Goal: Task Accomplishment & Management: Manage account settings

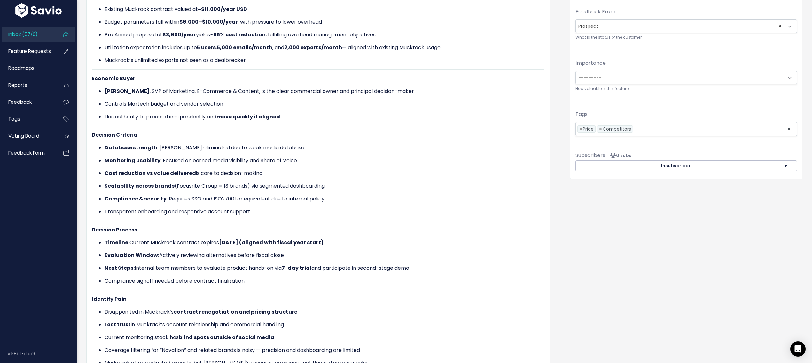
scroll to position [178, 0]
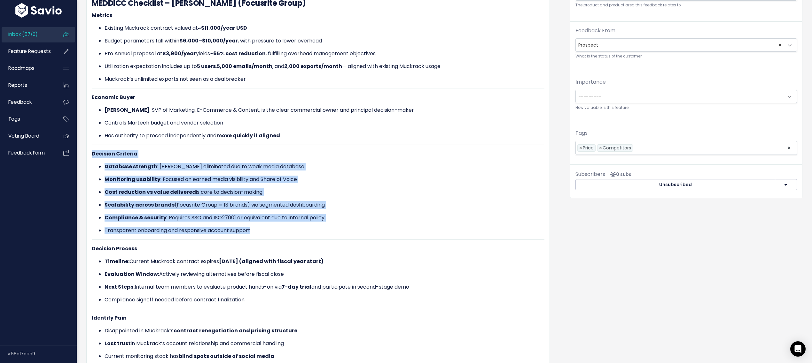
drag, startPoint x: 270, startPoint y: 229, endPoint x: 88, endPoint y: 152, distance: 198.2
click at [88, 152] on div "[PERSON_NAME] from Focus Rite Prospect Yes" at bounding box center [317, 235] width 463 height 623
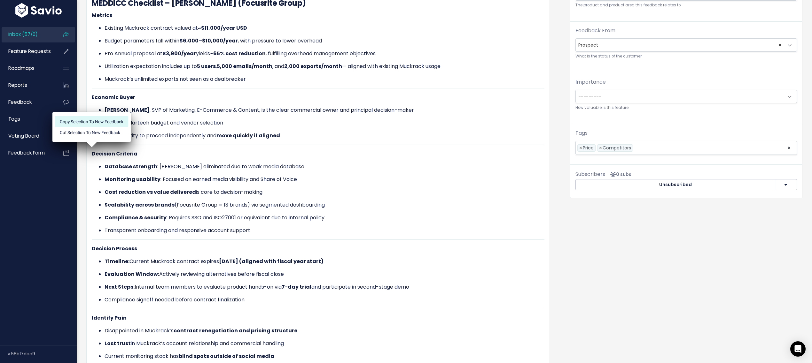
click at [106, 119] on li "Copy selection to new Feedback" at bounding box center [91, 121] width 73 height 11
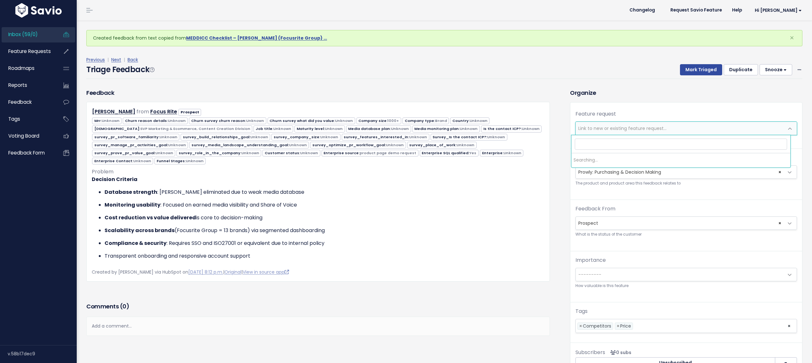
click at [623, 126] on span "Link to new or existing feature request..." at bounding box center [622, 128] width 88 height 6
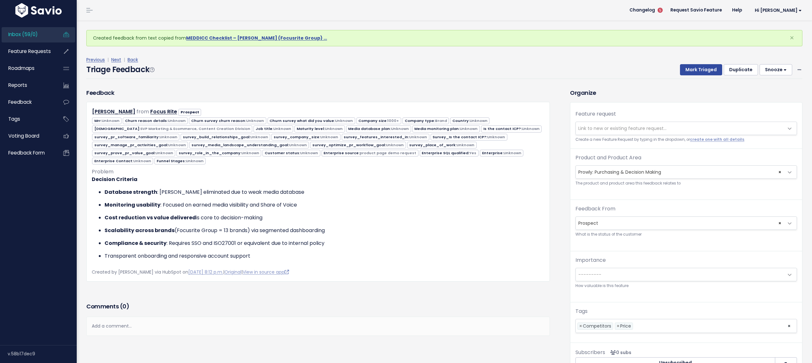
click at [615, 130] on span "Link to new or existing feature request..." at bounding box center [622, 128] width 88 height 6
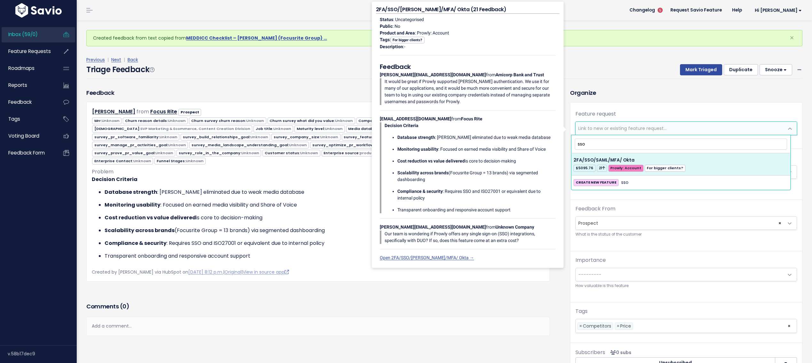
type input "sso"
select select "38436"
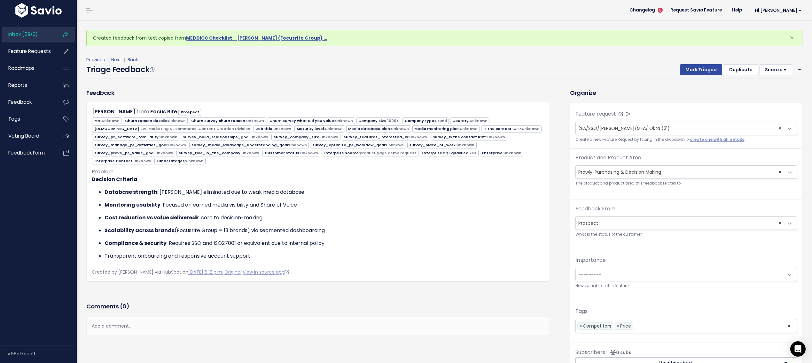
click at [629, 170] on span "× Prowly: Purchasing & Decision Making" at bounding box center [679, 172] width 208 height 13
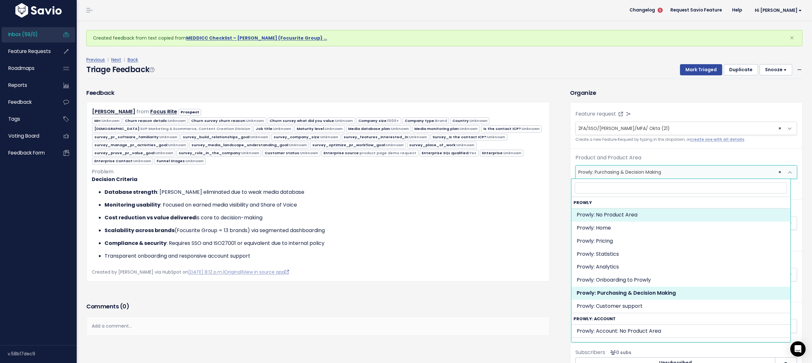
select select "MAIN:"
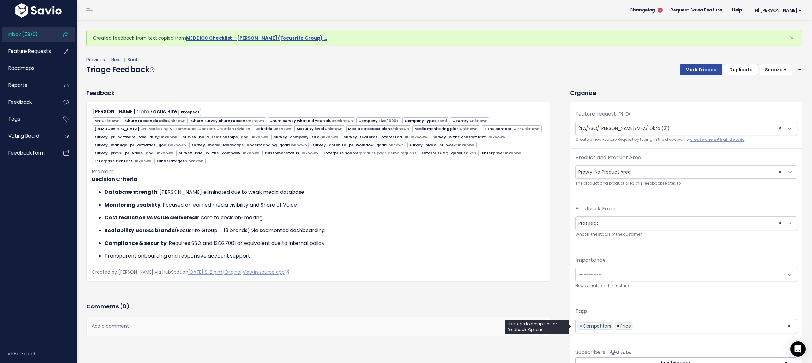
click at [616, 328] on span "×" at bounding box center [617, 326] width 3 height 7
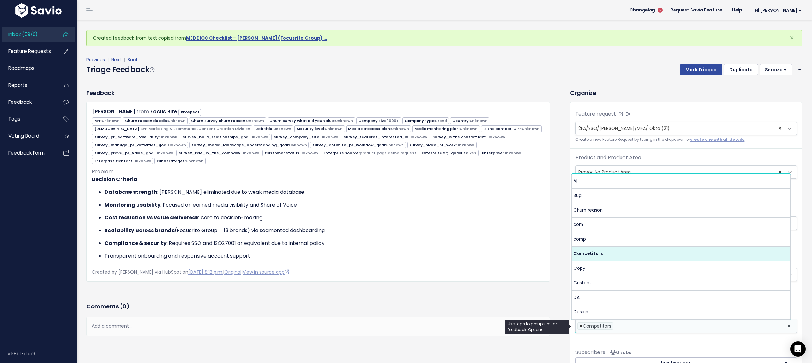
click at [579, 326] on span "×" at bounding box center [580, 326] width 3 height 7
select select
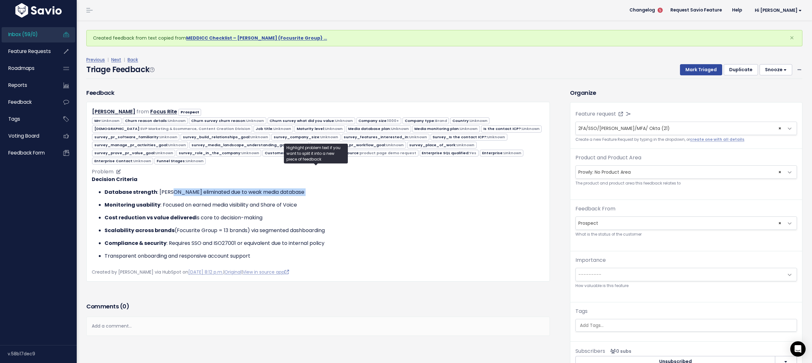
drag, startPoint x: 189, startPoint y: 193, endPoint x: 235, endPoint y: 194, distance: 46.0
click at [235, 194] on ul "Database strength : Presley eliminated due to weak media database Monitoring us…" at bounding box center [318, 225] width 452 height 72
click at [235, 192] on p "Database strength : Presley eliminated due to weak media database" at bounding box center [324, 193] width 440 height 8
click at [593, 275] on span "---------" at bounding box center [589, 275] width 23 height 6
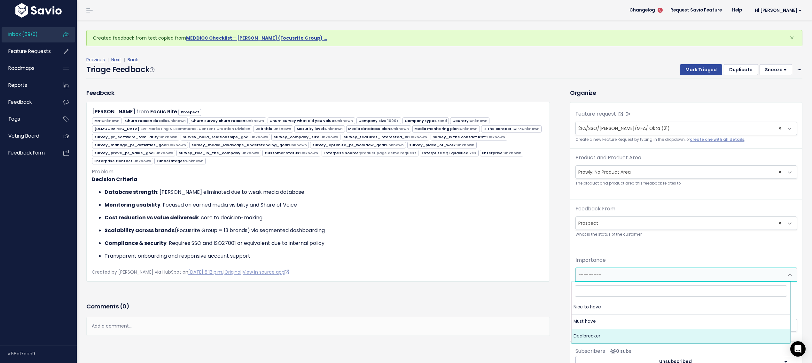
select select "DEAL_BREAKER"
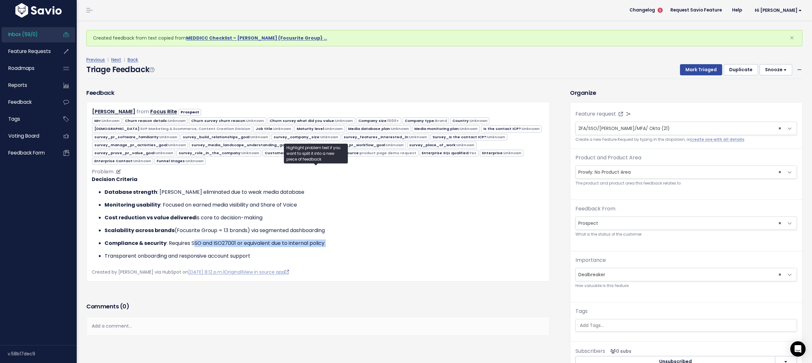
drag, startPoint x: 212, startPoint y: 243, endPoint x: 245, endPoint y: 245, distance: 33.0
click at [245, 245] on ul "Database strength : Presley eliminated due to weak media database Monitoring us…" at bounding box center [318, 225] width 452 height 72
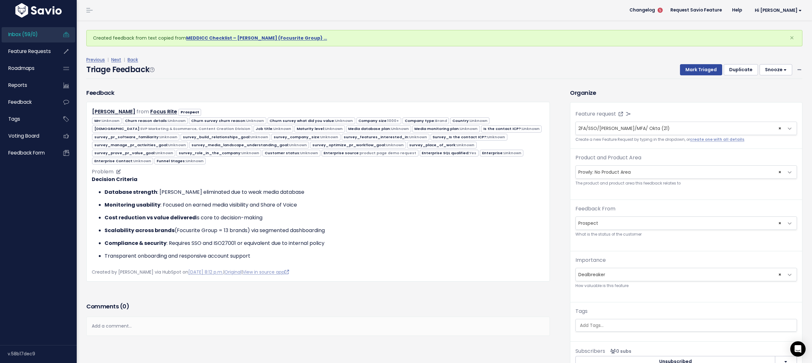
click at [326, 259] on div "Problem Decision Criteria Database strength : Presley eliminated due to weak me…" at bounding box center [318, 216] width 452 height 97
click at [685, 66] on button "Mark Triaged" at bounding box center [701, 70] width 42 height 12
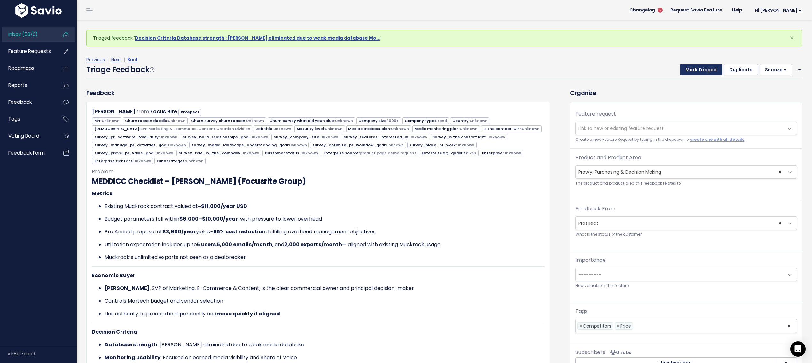
click at [689, 72] on button "Mark Triaged" at bounding box center [701, 70] width 42 height 12
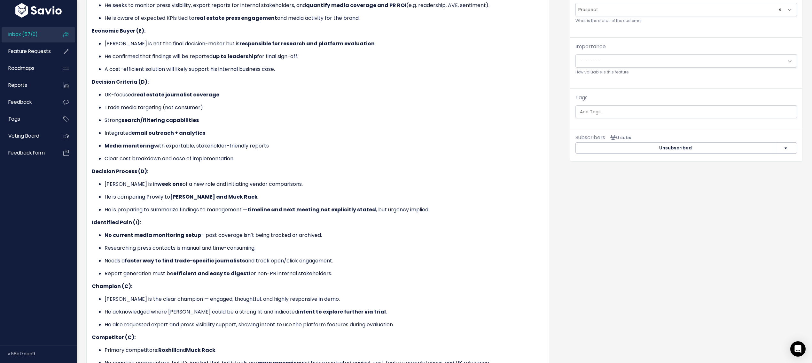
scroll to position [306, 0]
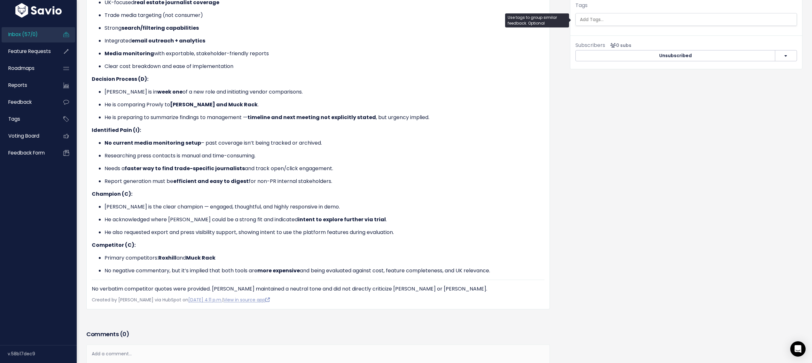
click at [616, 19] on input "search" at bounding box center [686, 19] width 218 height 7
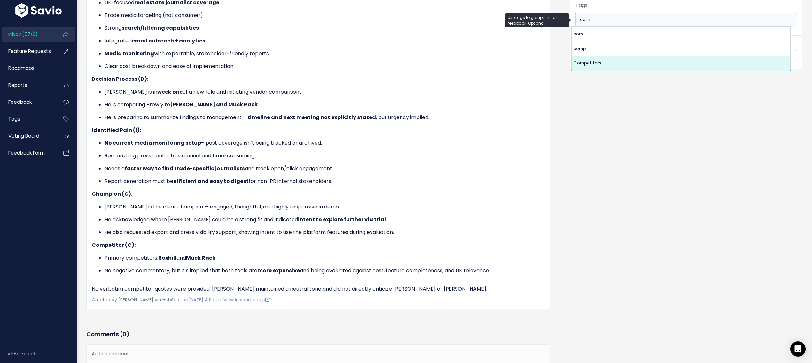
type input "com"
select select "7978"
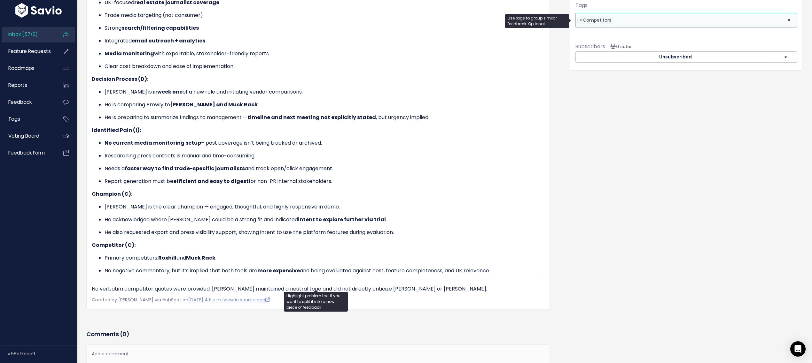
scroll to position [290, 0]
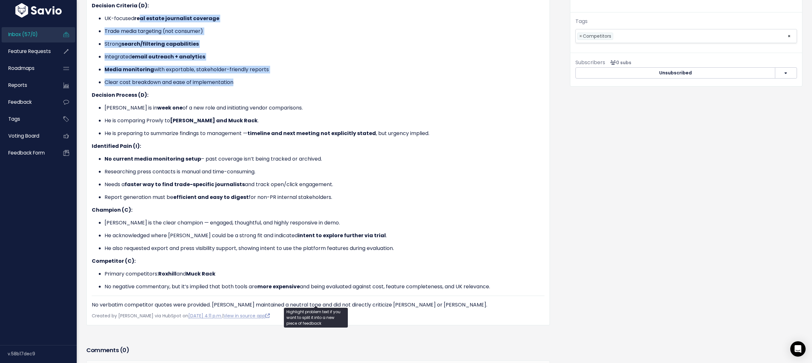
drag, startPoint x: 142, startPoint y: 15, endPoint x: 276, endPoint y: 77, distance: 148.0
click at [276, 77] on ul "UK-focused real estate journalist coverage Trade media targeting (not consumer)…" at bounding box center [318, 51] width 452 height 72
click at [276, 79] on p "Clear cost breakdown and ease of implementation" at bounding box center [324, 83] width 440 height 8
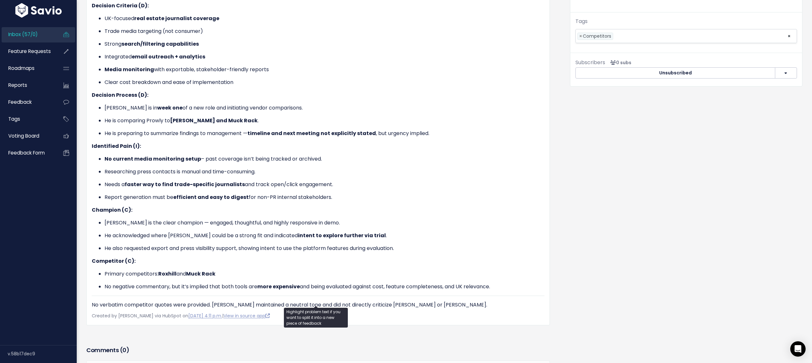
scroll to position [0, 0]
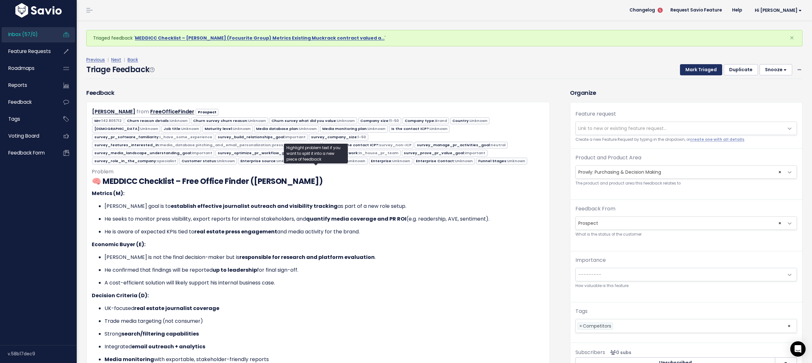
click at [688, 67] on button "Mark Triaged" at bounding box center [701, 70] width 42 height 12
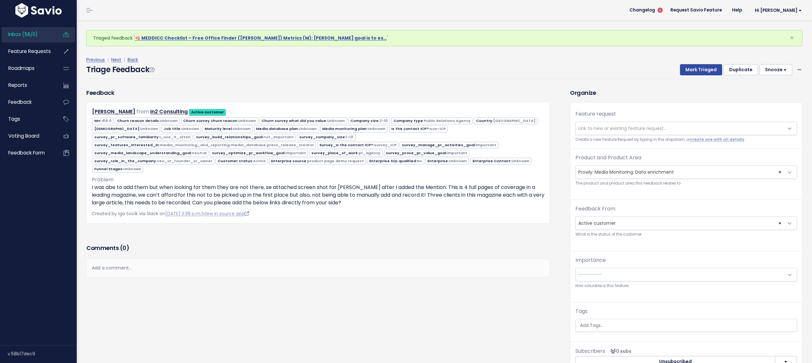
click at [109, 61] on span "|" at bounding box center [108, 60] width 4 height 6
click at [112, 60] on link "Next" at bounding box center [116, 60] width 10 height 6
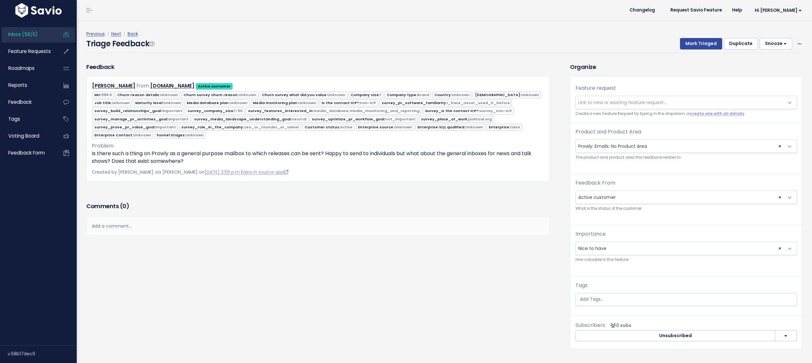
click at [112, 60] on div "Previous | Next | Back Triage Feedback Mark Triaged Duplicate [GEOGRAPHIC_DATA]…" at bounding box center [446, 41] width 721 height 42
click at [119, 37] on div "Previous | Next | Back" at bounding box center [444, 34] width 716 height 8
click at [119, 36] on link "Next" at bounding box center [116, 34] width 10 height 6
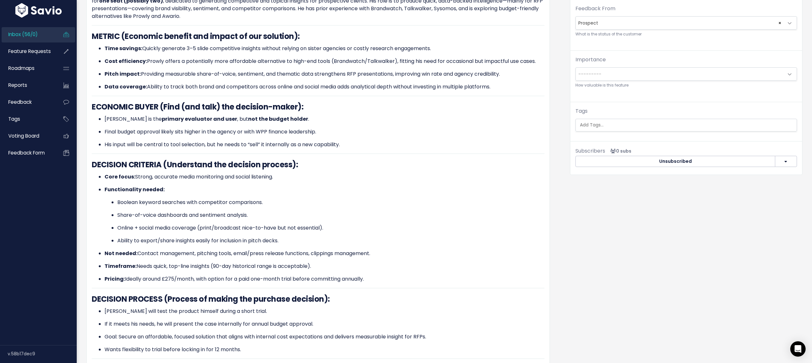
scroll to position [270, 0]
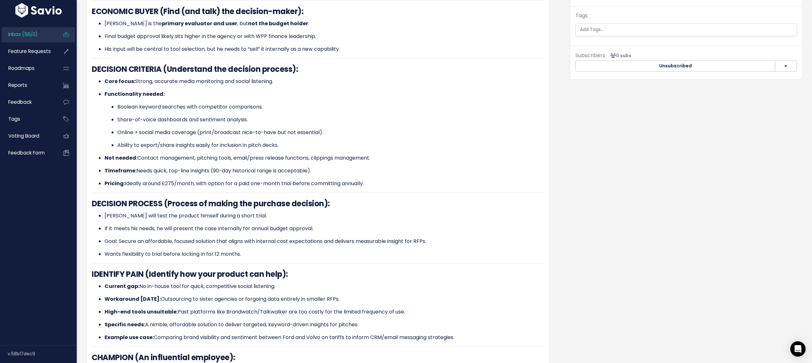
click at [619, 35] on ul at bounding box center [685, 30] width 221 height 12
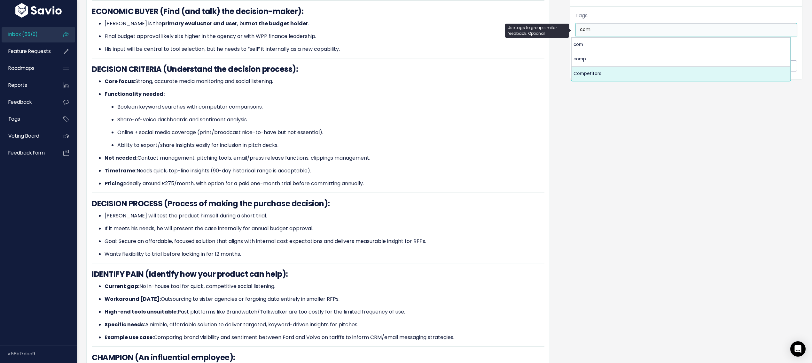
type input "com"
select select "7978"
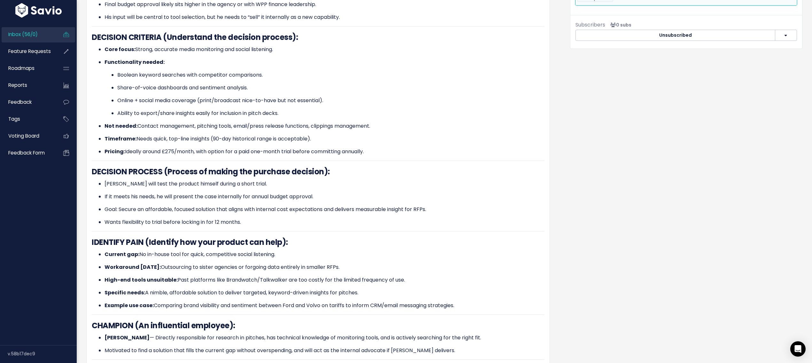
scroll to position [414, 0]
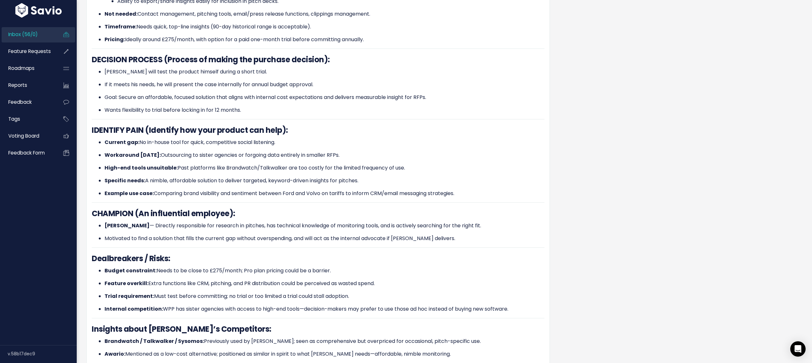
click at [613, 288] on div "Organize Feature request --------- Link to new or existing feature request... C…" at bounding box center [686, 53] width 242 height 808
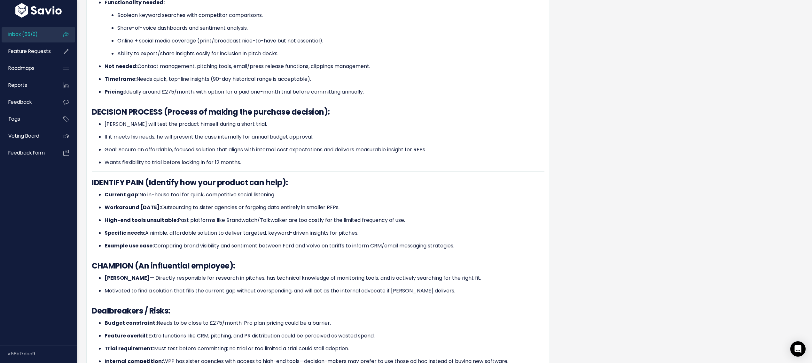
scroll to position [167, 0]
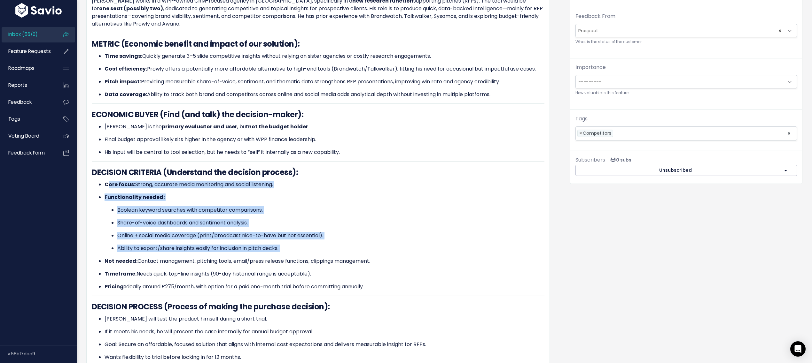
drag, startPoint x: 108, startPoint y: 181, endPoint x: 160, endPoint y: 250, distance: 86.7
click at [160, 250] on ul "Core focus: Strong, accurate media monitoring and social listening. Functionali…" at bounding box center [318, 236] width 452 height 110
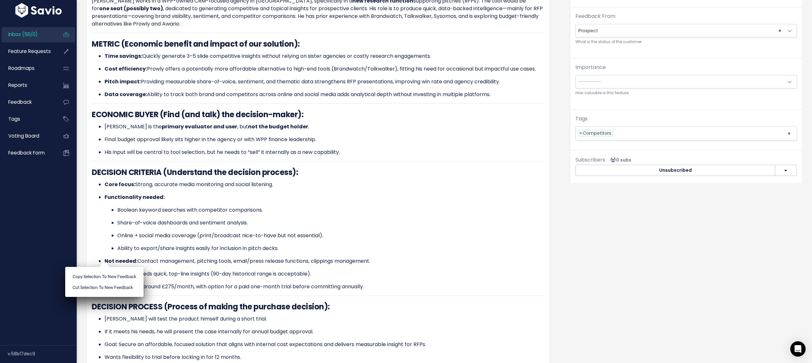
click at [160, 250] on ul "Core focus: Strong, accurate media monitoring and social listening. Functionali…" at bounding box center [318, 236] width 452 height 110
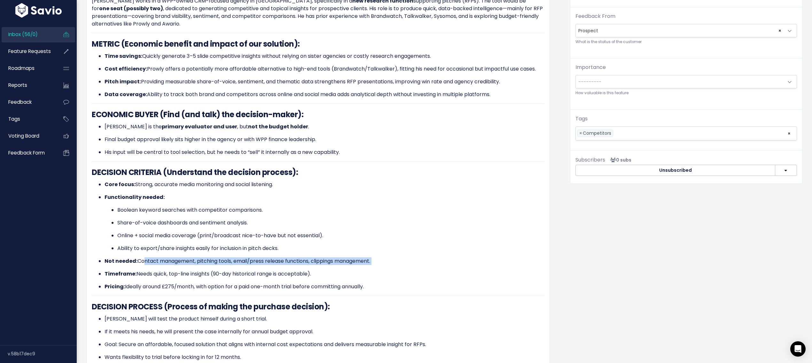
drag, startPoint x: 151, startPoint y: 259, endPoint x: 186, endPoint y: 266, distance: 35.7
click at [186, 266] on ul "Core focus: Strong, accurate media monitoring and social listening. Functionali…" at bounding box center [318, 236] width 452 height 110
drag, startPoint x: 166, startPoint y: 274, endPoint x: 202, endPoint y: 280, distance: 36.9
click at [202, 281] on ul "Core focus: Strong, accurate media monitoring and social listening. Functionali…" at bounding box center [318, 236] width 452 height 110
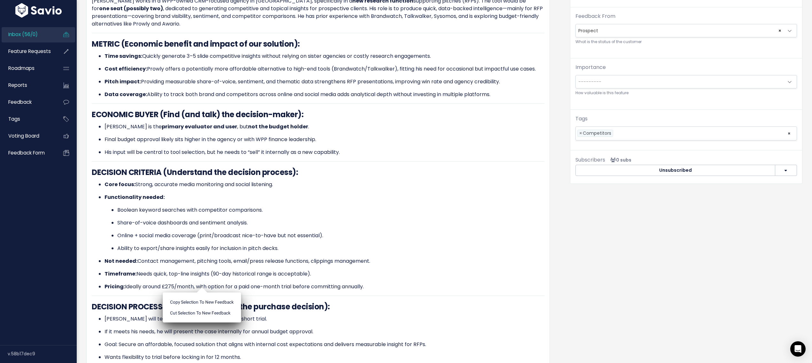
click at [202, 283] on p "Pricing: Ideally around £275/month, with option for a paid one-month trial befo…" at bounding box center [324, 287] width 440 height 8
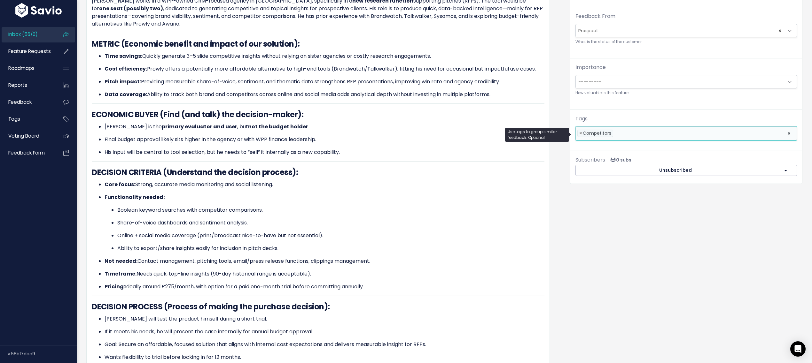
click at [648, 128] on ul "× × Competitors" at bounding box center [685, 133] width 221 height 13
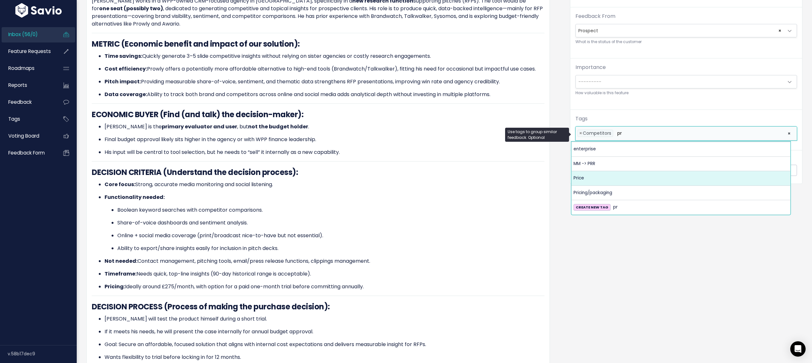
type input "pr"
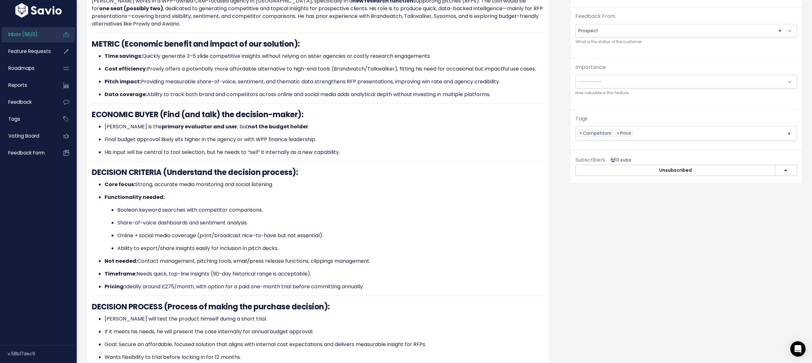
click at [648, 280] on div "Organize Feature request --------- Link to new or existing feature request... C…" at bounding box center [686, 300] width 242 height 808
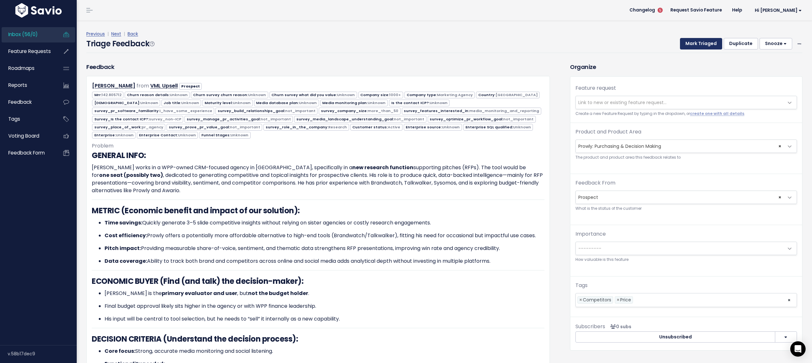
click at [696, 38] on button "Mark Triaged" at bounding box center [701, 44] width 42 height 12
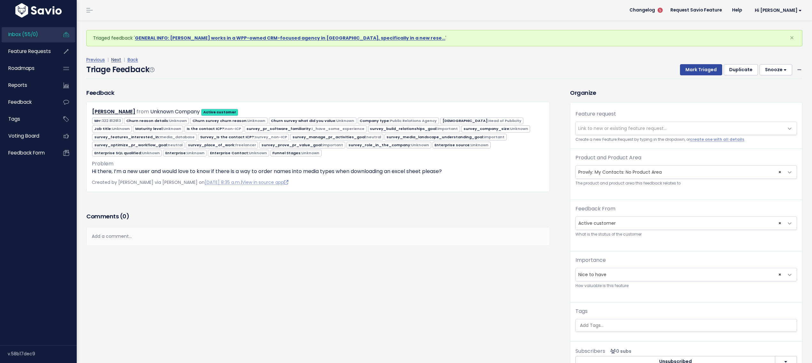
click at [117, 61] on link "Next" at bounding box center [116, 60] width 10 height 6
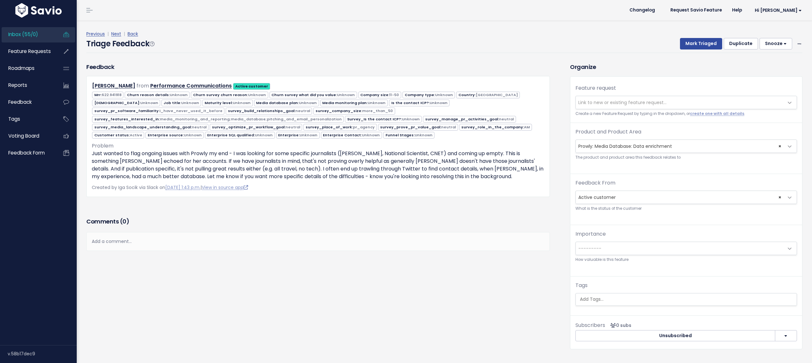
click at [117, 61] on div "Previous | Next | Back Triage Feedback Mark Triaged Duplicate [GEOGRAPHIC_DATA]…" at bounding box center [446, 41] width 721 height 42
click at [118, 32] on link "Next" at bounding box center [116, 34] width 10 height 6
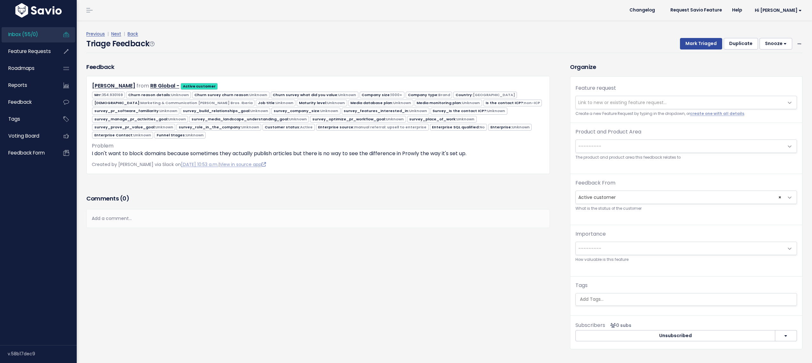
click at [118, 32] on link "Next" at bounding box center [116, 34] width 10 height 6
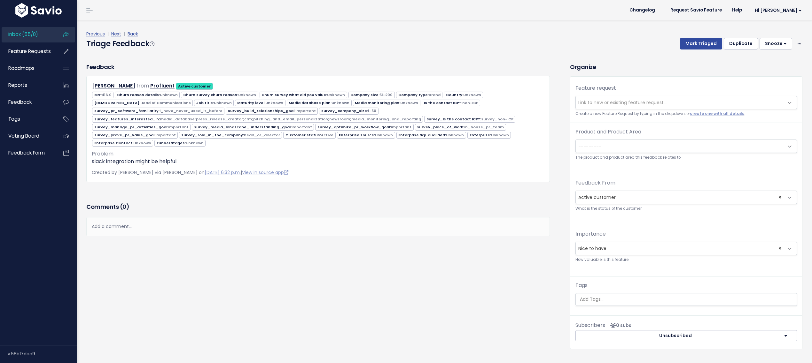
click at [118, 32] on link "Next" at bounding box center [116, 34] width 10 height 6
click at [32, 35] on span "Inbox (55/0)" at bounding box center [23, 34] width 30 height 7
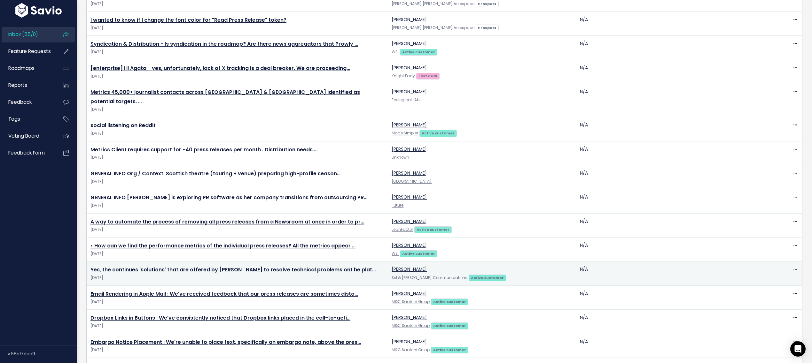
scroll to position [681, 0]
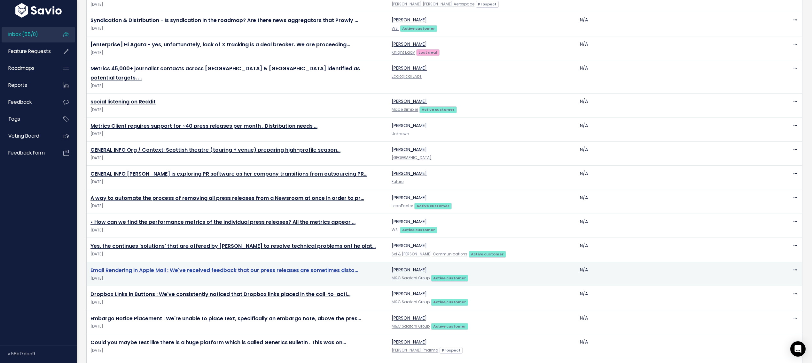
click at [130, 267] on link "Email Rendering in Apple Mail : We've received feedback that our press releases…" at bounding box center [223, 270] width 267 height 7
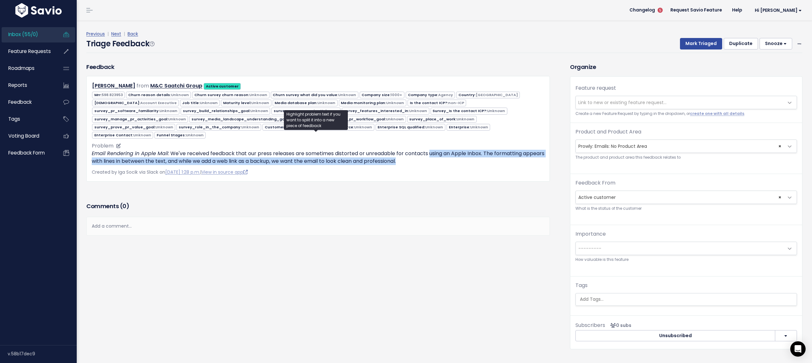
drag, startPoint x: 429, startPoint y: 145, endPoint x: 467, endPoint y: 153, distance: 38.9
click at [467, 153] on p "Email Rendering in Apple Mail : We've received feedback that our press releases…" at bounding box center [318, 157] width 452 height 15
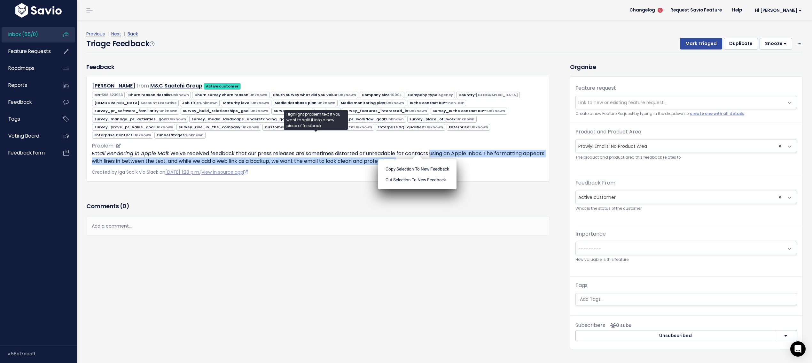
click at [467, 153] on p "Email Rendering in Apple Mail : We've received feedback that our press releases…" at bounding box center [318, 157] width 452 height 15
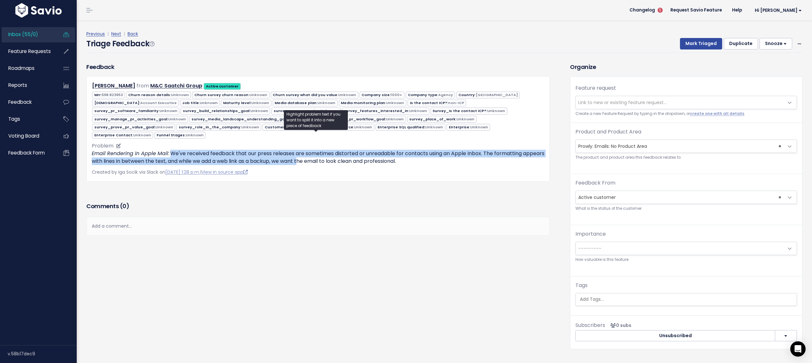
drag, startPoint x: 172, startPoint y: 141, endPoint x: 374, endPoint y: 150, distance: 203.1
click at [317, 150] on p "Email Rendering in Apple Mail : We've received feedback that our press releases…" at bounding box center [318, 157] width 452 height 15
click at [346, 150] on p "Email Rendering in Apple Mail : We've received feedback that our press releases…" at bounding box center [318, 157] width 452 height 15
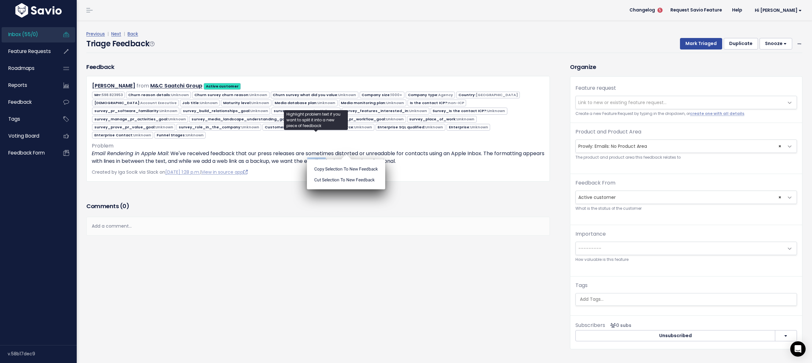
drag, startPoint x: 402, startPoint y: 151, endPoint x: 406, endPoint y: 151, distance: 4.8
click at [405, 151] on p "Email Rendering in Apple Mail : We've received feedback that our press releases…" at bounding box center [318, 157] width 452 height 15
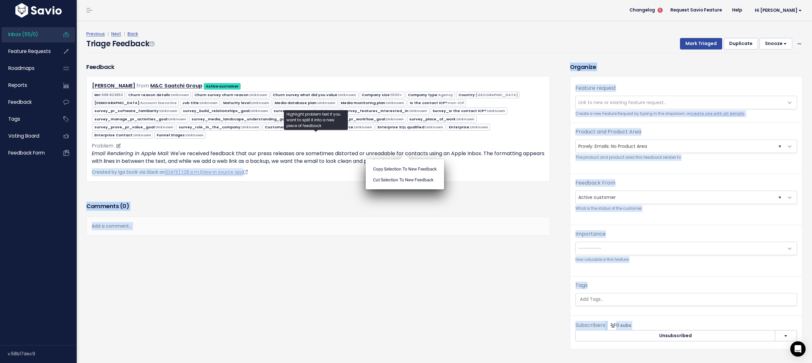
drag, startPoint x: 406, startPoint y: 151, endPoint x: 422, endPoint y: 149, distance: 15.8
click at [422, 149] on body "Inbox (55/0) Feature Requests Roadmaps ×" at bounding box center [406, 191] width 812 height 382
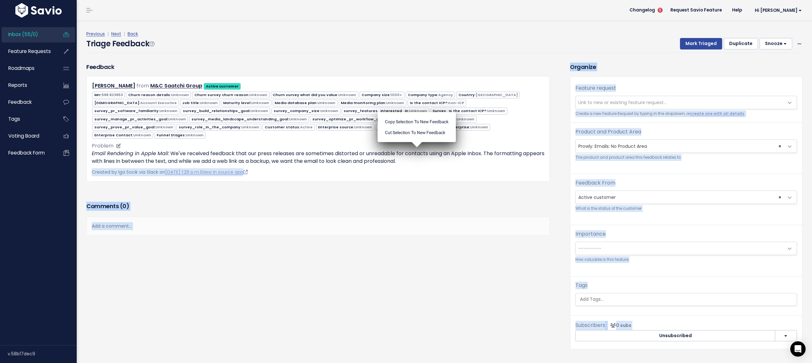
click at [422, 150] on p "Email Rendering in Apple Mail : We've received feedback that our press releases…" at bounding box center [318, 157] width 452 height 15
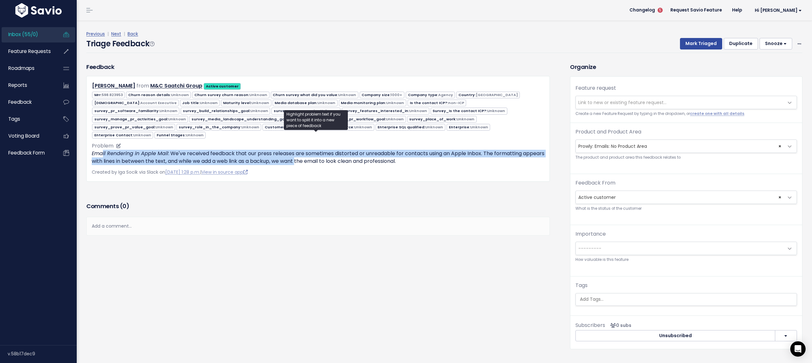
drag, startPoint x: 103, startPoint y: 146, endPoint x: 315, endPoint y: 151, distance: 212.2
click at [315, 151] on p "Email Rendering in Apple Mail : We've received feedback that our press releases…" at bounding box center [318, 157] width 452 height 15
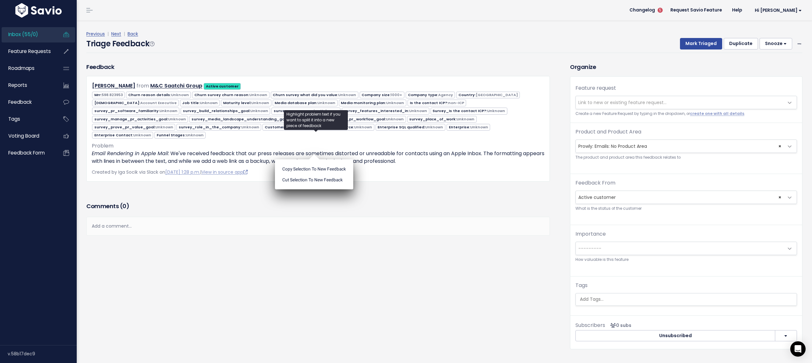
click at [315, 159] on ul "Copy selection to new Feedback Cut selection to new Feedback" at bounding box center [314, 174] width 78 height 30
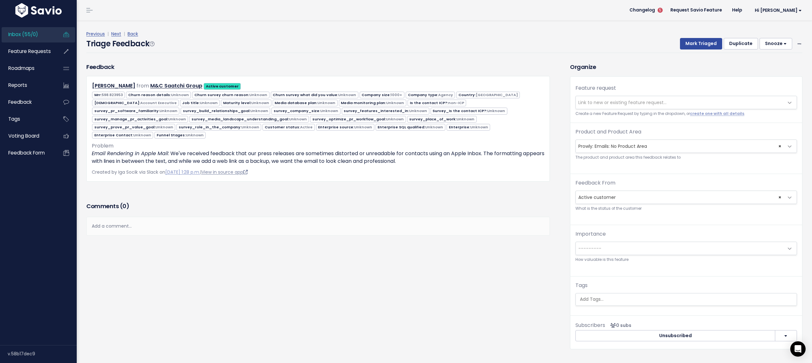
click at [245, 169] on link "View in source app" at bounding box center [224, 172] width 46 height 6
click at [585, 302] on input "search" at bounding box center [686, 299] width 218 height 7
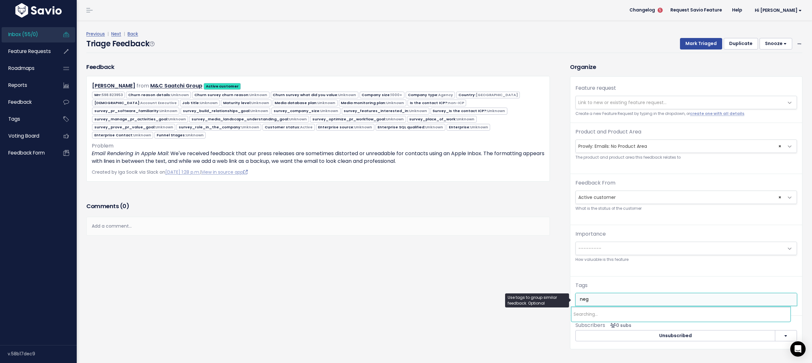
type input "nega"
select select "7969"
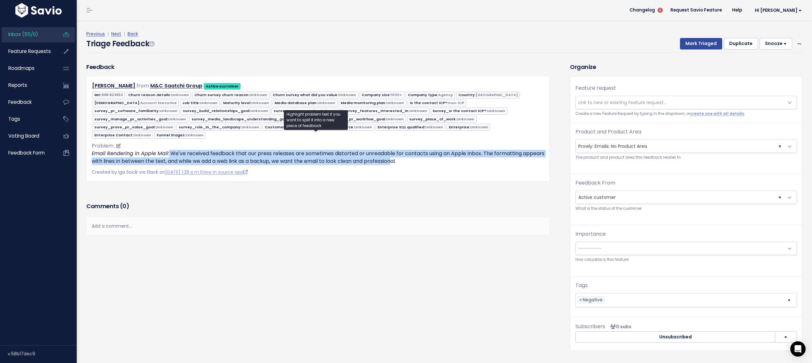
drag, startPoint x: 188, startPoint y: 143, endPoint x: 410, endPoint y: 148, distance: 222.1
click at [410, 150] on p "Email Rendering in Apple Mail : We've received feedback that our press releases…" at bounding box center [318, 157] width 452 height 15
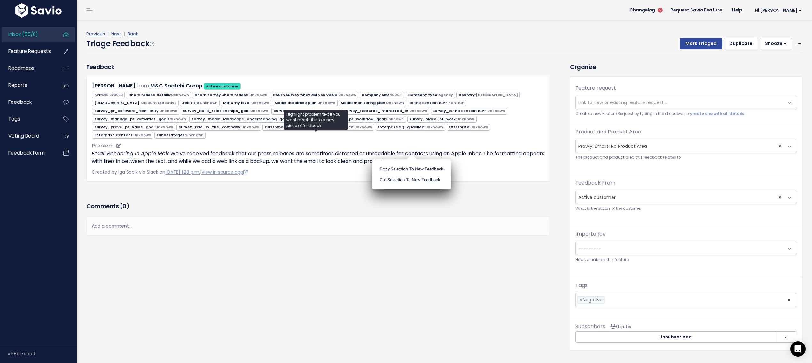
click at [419, 150] on p "Email Rendering in Apple Mail : We've received feedback that our press releases…" at bounding box center [318, 157] width 452 height 15
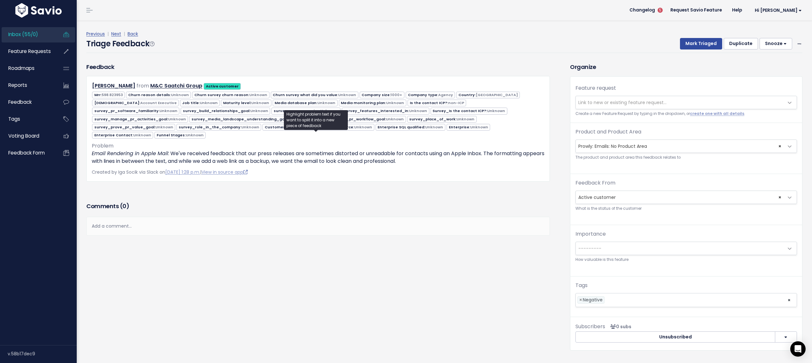
click at [630, 107] on span "Link to new or existing feature request..." at bounding box center [679, 102] width 208 height 13
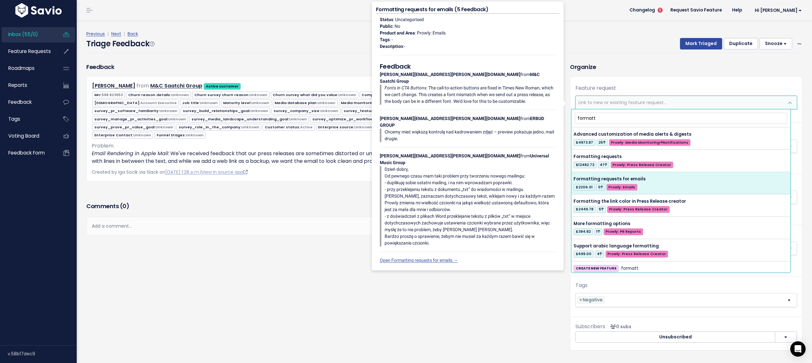
type input "formatt"
select select "39775"
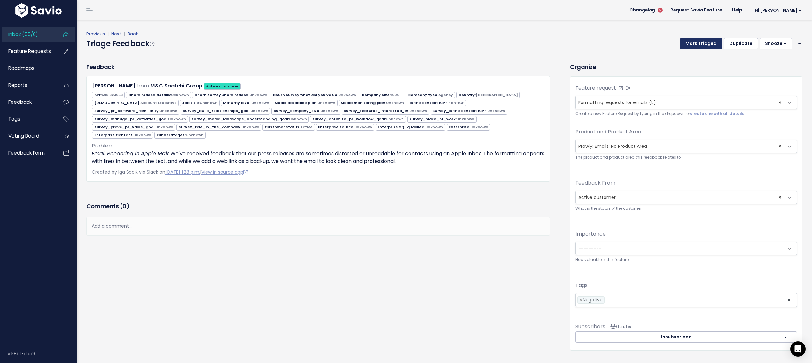
click at [697, 43] on button "Mark Triaged" at bounding box center [701, 44] width 42 height 12
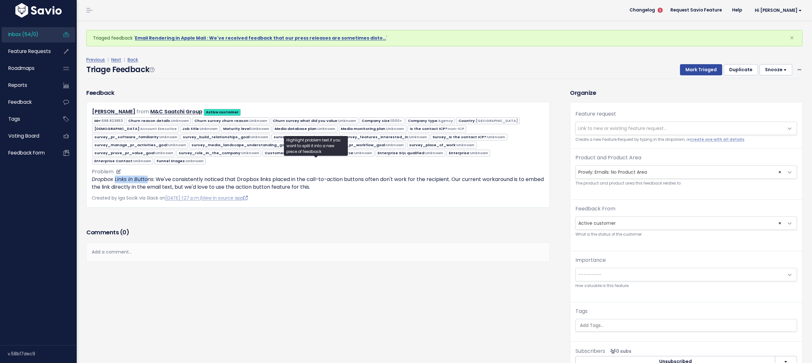
drag, startPoint x: 114, startPoint y: 169, endPoint x: 148, endPoint y: 169, distance: 33.2
click at [148, 176] on em "Dropbox Links in Buttons" at bounding box center [123, 179] width 62 height 7
click at [148, 177] on ul "Copy selection to new Feedback Cut selection to new Feedback" at bounding box center [148, 192] width 78 height 30
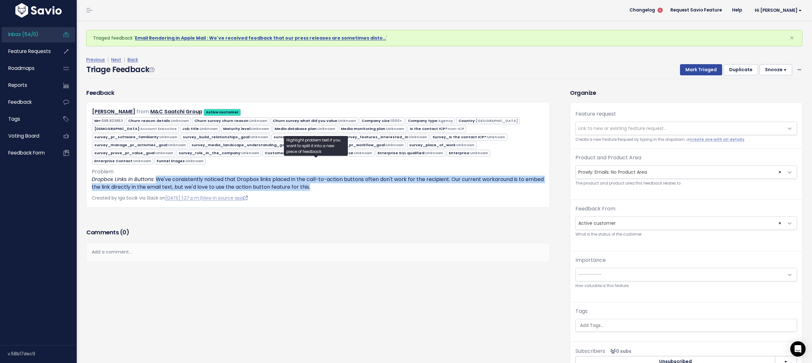
drag, startPoint x: 157, startPoint y: 168, endPoint x: 329, endPoint y: 181, distance: 172.7
click at [328, 181] on div "Robyn Kruft from M&C Saatchi Group Active customer 598.823953 1000+" at bounding box center [317, 155] width 463 height 106
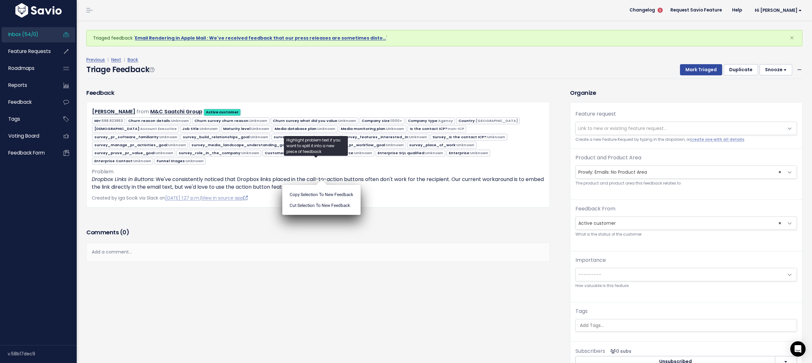
click at [329, 181] on div "Copy selection to new Feedback Cut selection to new Feedback" at bounding box center [321, 197] width 78 height 35
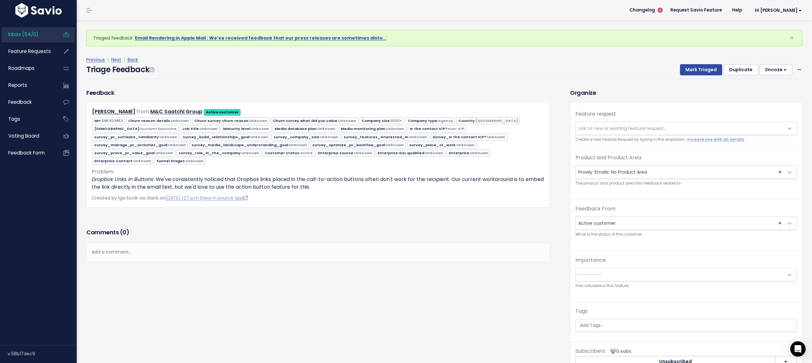
click at [329, 181] on div "Robyn Kruft from M&C Saatchi Group Active customer 598.823953 1000+" at bounding box center [317, 155] width 463 height 106
click at [329, 179] on p "Dropbox Links in Buttons : We've consistently noticed that Dropbox links placed…" at bounding box center [318, 183] width 452 height 15
drag, startPoint x: 327, startPoint y: 177, endPoint x: 232, endPoint y: 175, distance: 94.6
click at [232, 176] on p "Dropbox Links in Buttons : We've consistently noticed that Dropbox links placed…" at bounding box center [318, 183] width 452 height 15
click at [0, 0] on ul "Copy selection to new Feedback Cut selection to new Feedback" at bounding box center [0, 0] width 0 height 0
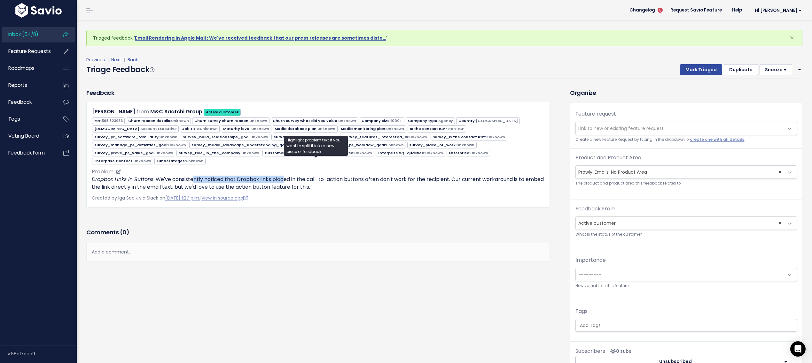
drag, startPoint x: 209, startPoint y: 169, endPoint x: 282, endPoint y: 170, distance: 73.5
click at [282, 176] on p "Dropbox Links in Buttons : We've consistently noticed that Dropbox links placed…" at bounding box center [318, 183] width 452 height 15
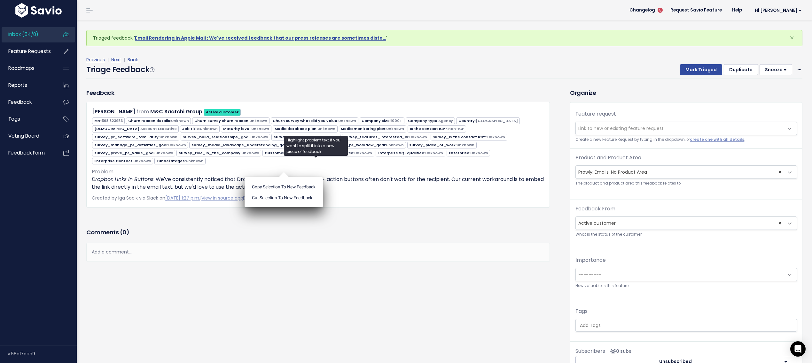
click at [285, 177] on ul "Copy selection to new Feedback Cut selection to new Feedback" at bounding box center [283, 192] width 78 height 30
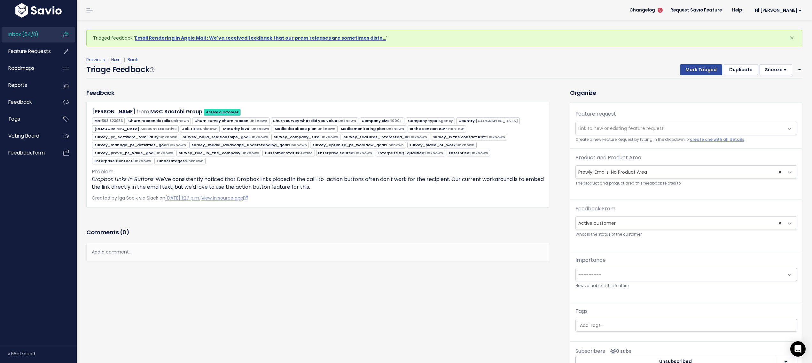
click at [262, 194] on p "Created by Iga Socik via Slack on Aug. 22, 2025, 1:27 p.m. | View in source app" at bounding box center [318, 198] width 452 height 8
click at [248, 195] on link "View in source app" at bounding box center [224, 198] width 46 height 6
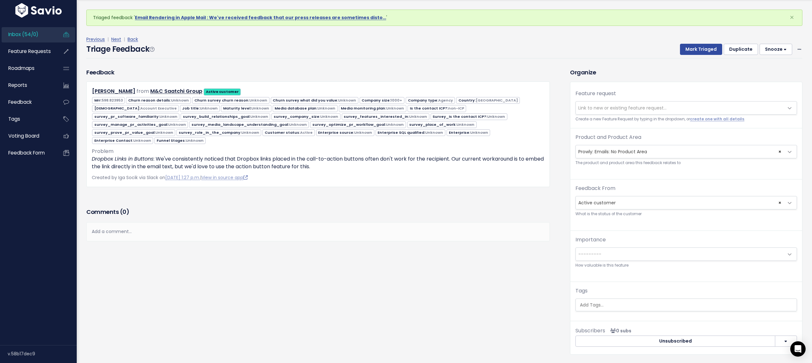
scroll to position [52, 0]
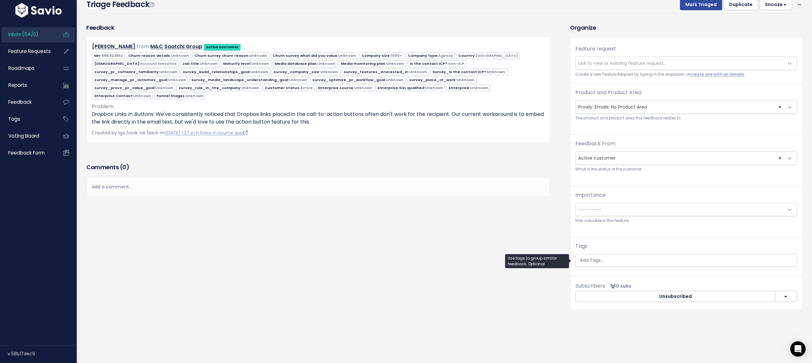
click at [608, 257] on input "search" at bounding box center [686, 260] width 218 height 7
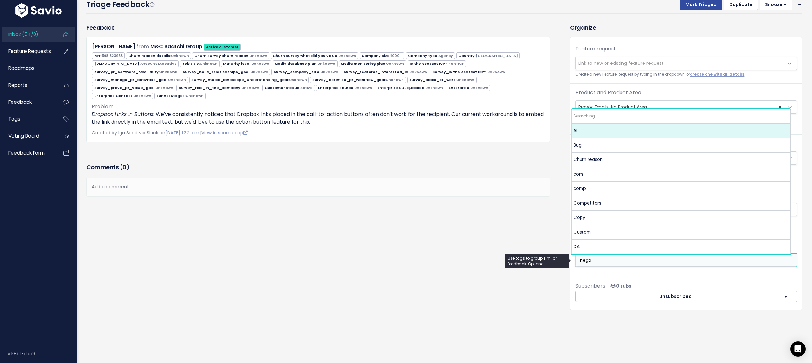
type input "negat"
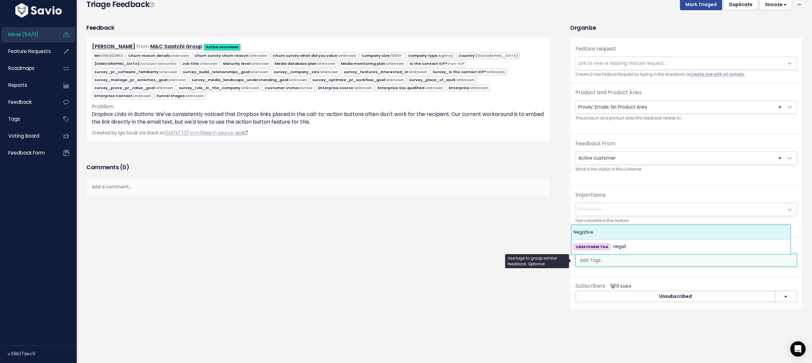
select select "7969"
type input "perfo"
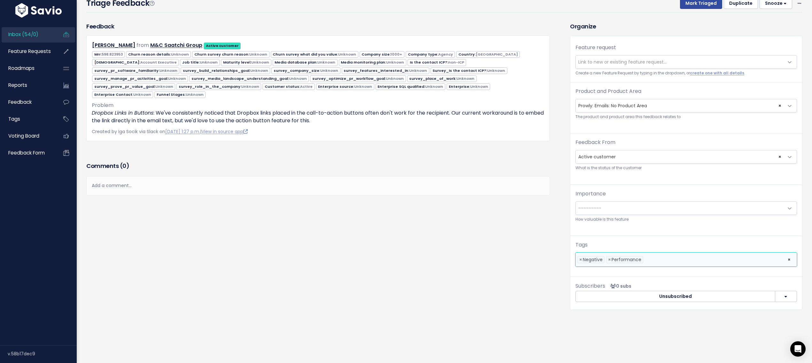
scroll to position [0, 0]
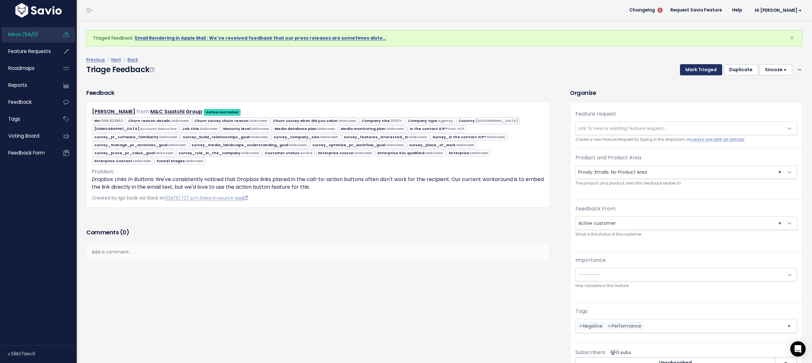
click at [688, 69] on button "Mark Triaged" at bounding box center [701, 70] width 42 height 12
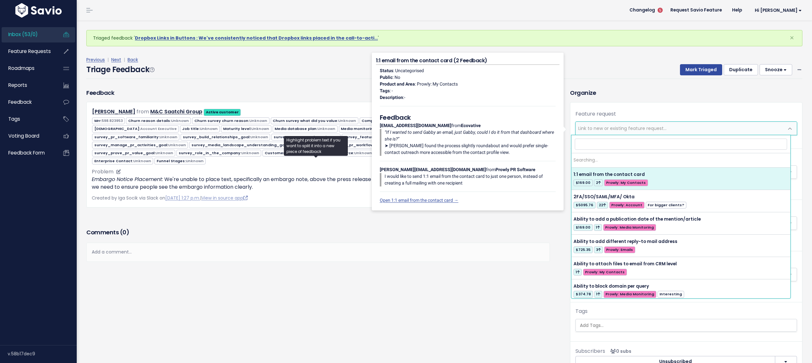
click at [166, 176] on p "Embargo Notice Placement : We're unable to place text, specifically an embargo …" at bounding box center [318, 183] width 452 height 15
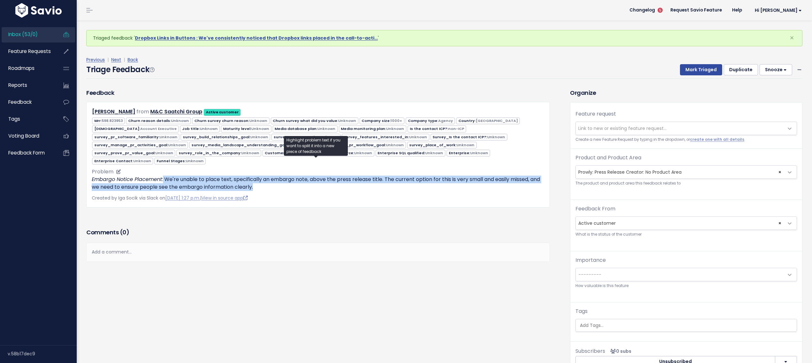
drag, startPoint x: 164, startPoint y: 167, endPoint x: 269, endPoint y: 173, distance: 105.3
click at [269, 176] on p "Embargo Notice Placement : We're unable to place text, specifically an embargo …" at bounding box center [318, 183] width 452 height 15
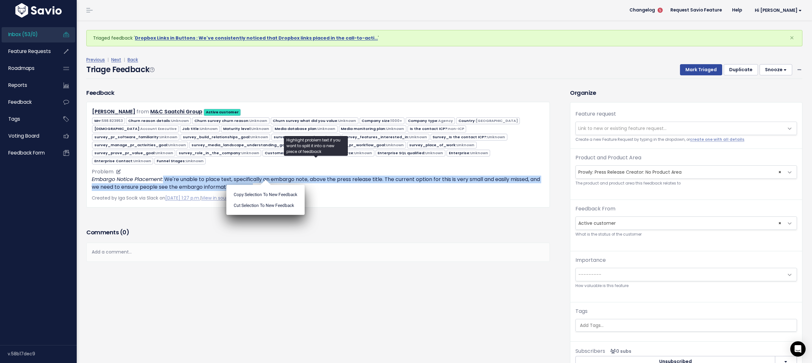
click at [269, 176] on p "Embargo Notice Placement : We're unable to place text, specifically an embargo …" at bounding box center [318, 183] width 452 height 15
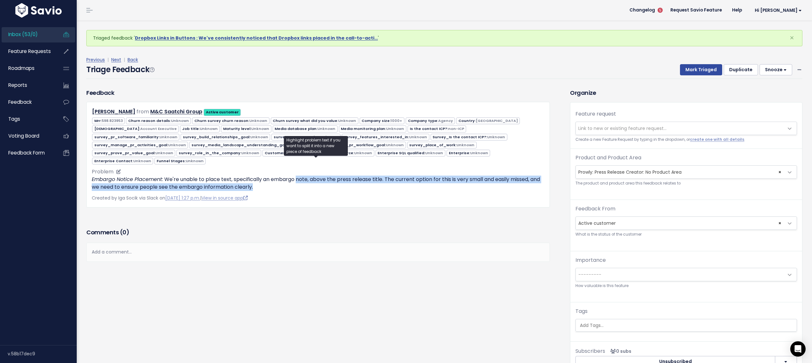
drag, startPoint x: 298, startPoint y: 171, endPoint x: 373, endPoint y: 178, distance: 75.1
click at [373, 178] on p "Embargo Notice Placement : We're unable to place text, specifically an embargo …" at bounding box center [318, 183] width 452 height 15
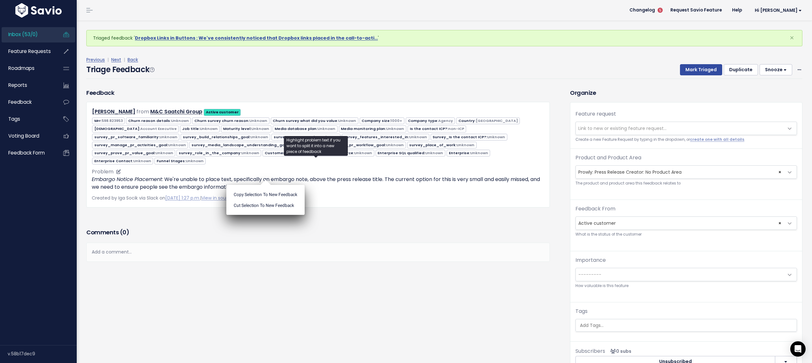
click at [373, 178] on p "Embargo Notice Placement : We're unable to place text, specifically an embargo …" at bounding box center [318, 183] width 452 height 15
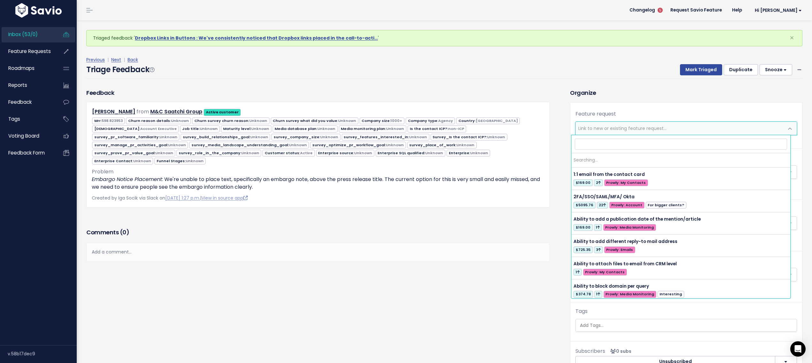
click at [609, 128] on span "Link to new or existing feature request..." at bounding box center [622, 128] width 88 height 6
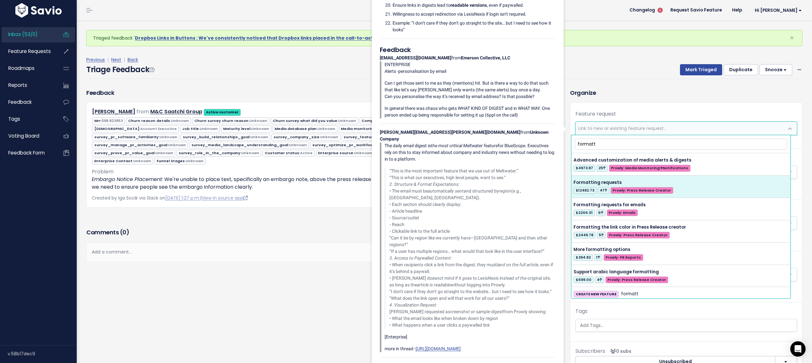
type input "formatt"
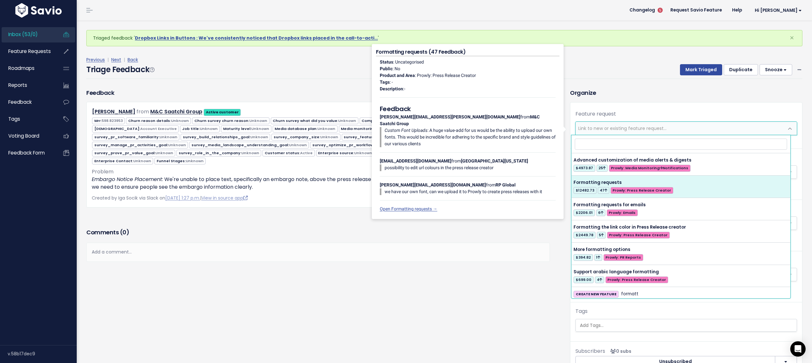
select select "28630"
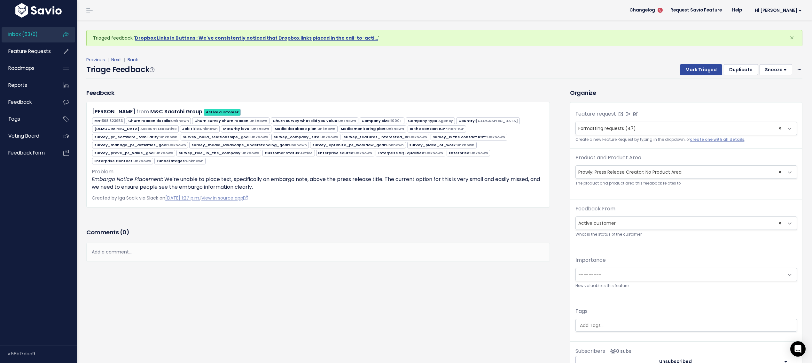
click at [627, 132] on span "× Formatting requests (47)" at bounding box center [679, 128] width 208 height 13
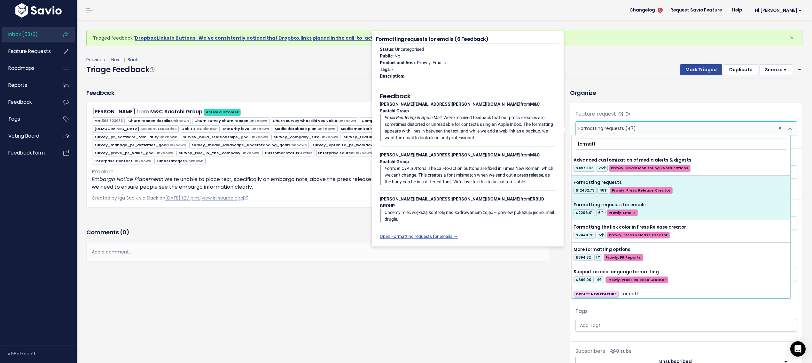
type input "formatt"
select select "39775"
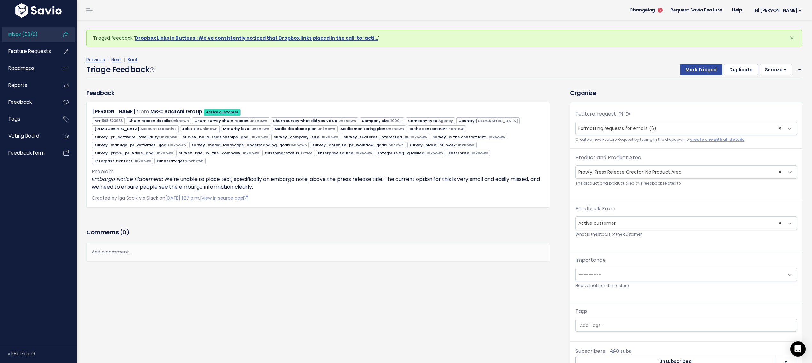
click at [634, 166] on span "× Prowly: Press Release Creator: No Product Area" at bounding box center [679, 172] width 208 height 13
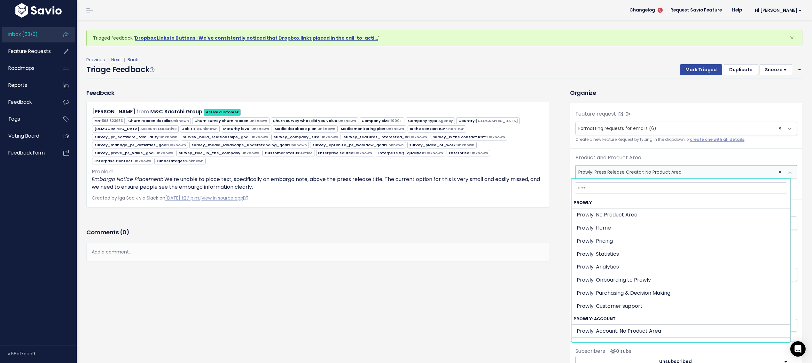
type input "ema"
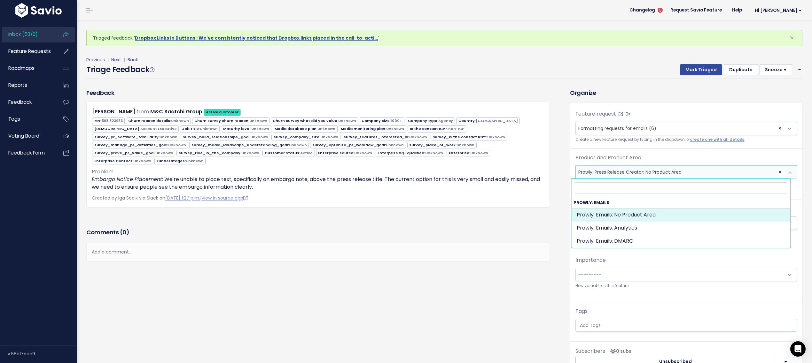
click at [468, 287] on div "Feedback Robyn Kruft from M&C Saatchi Group Active customer" at bounding box center [322, 237] width 483 height 297
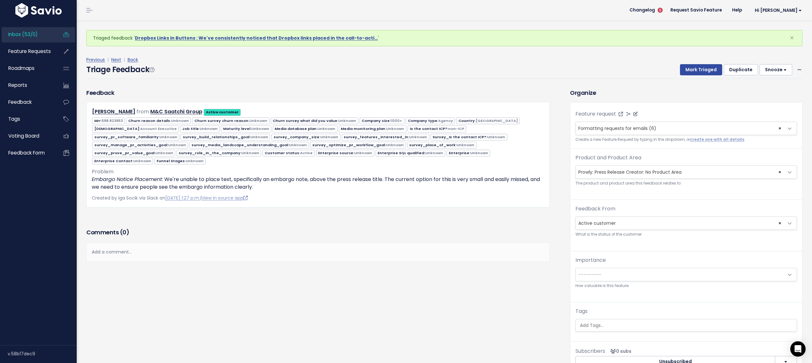
click at [597, 127] on span "Formatting requests for emails (6)" at bounding box center [617, 128] width 78 height 6
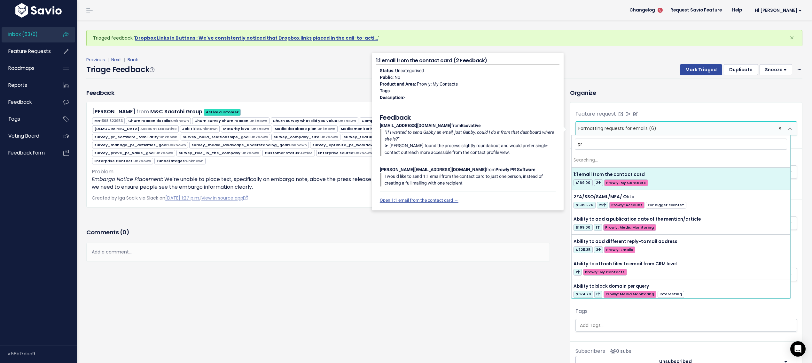
type input "p"
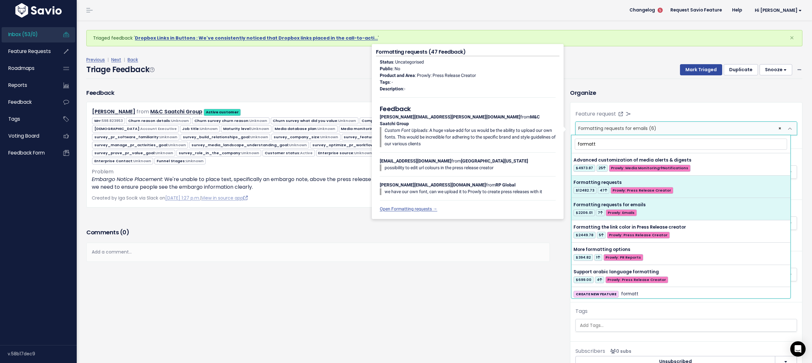
type input "formatt"
select select "28630"
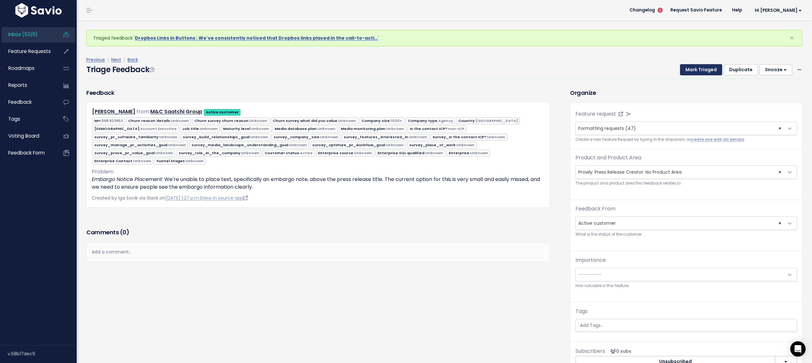
click at [683, 72] on button "Mark Triaged" at bounding box center [701, 70] width 42 height 12
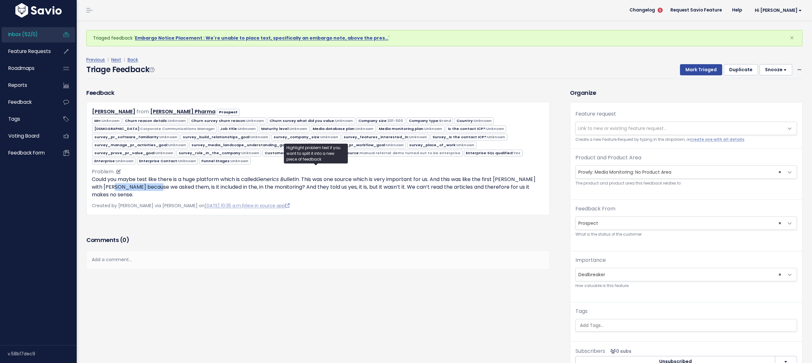
drag, startPoint x: 121, startPoint y: 180, endPoint x: 165, endPoint y: 181, distance: 44.4
click at [165, 181] on p "Could you maybe test like there is a huge platform which is called Generics Bul…" at bounding box center [318, 187] width 452 height 23
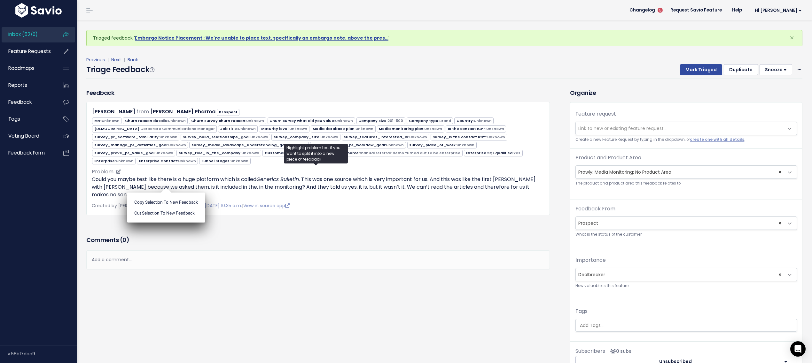
click at [328, 181] on p "Could you maybe test like there is a huge platform which is called Generics Bul…" at bounding box center [318, 187] width 452 height 23
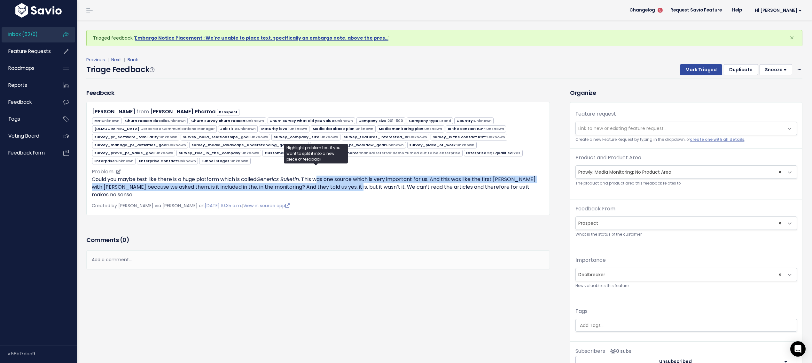
drag, startPoint x: 322, startPoint y: 178, endPoint x: 361, endPoint y: 183, distance: 39.0
click at [361, 183] on p "Could you maybe test like there is a huge platform which is called Generics Bul…" at bounding box center [318, 187] width 452 height 23
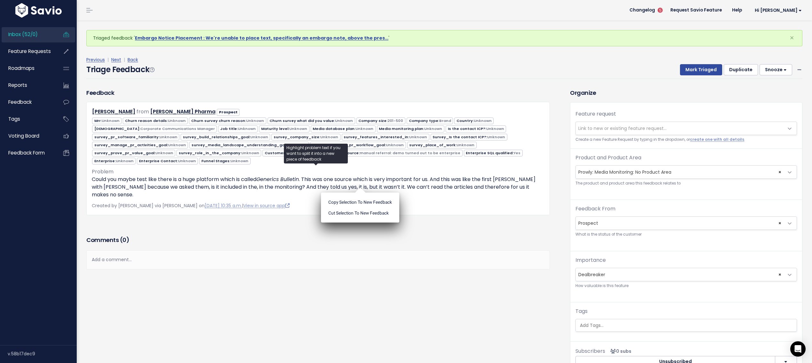
click at [361, 193] on ul "Copy selection to new Feedback Cut selection to new Feedback" at bounding box center [360, 208] width 78 height 30
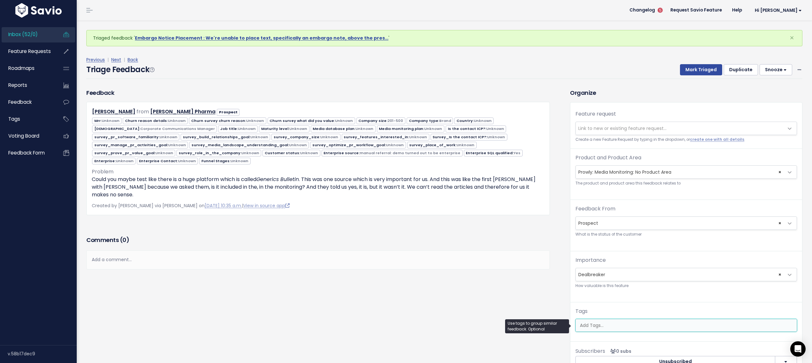
drag, startPoint x: 611, startPoint y: 328, endPoint x: 609, endPoint y: 325, distance: 3.6
click at [611, 328] on input "search" at bounding box center [686, 325] width 218 height 7
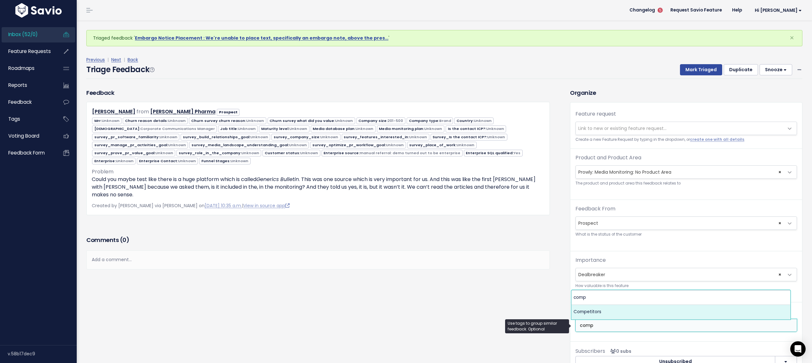
type input "comp"
select select "7978"
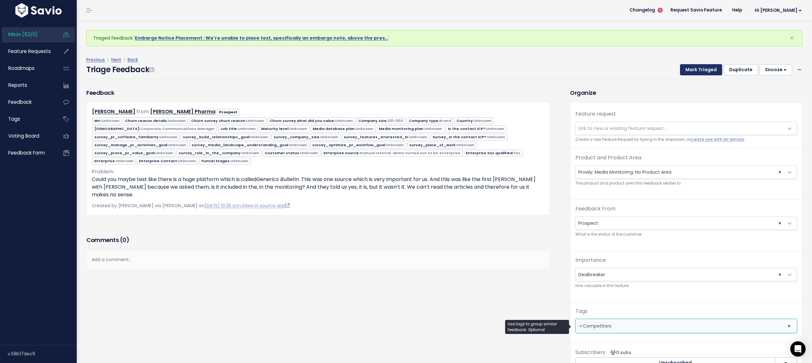
click at [687, 72] on button "Mark Triaged" at bounding box center [701, 70] width 42 height 12
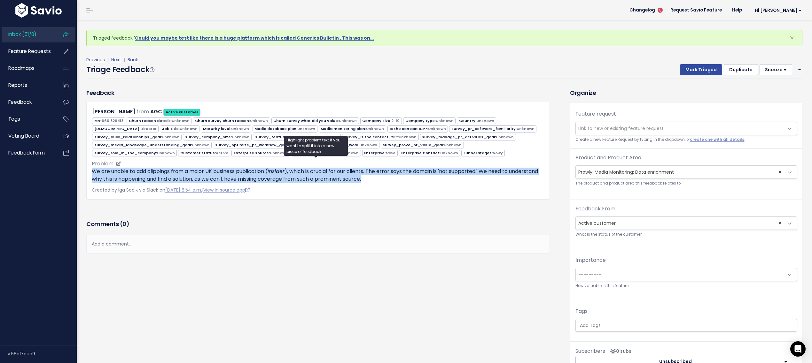
drag, startPoint x: 93, startPoint y: 169, endPoint x: 410, endPoint y: 174, distance: 317.6
click at [410, 174] on p "We are unable to add clippings from a major UK business publication ( Insider )…" at bounding box center [318, 175] width 452 height 15
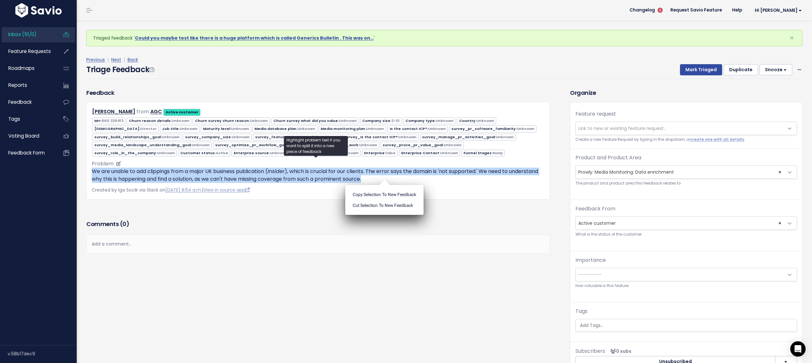
click at [250, 177] on p "We are unable to add clippings from a major UK business publication ( Insider )…" at bounding box center [318, 175] width 452 height 15
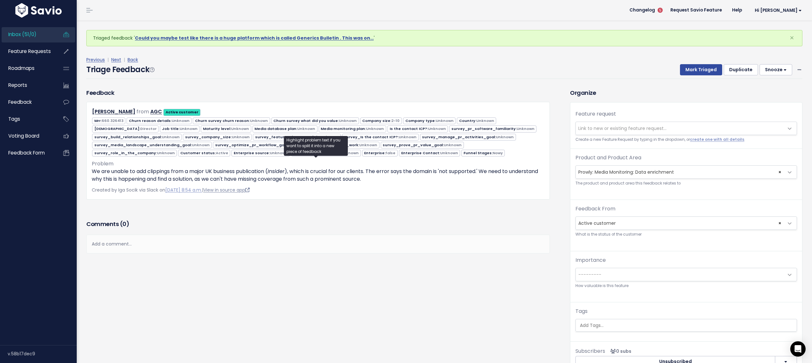
click at [250, 188] on link "View in source app" at bounding box center [226, 190] width 46 height 6
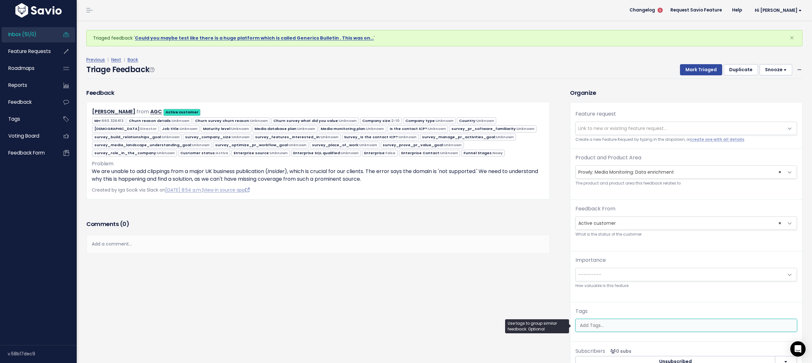
click at [620, 326] on input "search" at bounding box center [686, 325] width 218 height 7
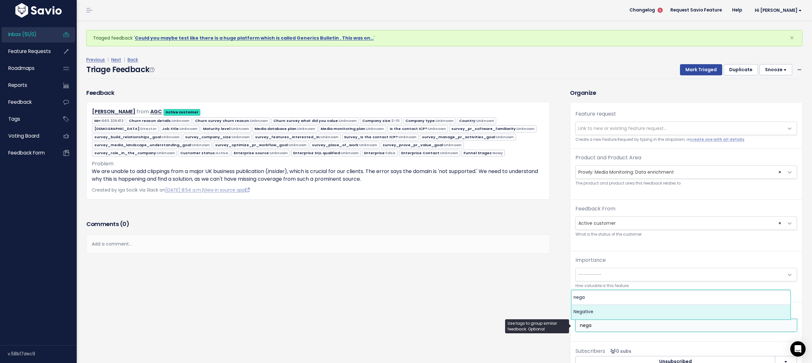
type input "nega"
select select "7969"
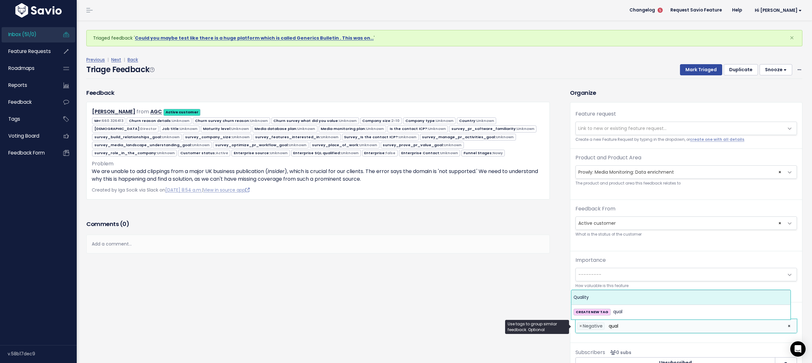
type input "qual"
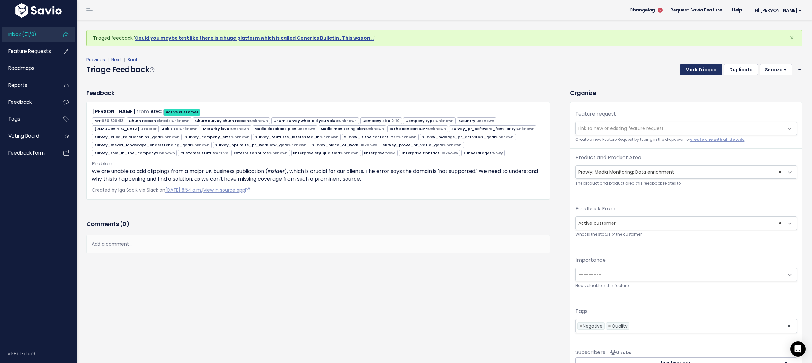
click at [694, 68] on button "Mark Triaged" at bounding box center [701, 70] width 42 height 12
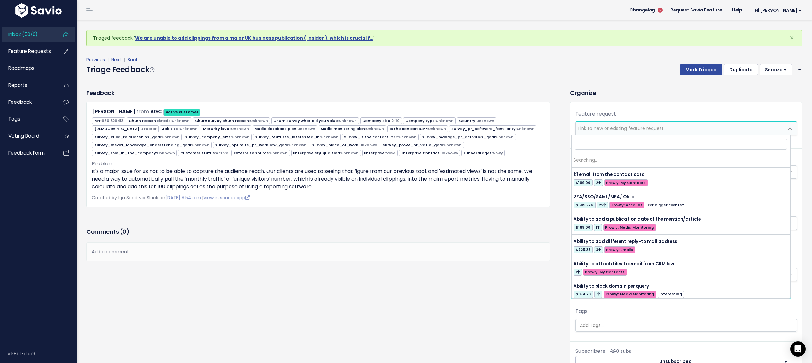
click at [585, 131] on span "Link to new or existing feature request..." at bounding box center [622, 128] width 88 height 6
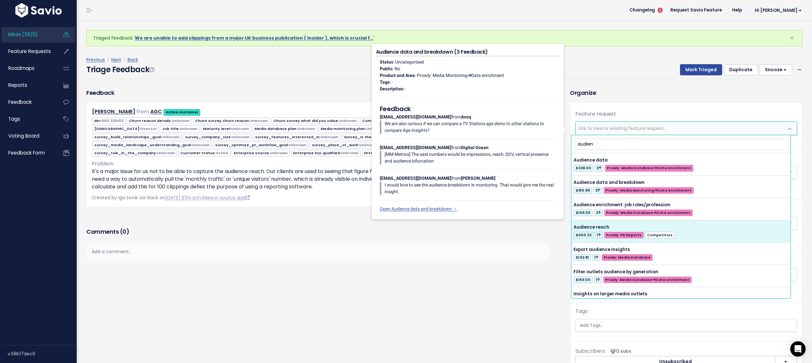
type input "audien"
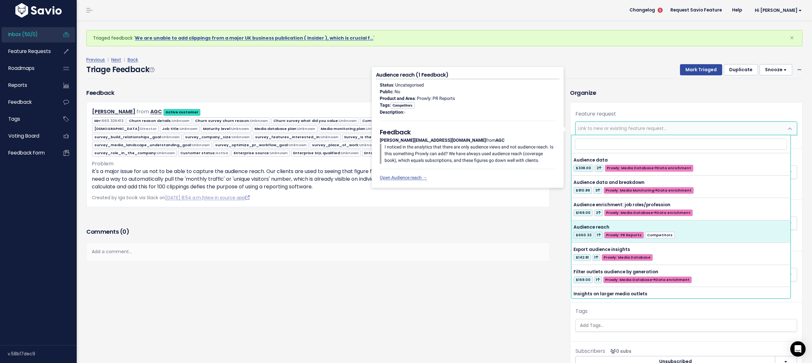
select select "63880"
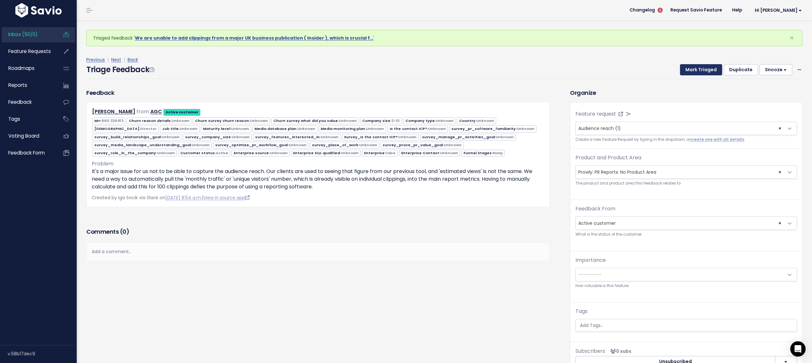
click at [697, 72] on button "Mark Triaged" at bounding box center [701, 70] width 42 height 12
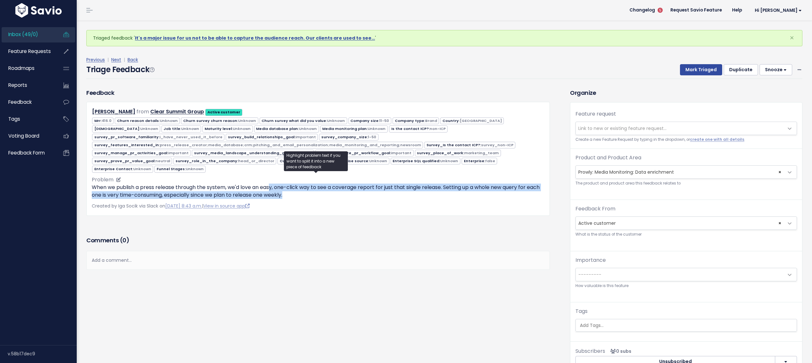
drag, startPoint x: 243, startPoint y: 181, endPoint x: 271, endPoint y: 182, distance: 27.8
click at [271, 184] on p "When we publish a press release through the system, we'd love an easy, one-clic…" at bounding box center [318, 191] width 452 height 15
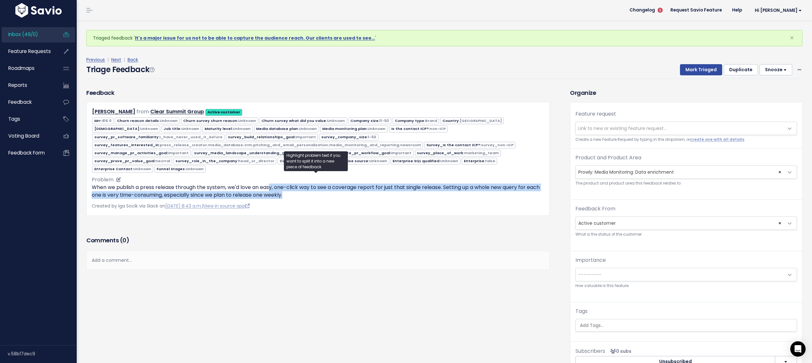
drag, startPoint x: 271, startPoint y: 182, endPoint x: 336, endPoint y: 189, distance: 65.6
click at [336, 189] on p "When we publish a press release through the system, we'd love an easy, one-clic…" at bounding box center [318, 191] width 452 height 15
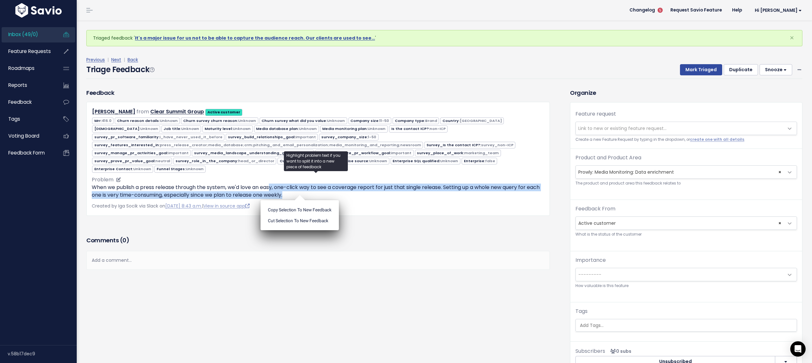
click at [336, 189] on p "When we publish a press release through the system, we'd love an easy, one-clic…" at bounding box center [318, 191] width 452 height 15
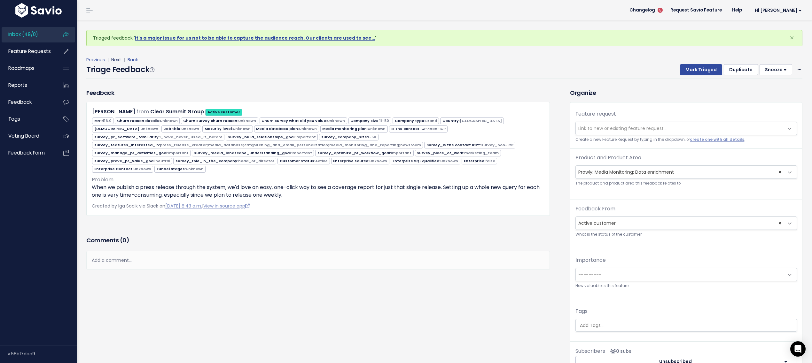
click at [114, 57] on link "Next" at bounding box center [116, 60] width 10 height 6
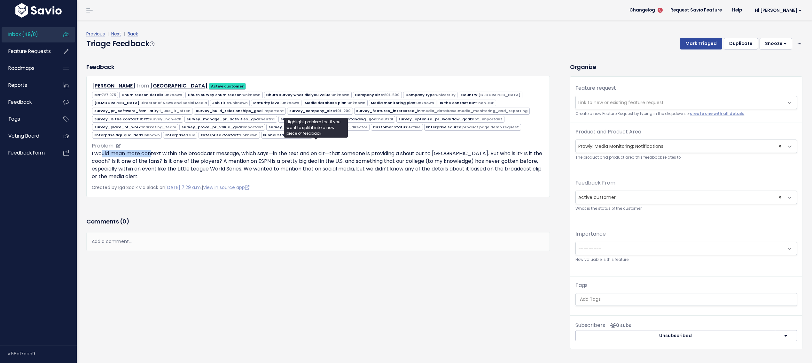
drag, startPoint x: 103, startPoint y: 150, endPoint x: 151, endPoint y: 151, distance: 48.9
click at [151, 151] on p "I would mean more context within the broadcast message, which says—in the text …" at bounding box center [318, 165] width 452 height 31
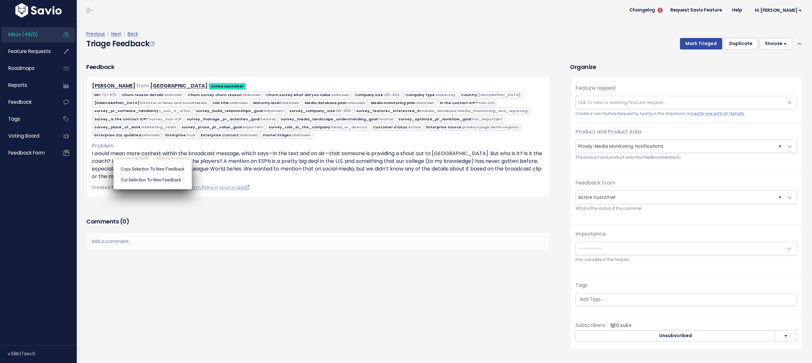
click at [152, 159] on ul "Copy selection to new Feedback Cut selection to new Feedback" at bounding box center [152, 174] width 78 height 30
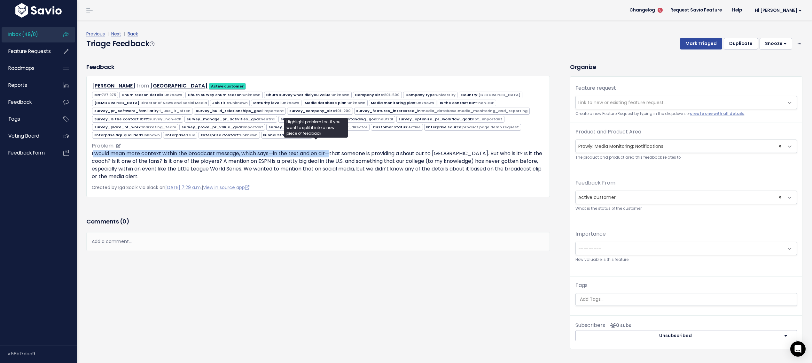
drag, startPoint x: 93, startPoint y: 150, endPoint x: 334, endPoint y: 150, distance: 240.9
click at [334, 150] on p "I would mean more context within the broadcast message, which says—in the text …" at bounding box center [318, 165] width 452 height 31
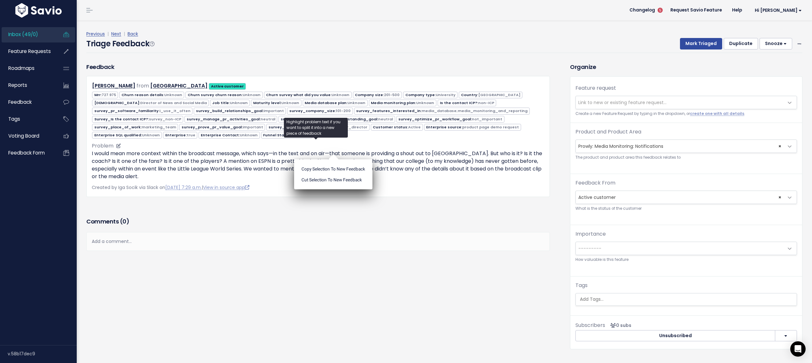
click at [334, 159] on ul "Copy selection to new Feedback Cut selection to new Feedback" at bounding box center [333, 174] width 78 height 30
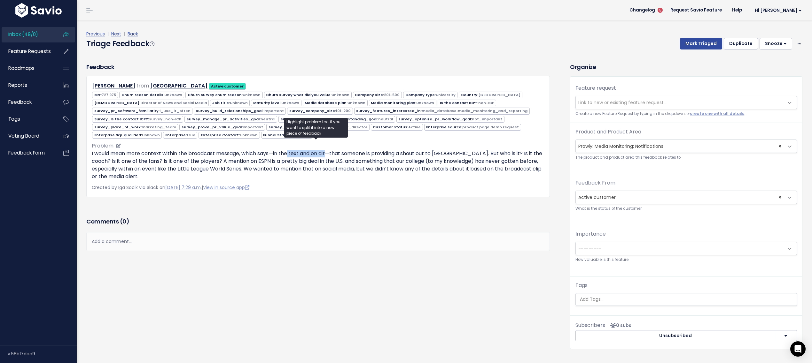
drag, startPoint x: 338, startPoint y: 148, endPoint x: 291, endPoint y: 151, distance: 47.1
click at [291, 151] on p "I would mean more context within the broadcast message, which says—in the text …" at bounding box center [318, 165] width 452 height 31
click at [163, 168] on p "I would mean more context within the broadcast message, which says—in the text …" at bounding box center [318, 165] width 452 height 31
drag, startPoint x: 161, startPoint y: 166, endPoint x: 331, endPoint y: 166, distance: 170.0
click at [331, 166] on p "I would mean more context within the broadcast message, which says—in the text …" at bounding box center [318, 165] width 452 height 31
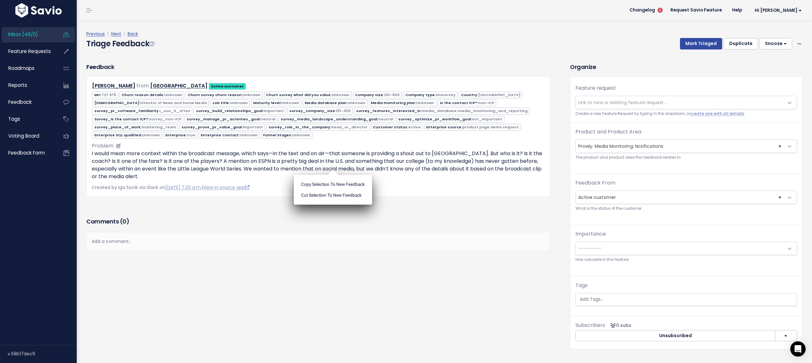
click at [331, 175] on ul "Copy selection to new Feedback Cut selection to new Feedback" at bounding box center [333, 190] width 78 height 30
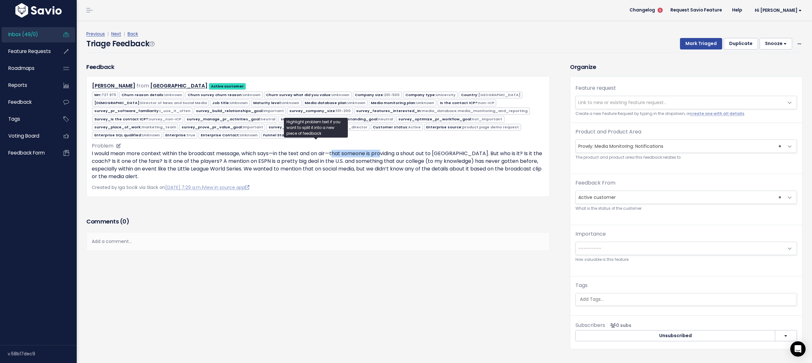
drag, startPoint x: 335, startPoint y: 148, endPoint x: 382, endPoint y: 149, distance: 47.3
click at [382, 150] on p "I would mean more context within the broadcast message, which says—in the text …" at bounding box center [318, 165] width 452 height 31
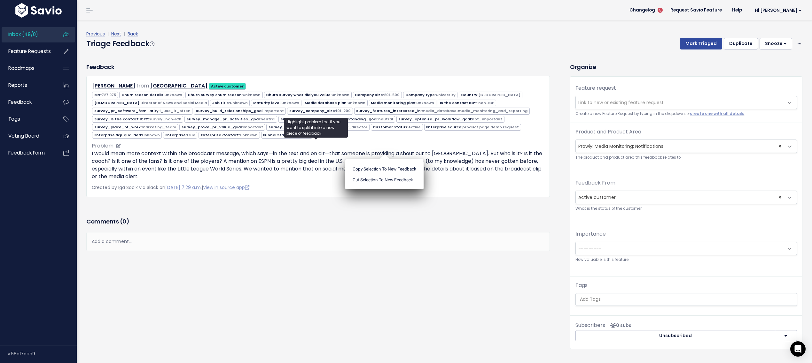
click at [298, 159] on p "I would mean more context within the broadcast message, which says—in the text …" at bounding box center [318, 165] width 452 height 31
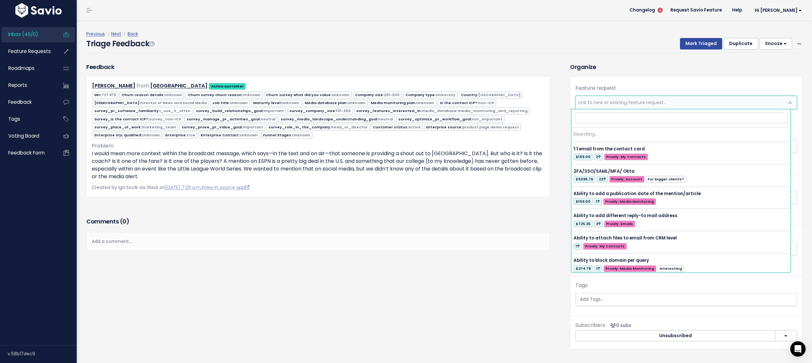
click at [589, 106] on span "Link to new or existing feature request..." at bounding box center [679, 102] width 208 height 13
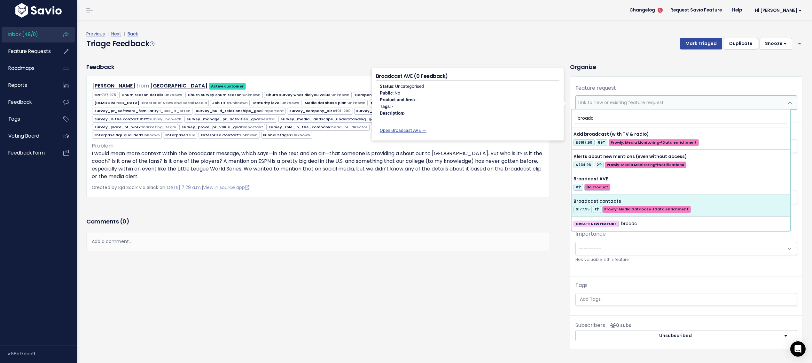
type input "broadc"
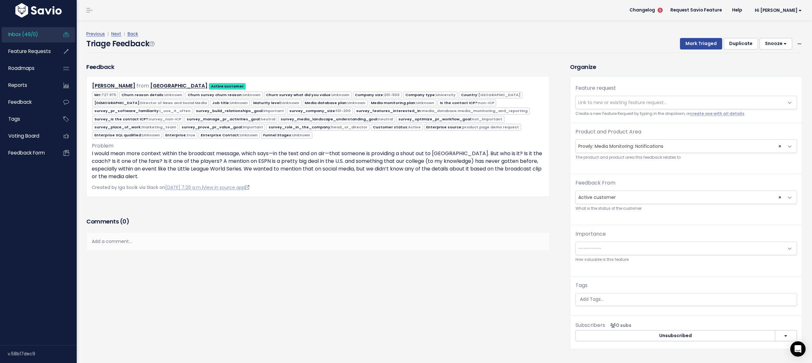
click at [511, 208] on div "Feedback [PERSON_NAME] from [GEOGRAPHIC_DATA] Active customer 727.975" at bounding box center [317, 140] width 473 height 154
click at [643, 98] on span "Link to new or existing feature request..." at bounding box center [679, 102] width 208 height 13
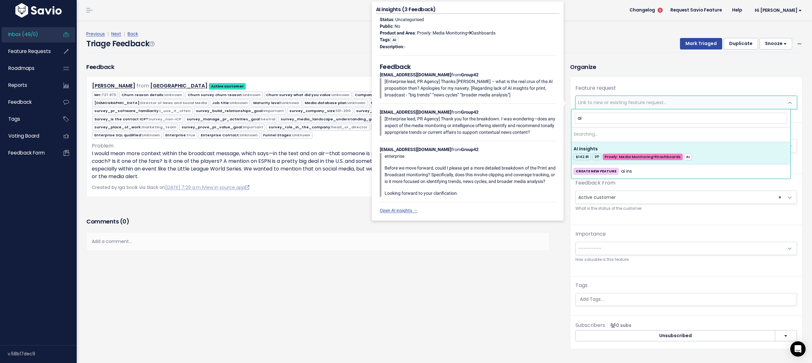
type input "a"
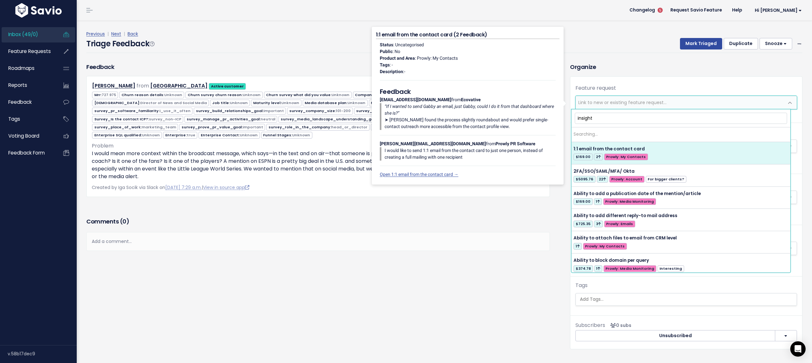
type input "insights"
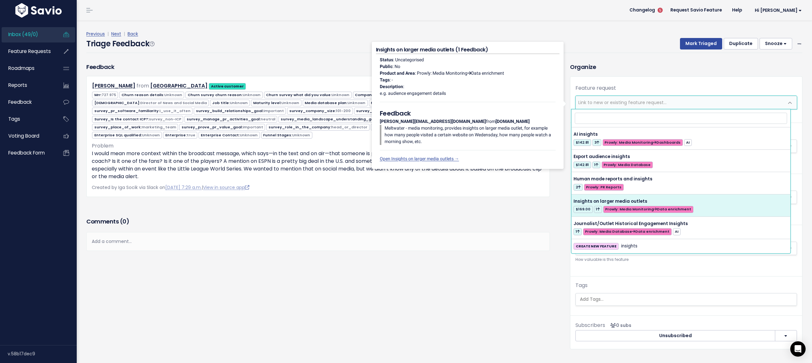
click at [509, 289] on div "Feedback [PERSON_NAME] from [GEOGRAPHIC_DATA] Active customer" at bounding box center [322, 211] width 483 height 297
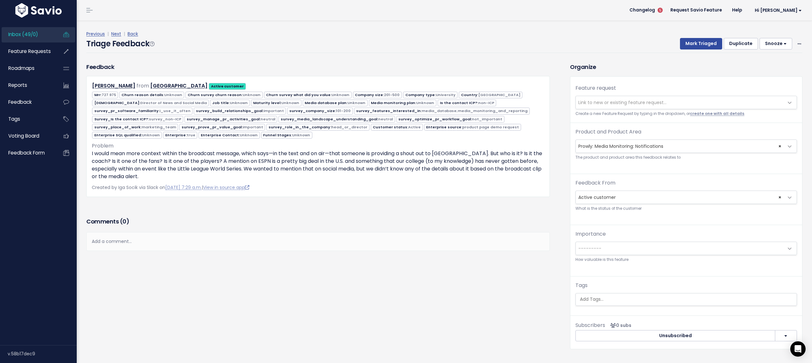
click at [712, 113] on link "create one with all details" at bounding box center [717, 113] width 54 height 5
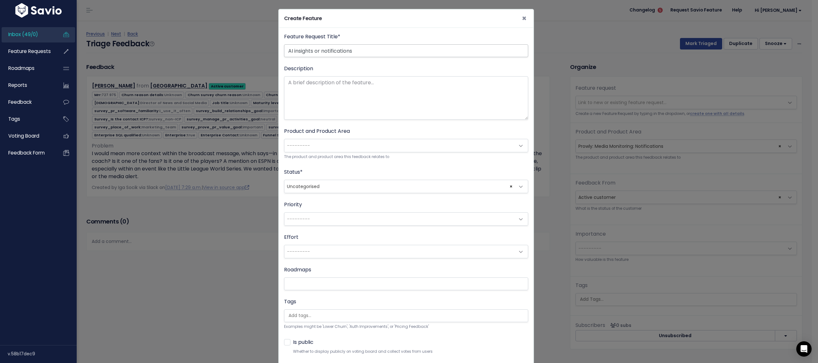
drag, startPoint x: 319, startPoint y: 51, endPoint x: 366, endPoint y: 51, distance: 47.3
click at [366, 51] on input "AI insights or notifications" at bounding box center [406, 50] width 244 height 13
drag, startPoint x: 312, startPoint y: 50, endPoint x: 355, endPoint y: 49, distance: 43.2
click at [355, 49] on input "AI insights or alerts" at bounding box center [406, 50] width 244 height 13
type input "AI insights about the broadcast mention"
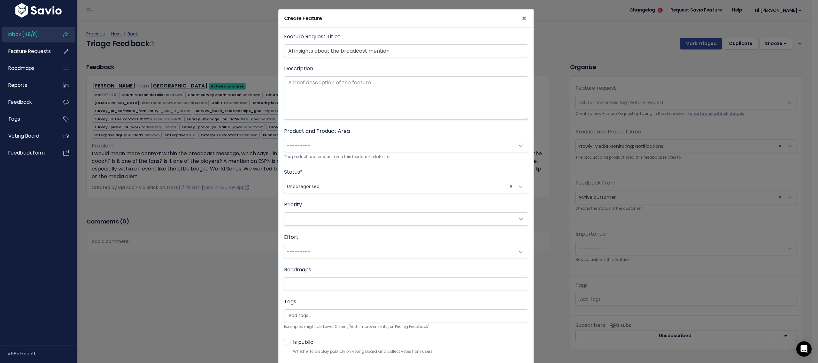
click at [329, 146] on span "---------" at bounding box center [399, 145] width 231 height 13
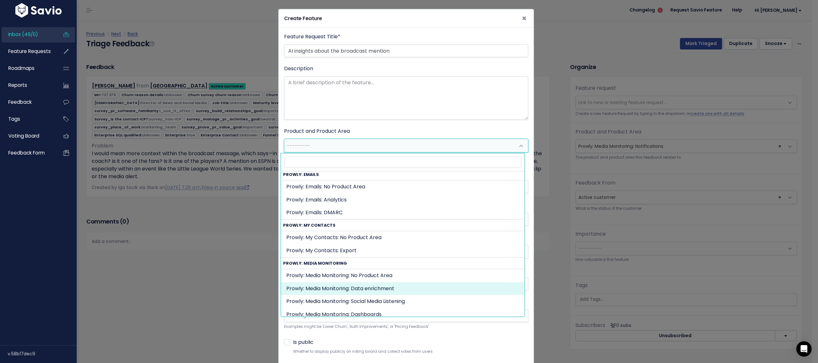
scroll to position [231, 0]
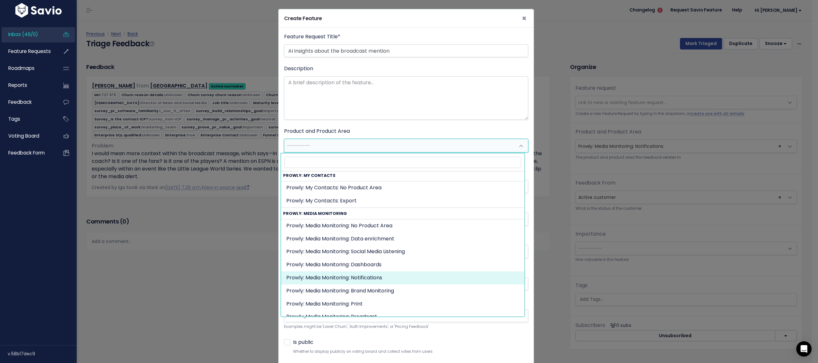
select select "MEDIA_MONITORING:NOTIFICATIONS"
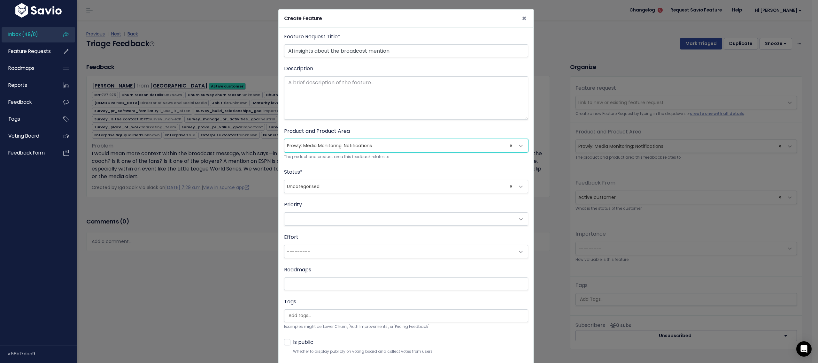
scroll to position [38, 0]
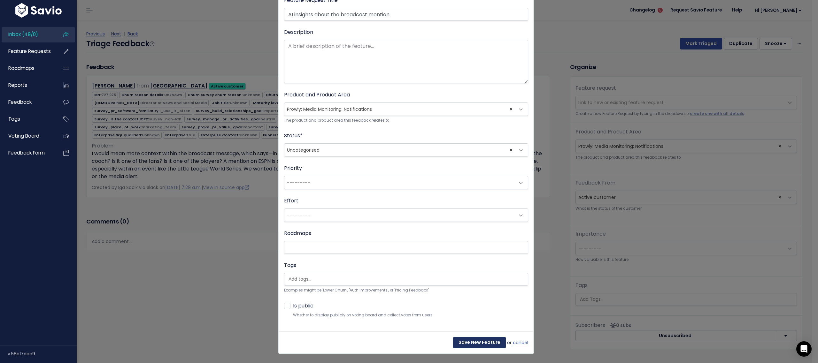
click at [485, 347] on input "Save New Feature" at bounding box center [479, 343] width 53 height 12
select select "63892"
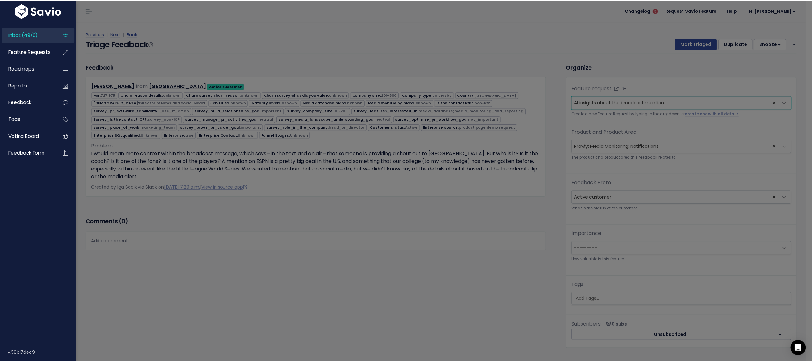
scroll to position [0, 0]
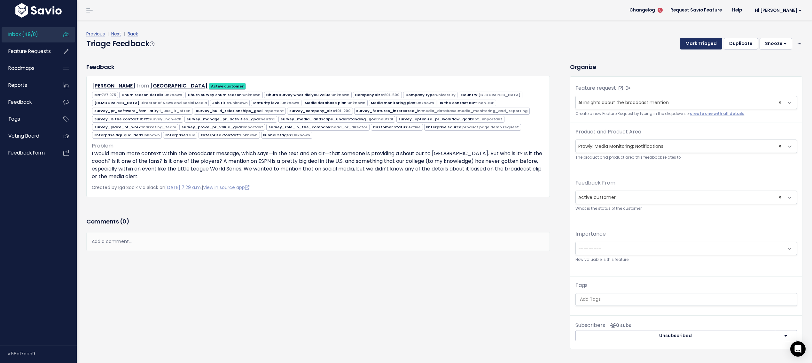
click at [687, 48] on button "Mark Triaged" at bounding box center [701, 44] width 42 height 12
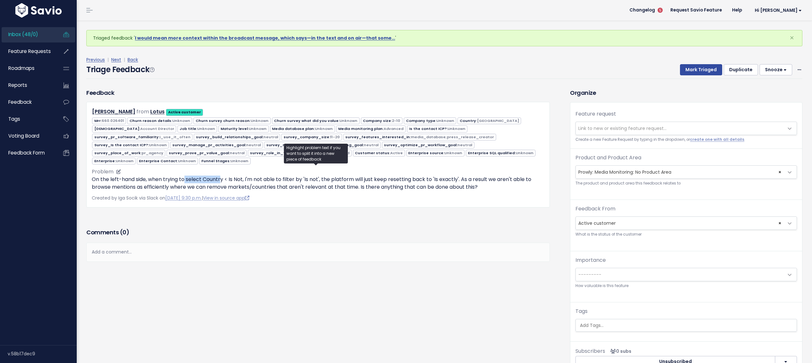
drag, startPoint x: 190, startPoint y: 176, endPoint x: 220, endPoint y: 175, distance: 29.7
click at [220, 176] on p "On the left-hand side, when trying to select Country < Is Not, I'm not able to …" at bounding box center [318, 183] width 452 height 15
click at [220, 185] on ul "Copy selection to new Feedback Cut selection to new Feedback" at bounding box center [220, 200] width 78 height 30
drag, startPoint x: 238, startPoint y: 175, endPoint x: 312, endPoint y: 176, distance: 74.4
click at [312, 176] on p "On the left-hand side, when trying to select Country < Is Not, I'm not able to …" at bounding box center [318, 183] width 452 height 15
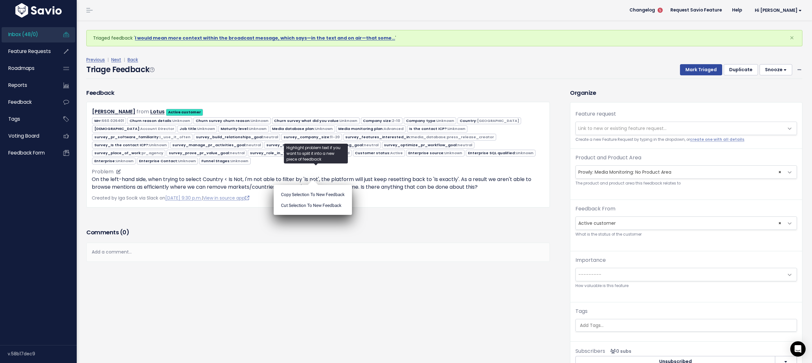
click at [337, 178] on p "On the left-hand side, when trying to select Country < Is Not, I'm not able to …" at bounding box center [318, 183] width 452 height 15
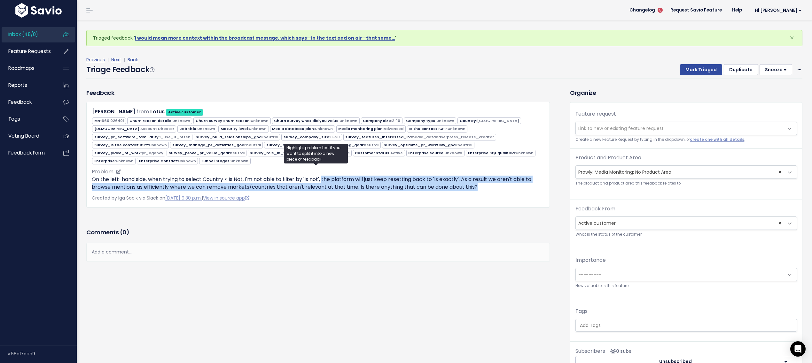
drag, startPoint x: 321, startPoint y: 176, endPoint x: 496, endPoint y: 182, distance: 175.5
click at [496, 182] on p "On the left-hand side, when trying to select Country < Is Not, I'm not able to …" at bounding box center [318, 183] width 452 height 15
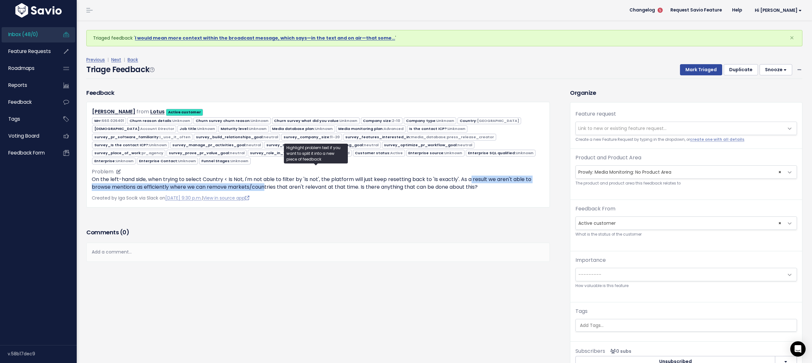
drag, startPoint x: 470, startPoint y: 178, endPoint x: 265, endPoint y: 186, distance: 205.9
click at [265, 186] on p "On the left-hand side, when trying to select Country < Is Not, I'm not able to …" at bounding box center [318, 183] width 452 height 15
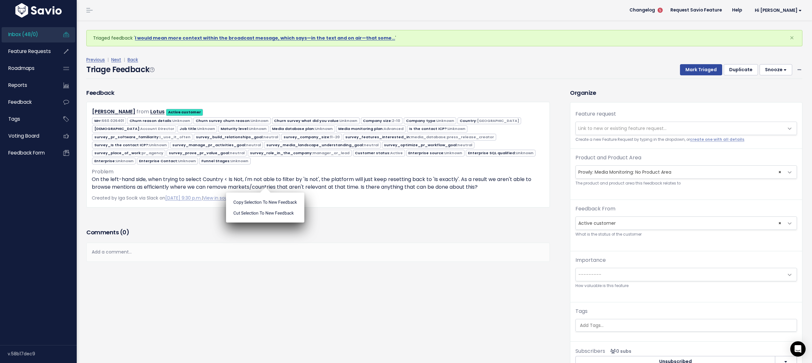
click at [266, 193] on ul "Copy selection to new Feedback Cut selection to new Feedback" at bounding box center [265, 208] width 78 height 30
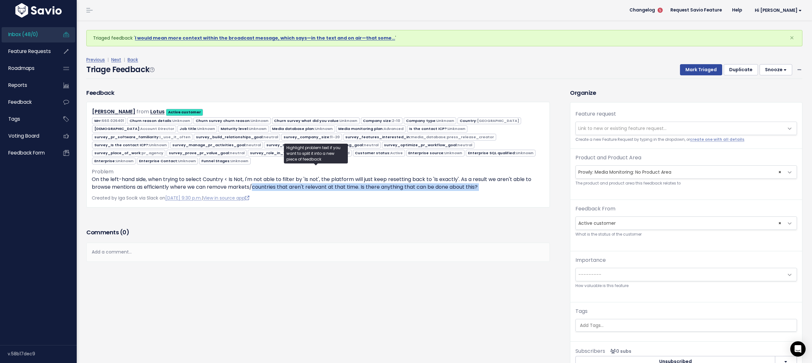
drag, startPoint x: 276, startPoint y: 185, endPoint x: 321, endPoint y: 189, distance: 45.0
click at [321, 189] on div "Sophie Macdonald from Lotus Active customer" at bounding box center [317, 155] width 463 height 106
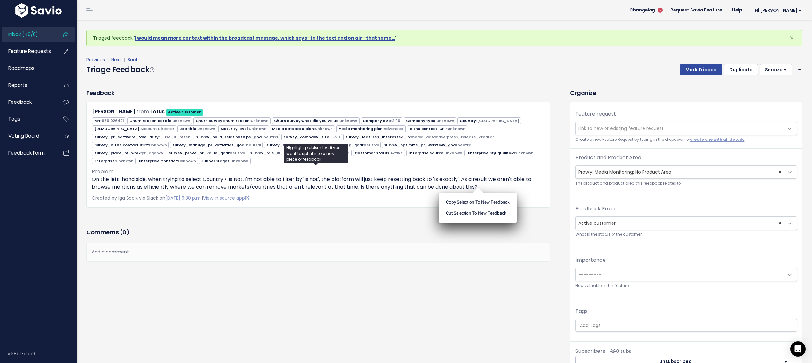
click at [321, 189] on div "Sophie Macdonald from Lotus Active customer" at bounding box center [317, 155] width 463 height 106
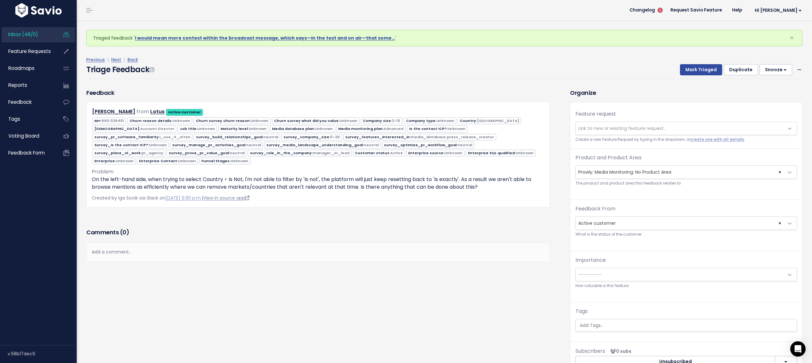
click at [241, 196] on link "View in source app" at bounding box center [226, 198] width 46 height 6
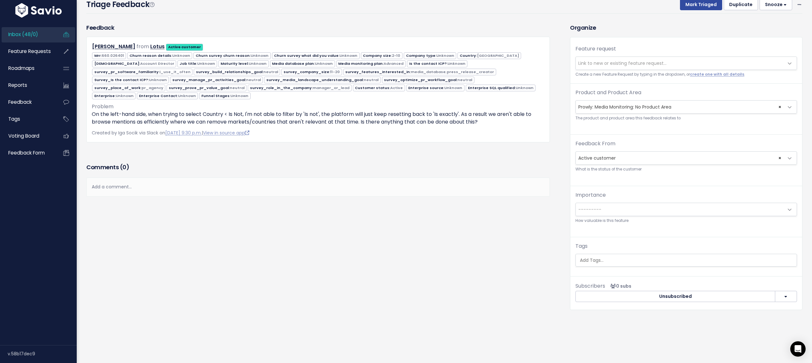
click at [591, 254] on ul at bounding box center [685, 260] width 221 height 12
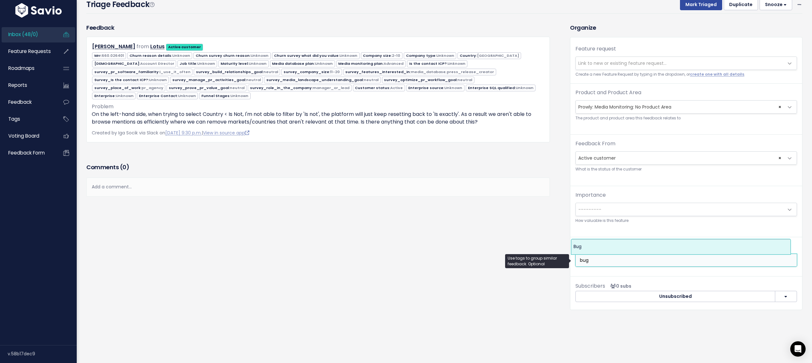
type input "bug"
select select "12066"
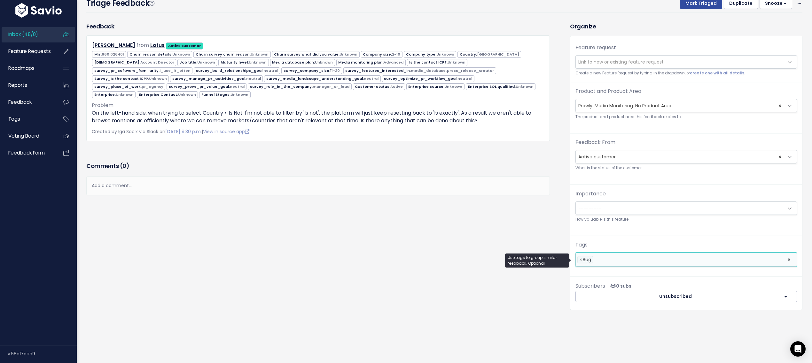
scroll to position [0, 0]
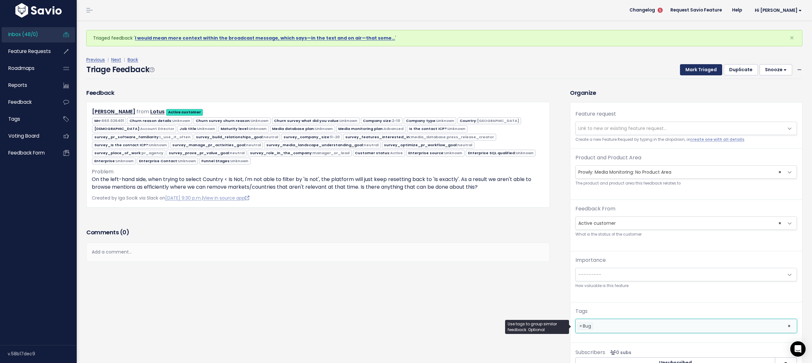
click at [699, 73] on button "Mark Triaged" at bounding box center [701, 70] width 42 height 12
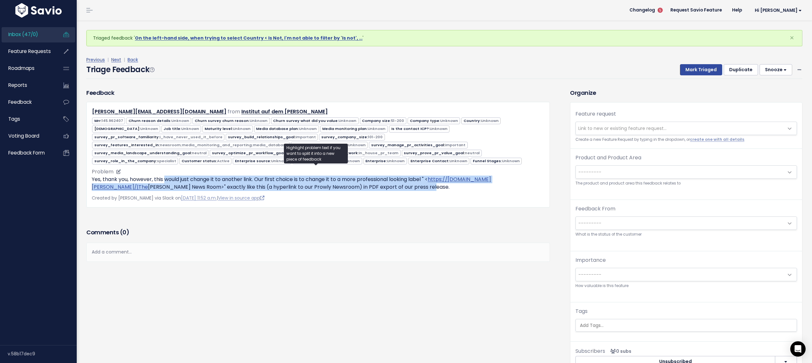
drag, startPoint x: 165, startPoint y: 175, endPoint x: 418, endPoint y: 187, distance: 253.6
click at [418, 187] on p "Yes, thank you, however, this would just change it to another link. Our first c…" at bounding box center [318, 183] width 452 height 15
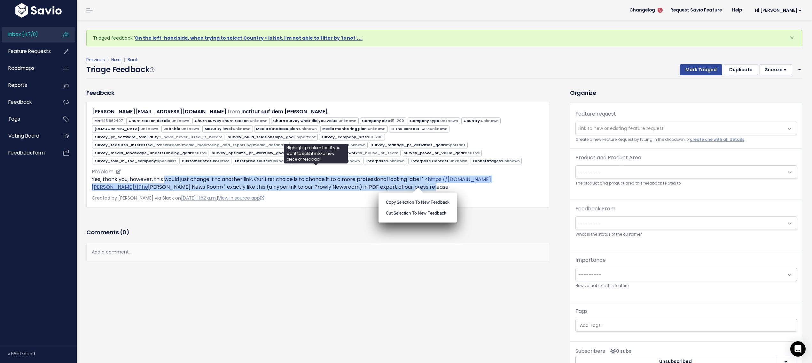
click at [221, 181] on p "Yes, thank you, however, this would just change it to another link. Our first c…" at bounding box center [318, 183] width 452 height 15
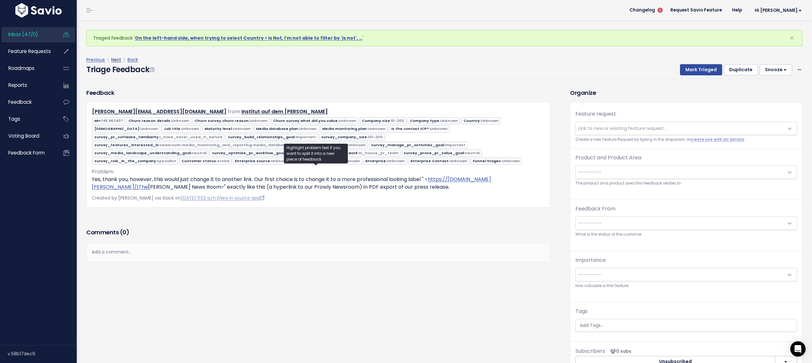
click at [114, 58] on link "Next" at bounding box center [116, 60] width 10 height 6
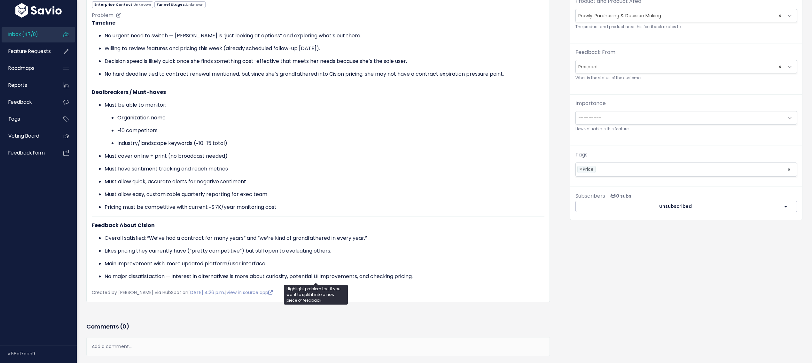
scroll to position [116, 0]
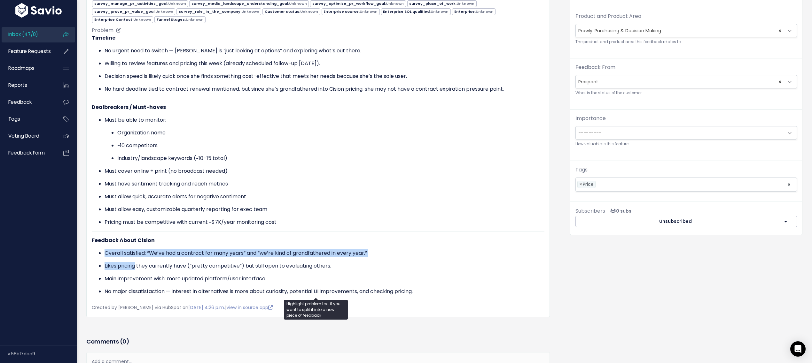
drag, startPoint x: 116, startPoint y: 248, endPoint x: 135, endPoint y: 266, distance: 27.1
click at [135, 266] on ul "Overall satisfied: “We’ve had a contract for many years” and “we’re kind of gra…" at bounding box center [318, 273] width 452 height 46
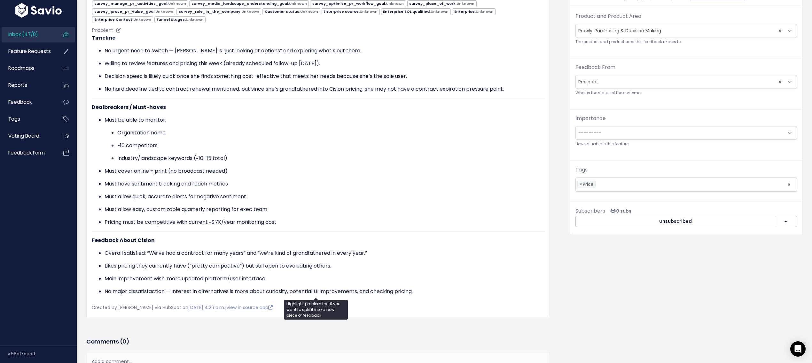
click at [193, 265] on p "Likes pricing they currently have (“pretty competitive”) but still open to eval…" at bounding box center [324, 266] width 440 height 8
drag, startPoint x: 107, startPoint y: 115, endPoint x: 231, endPoint y: 159, distance: 130.8
click at [231, 159] on li "Must be able to monitor: Organization name ~10 competitors Industry/landscape k…" at bounding box center [324, 139] width 440 height 46
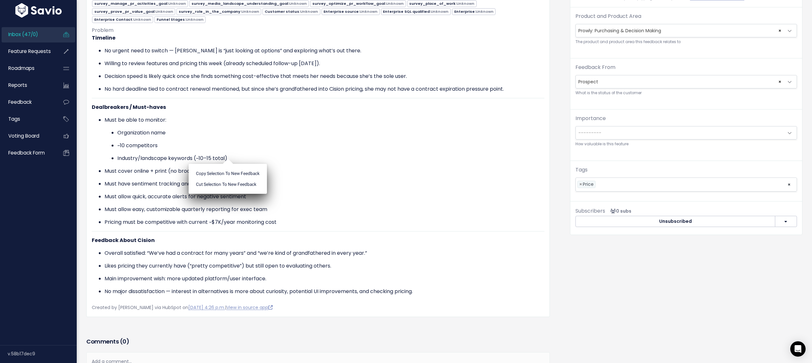
click at [233, 164] on ul "Copy selection to new Feedback Cut selection to new Feedback" at bounding box center [228, 179] width 78 height 30
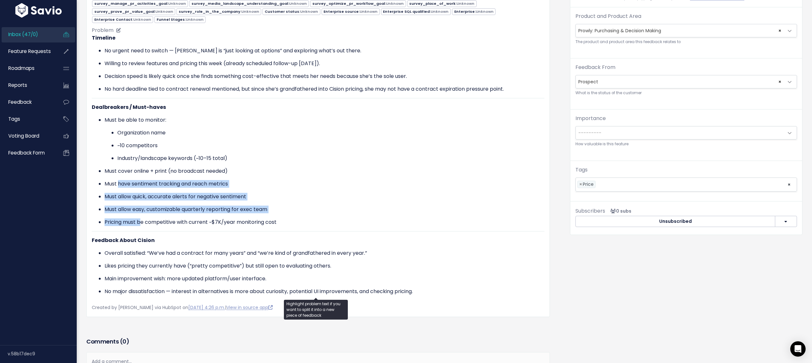
drag, startPoint x: 118, startPoint y: 180, endPoint x: 142, endPoint y: 220, distance: 46.7
click at [142, 220] on ul "Must be able to monitor: Organization name ~10 competitors Industry/landscape k…" at bounding box center [318, 171] width 452 height 110
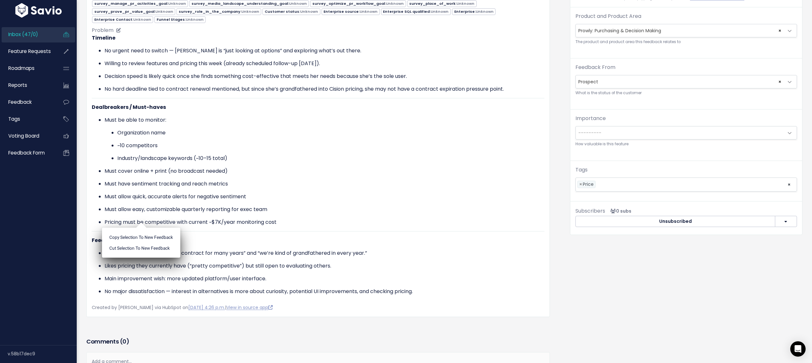
click at [142, 228] on ul "Copy selection to new Feedback Cut selection to new Feedback" at bounding box center [141, 243] width 78 height 30
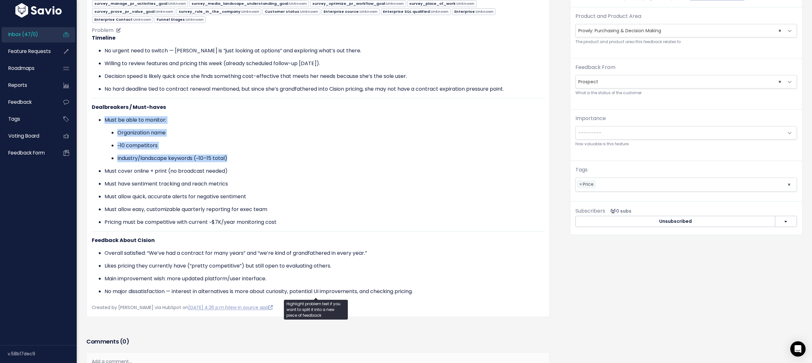
drag, startPoint x: 100, startPoint y: 120, endPoint x: 251, endPoint y: 153, distance: 154.7
click at [251, 153] on li "Must be able to monitor: Organization name ~10 competitors Industry/landscape k…" at bounding box center [324, 139] width 440 height 46
click at [251, 155] on p "Industry/landscape keywords (~10–15 total)" at bounding box center [330, 159] width 427 height 8
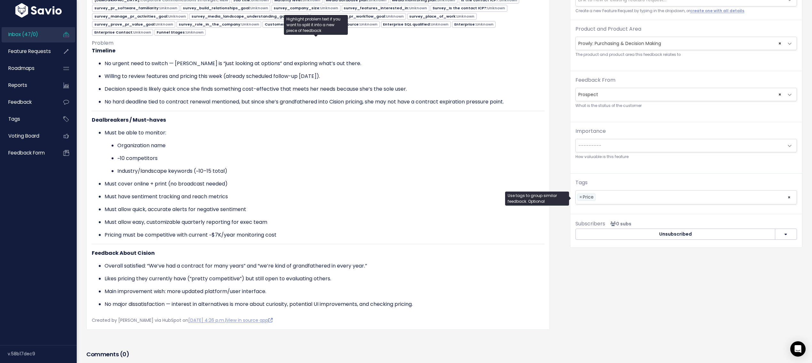
scroll to position [71, 0]
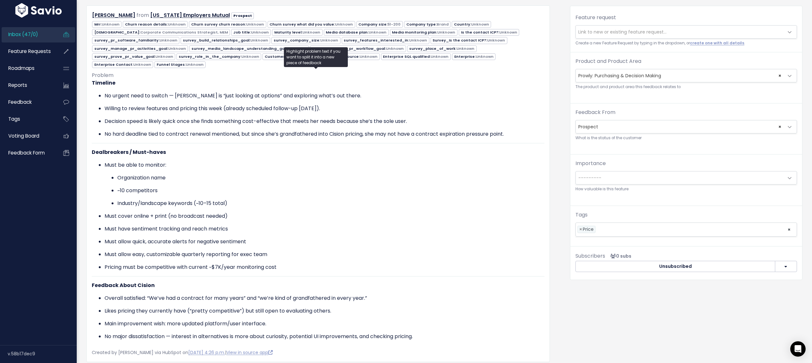
click at [606, 177] on span "---------" at bounding box center [679, 178] width 208 height 13
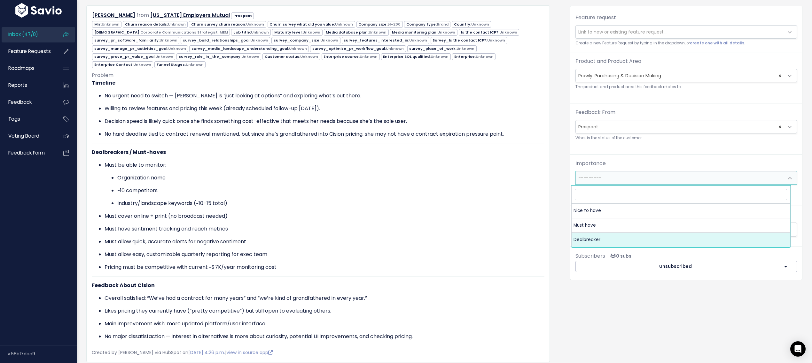
select select "DEAL_BREAKER"
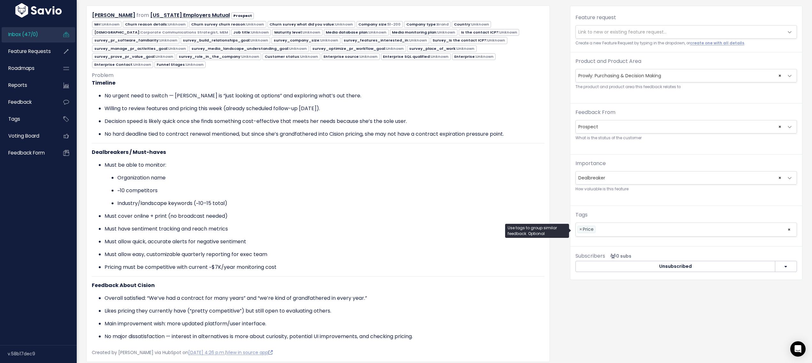
click at [623, 233] on li at bounding box center [690, 229] width 186 height 7
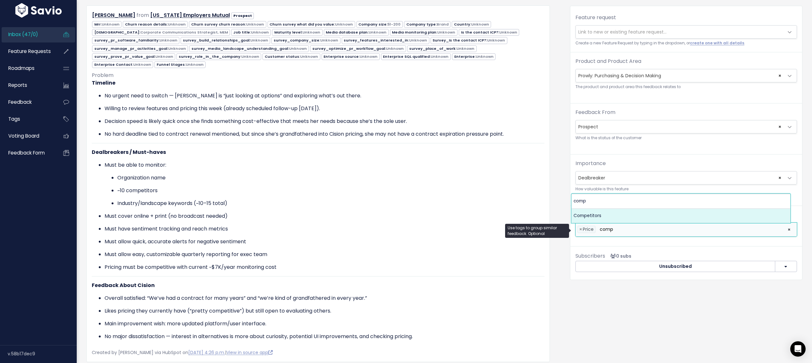
type input "comp"
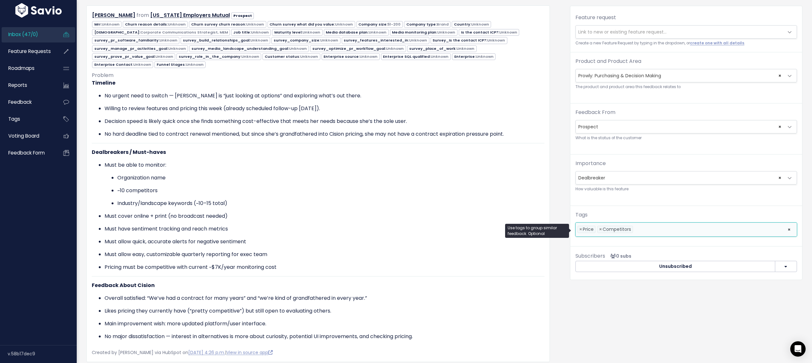
scroll to position [8, 0]
click at [621, 34] on span "Link to new or existing feature request..." at bounding box center [622, 32] width 88 height 6
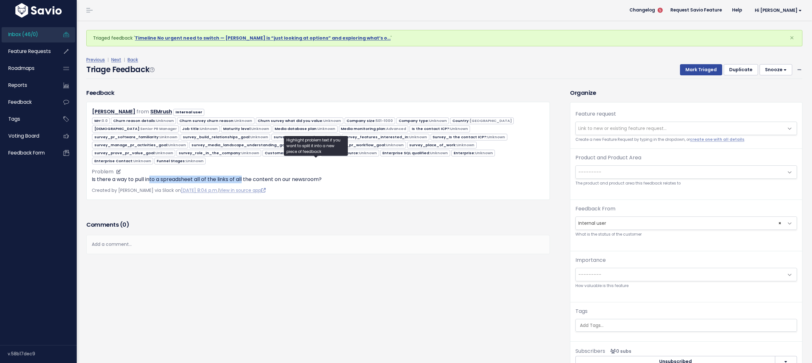
drag, startPoint x: 159, startPoint y: 169, endPoint x: 243, endPoint y: 169, distance: 84.7
click at [243, 176] on p "Is there a way to pull into a spreadsheet all of the links of all the content o…" at bounding box center [318, 180] width 452 height 8
click at [269, 176] on p "Is there a way to pull into a spreadsheet all of the links of all the content o…" at bounding box center [318, 180] width 452 height 8
click at [118, 57] on link "Next" at bounding box center [116, 60] width 10 height 6
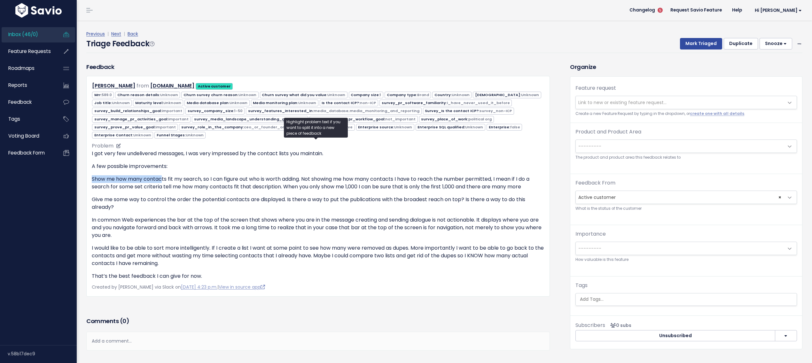
drag, startPoint x: 91, startPoint y: 177, endPoint x: 164, endPoint y: 178, distance: 72.9
click at [164, 178] on div "[PERSON_NAME] from [DOMAIN_NAME] Active customer 589.0 Unknown 1" at bounding box center [317, 186] width 463 height 221
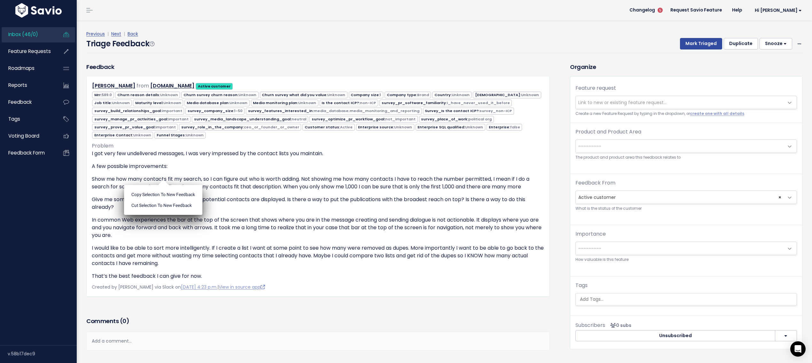
click at [158, 185] on ul "Copy selection to new Feedback Cut selection to new Feedback" at bounding box center [163, 200] width 78 height 30
click at [116, 35] on link "Next" at bounding box center [116, 34] width 10 height 6
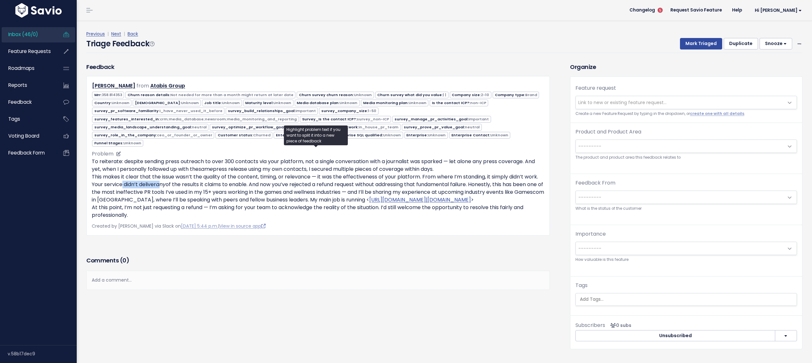
drag, startPoint x: 118, startPoint y: 185, endPoint x: 161, endPoint y: 189, distance: 43.0
click at [161, 189] on p "To reiterate: despite sending press outreach to over 300 contacts via your plat…" at bounding box center [318, 188] width 452 height 61
click at [117, 34] on link "Next" at bounding box center [116, 34] width 10 height 6
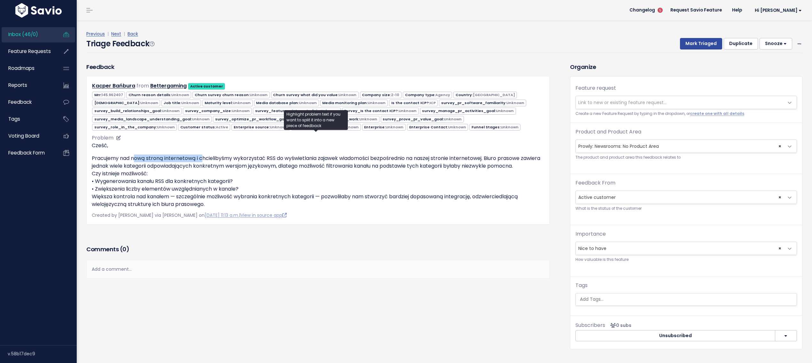
drag, startPoint x: 137, startPoint y: 156, endPoint x: 204, endPoint y: 157, distance: 66.1
click at [204, 157] on p "Pracujemy nad nową stroną internetową i chcielibyśmy wykorzystać RSS do wyświet…" at bounding box center [318, 182] width 452 height 54
click at [114, 35] on link "Next" at bounding box center [116, 34] width 10 height 6
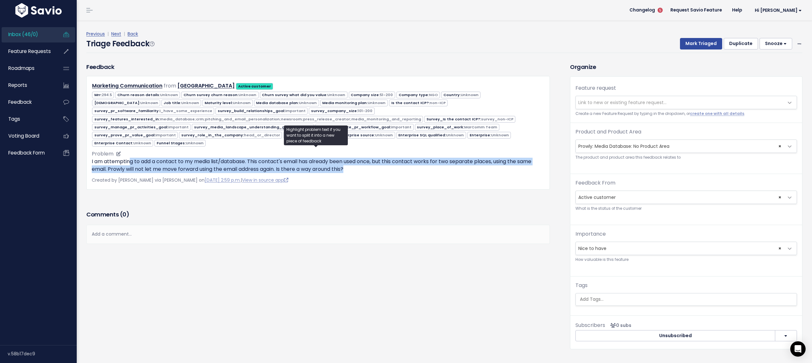
drag, startPoint x: 130, startPoint y: 155, endPoint x: 403, endPoint y: 163, distance: 272.3
click at [403, 163] on p "I am attempting to add a contact to my media list/database. This contact's emai…" at bounding box center [318, 165] width 452 height 15
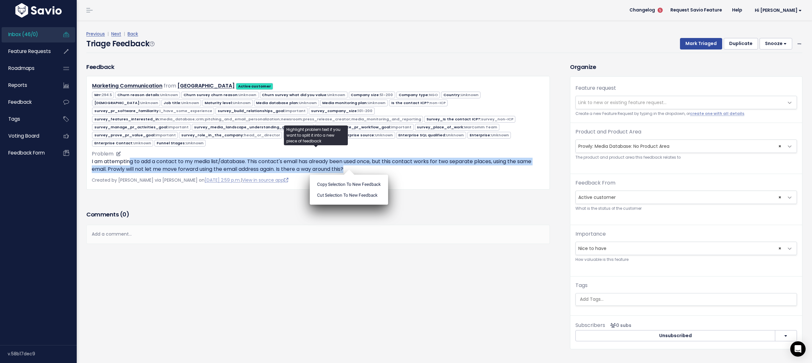
click at [207, 162] on p "I am attempting to add a contact to my media list/database. This contact's emai…" at bounding box center [318, 165] width 452 height 15
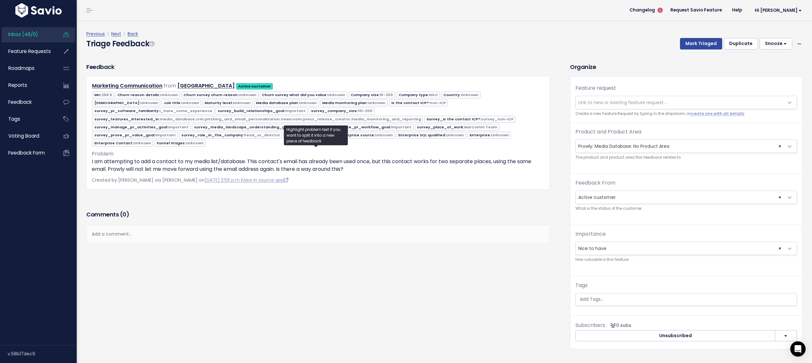
click at [583, 100] on span "Link to new or existing feature request..." at bounding box center [622, 102] width 88 height 6
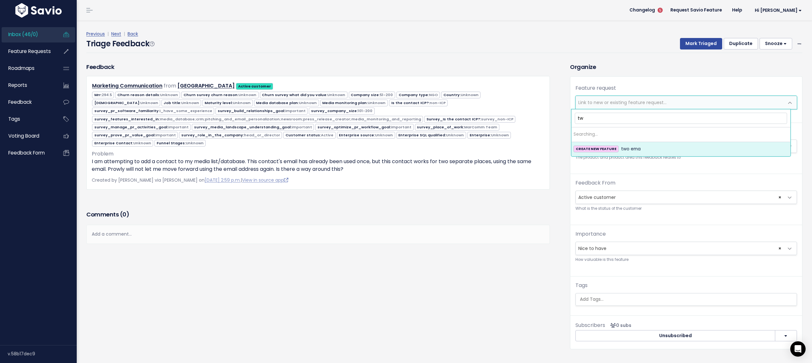
type input "t"
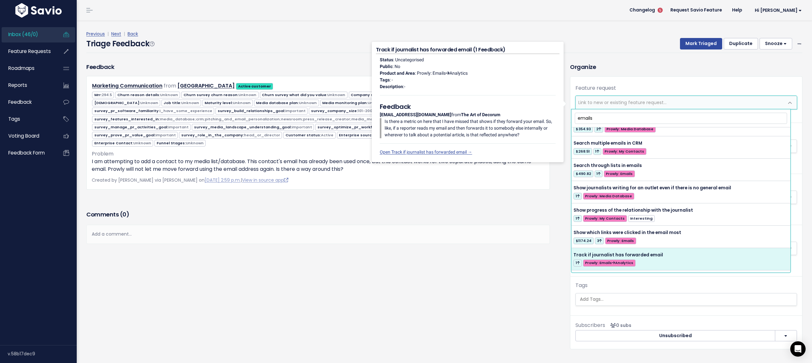
scroll to position [1220, 0]
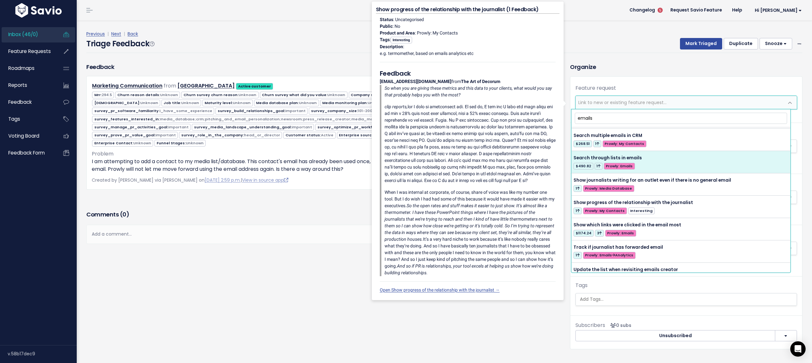
click at [590, 116] on input "emails" at bounding box center [680, 118] width 212 height 11
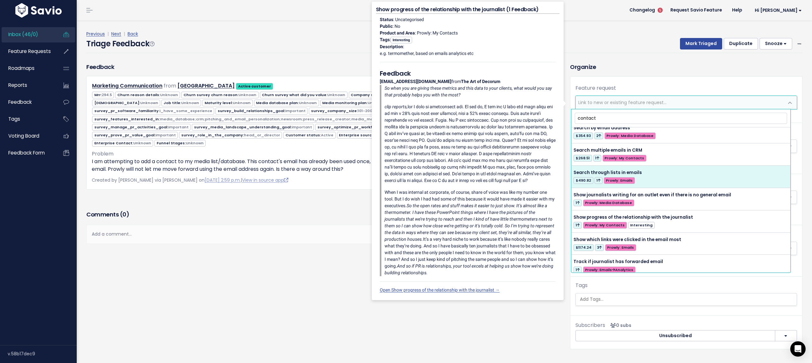
scroll to position [0, 0]
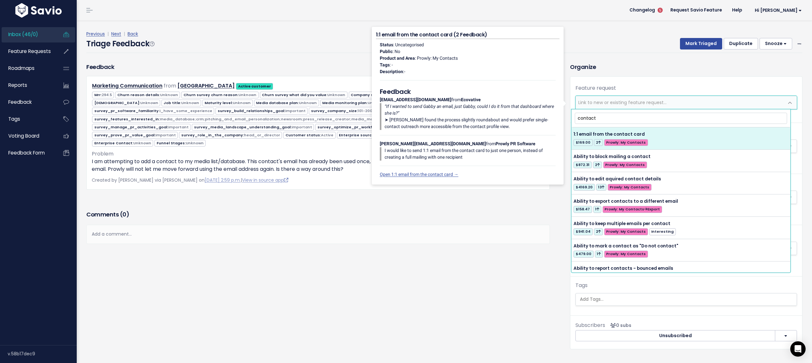
click at [579, 118] on input "contact" at bounding box center [680, 118] width 212 height 11
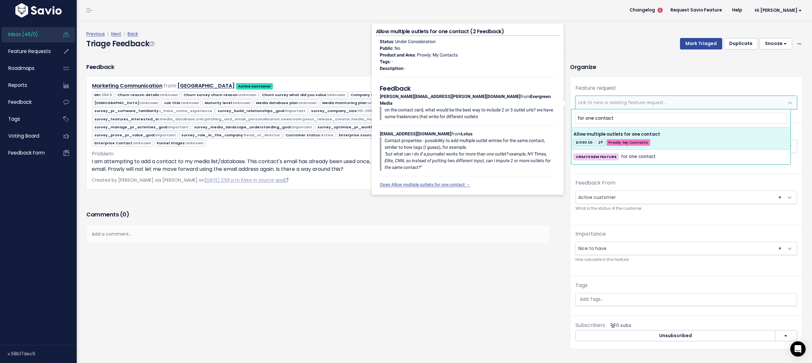
type input "for one contact"
select select "28104"
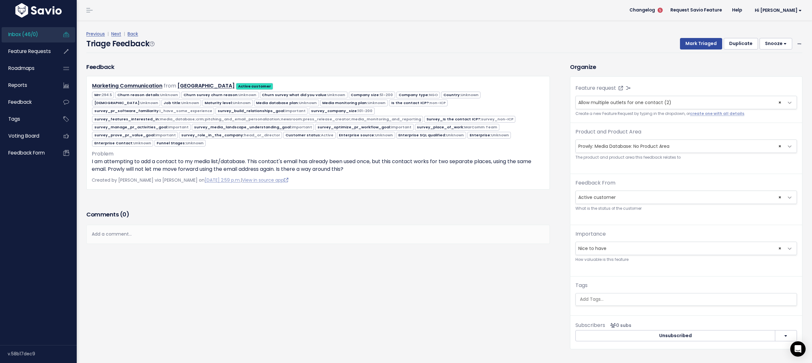
click at [655, 144] on span "× Prowly: Media Database: No Product Area" at bounding box center [679, 146] width 208 height 13
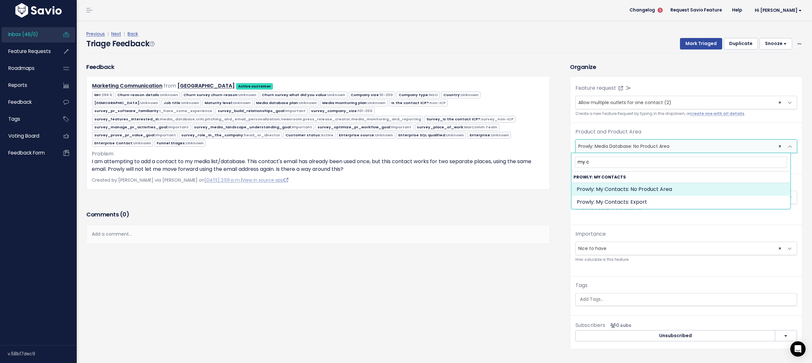
type input "my c"
select select "MY_CONTACTS:"
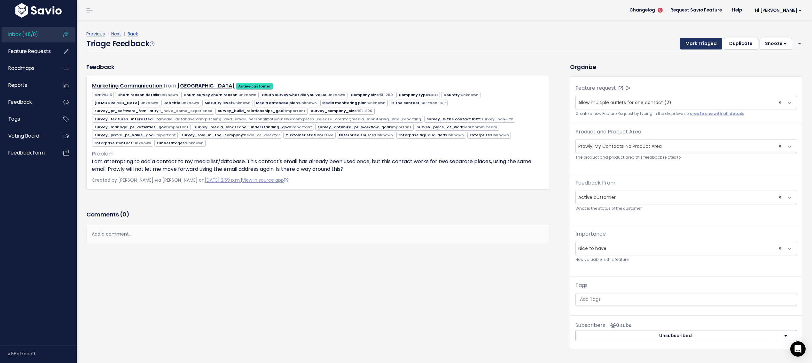
click at [680, 47] on button "Mark Triaged" at bounding box center [701, 44] width 42 height 12
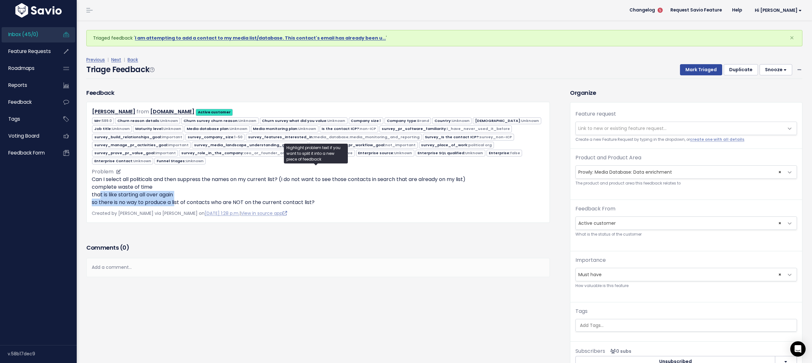
drag, startPoint x: 98, startPoint y: 195, endPoint x: 175, endPoint y: 197, distance: 77.4
click at [175, 197] on p "Can I select all politicals and then suppress the names on my current list? (I …" at bounding box center [318, 191] width 452 height 31
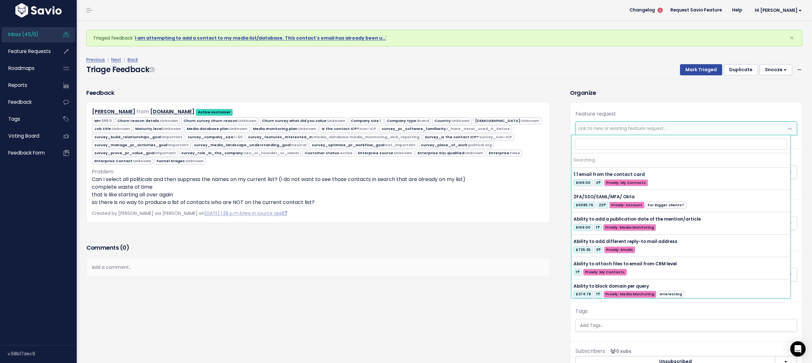
click at [601, 128] on span "Link to new or existing feature request..." at bounding box center [622, 128] width 88 height 6
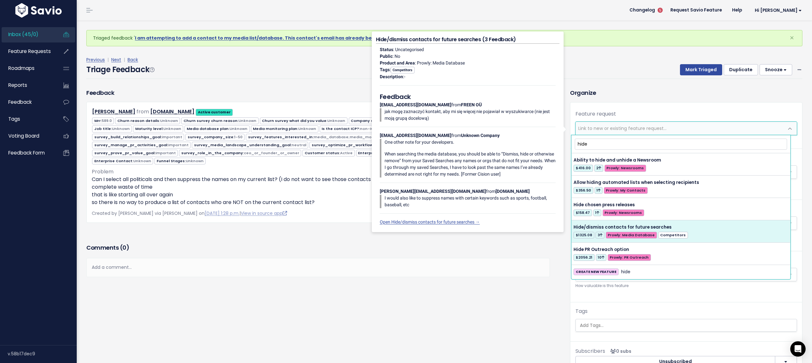
type input "hide"
select select "63879"
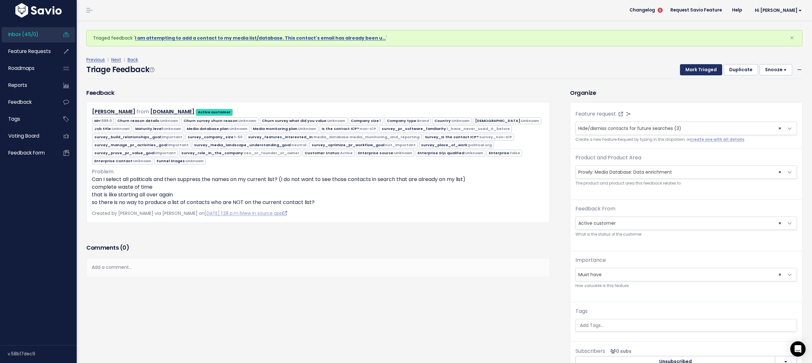
click at [689, 68] on button "Mark Triaged" at bounding box center [701, 70] width 42 height 12
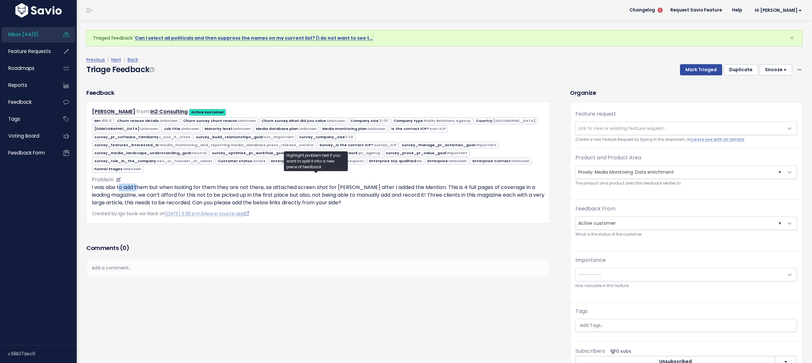
drag, startPoint x: 121, startPoint y: 186, endPoint x: 138, endPoint y: 184, distance: 17.3
click at [138, 184] on p "I was abe to add them but when looking for them they are not there, se attached…" at bounding box center [318, 195] width 452 height 23
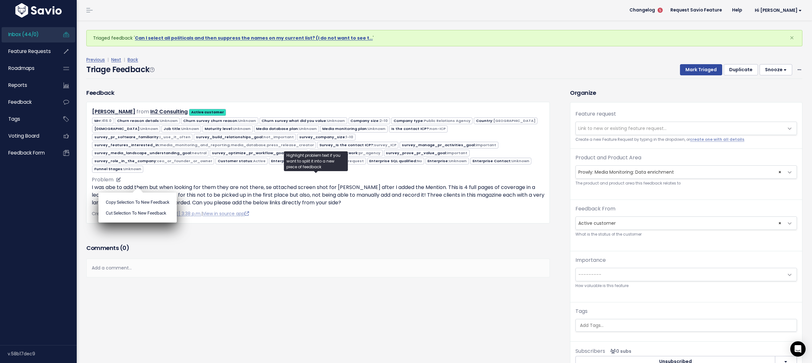
click at [248, 195] on p "I was abe to add them but when looking for them they are not there, se attached…" at bounding box center [318, 195] width 452 height 23
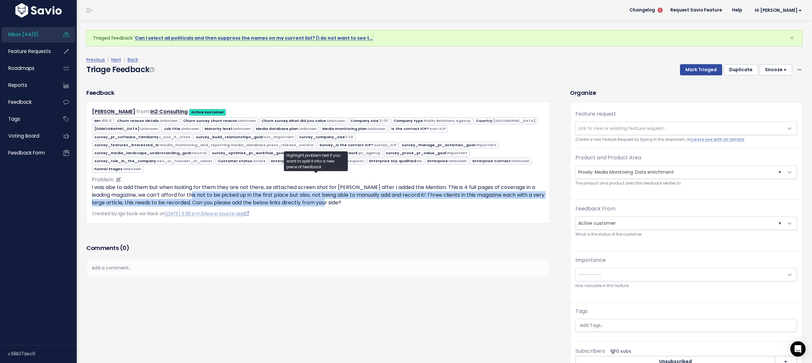
drag, startPoint x: 188, startPoint y: 189, endPoint x: 403, endPoint y: 197, distance: 214.9
click at [403, 197] on p "I was abe to add them but when looking for them they are not there, se attached…" at bounding box center [318, 195] width 452 height 23
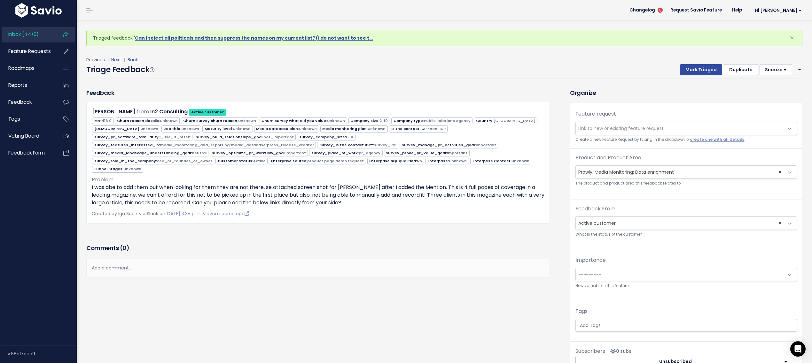
drag, startPoint x: 612, startPoint y: 318, endPoint x: 614, endPoint y: 326, distance: 8.6
click at [612, 319] on div "Tags" at bounding box center [685, 320] width 221 height 24
click at [614, 326] on input "search" at bounding box center [686, 325] width 218 height 7
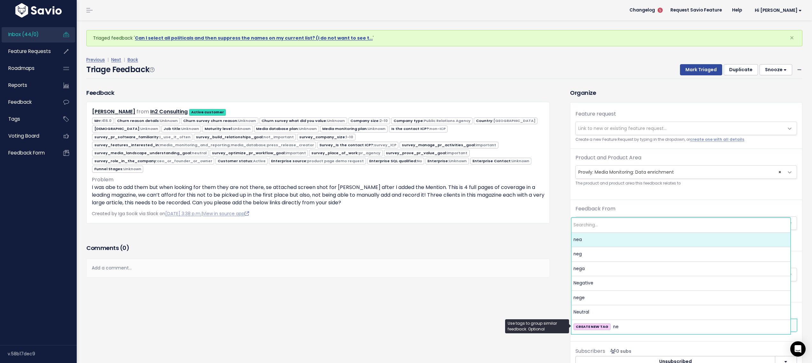
type input "nega"
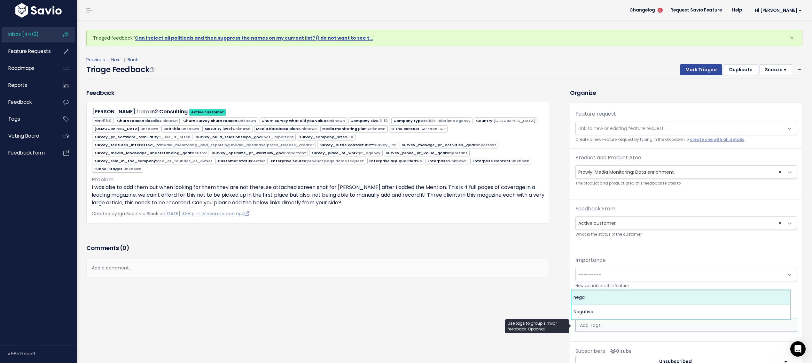
select select "13253"
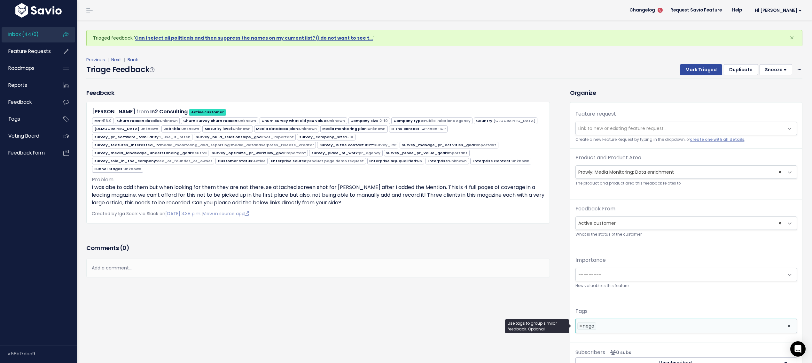
select select
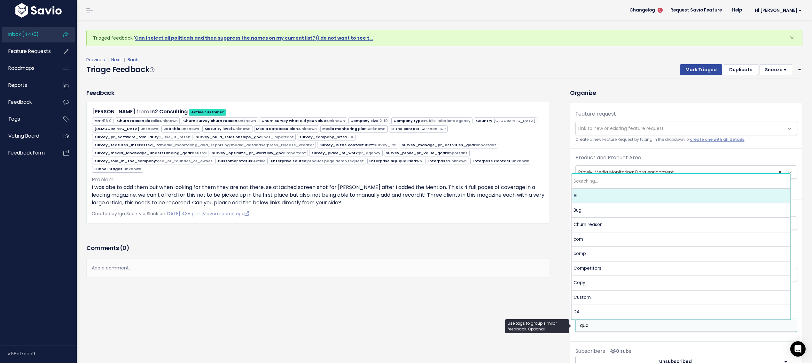
type input "quali"
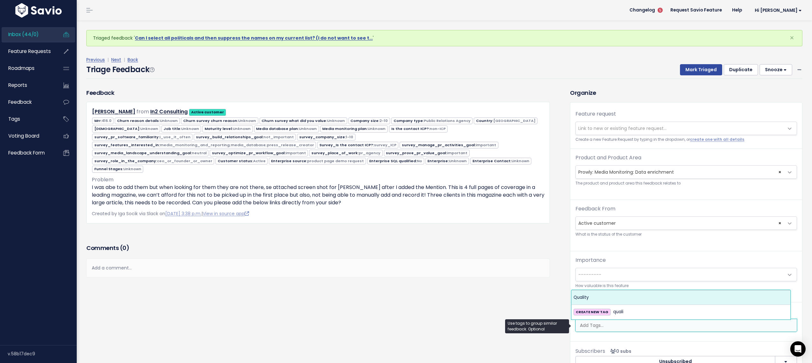
select select "11128"
type input "negat"
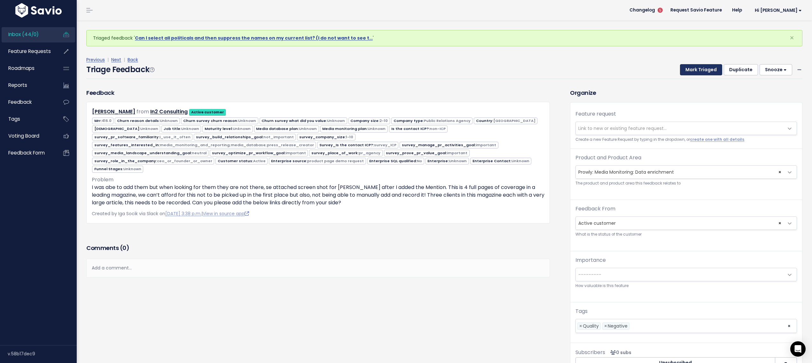
click at [686, 67] on button "Mark Triaged" at bounding box center [701, 70] width 42 height 12
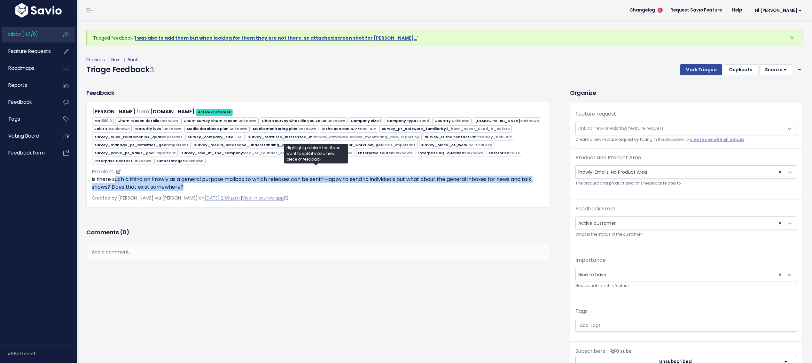
drag, startPoint x: 115, startPoint y: 174, endPoint x: 208, endPoint y: 181, distance: 92.6
click at [208, 181] on p "Is there such a thing on Prowly as a general purpose mailbox to which releases …" at bounding box center [318, 183] width 452 height 15
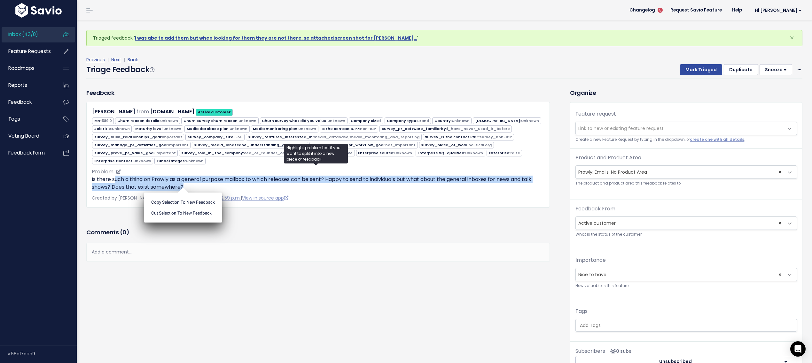
click at [335, 186] on p "Is there such a thing on Prowly as a general purpose mailbox to which releases …" at bounding box center [318, 183] width 452 height 15
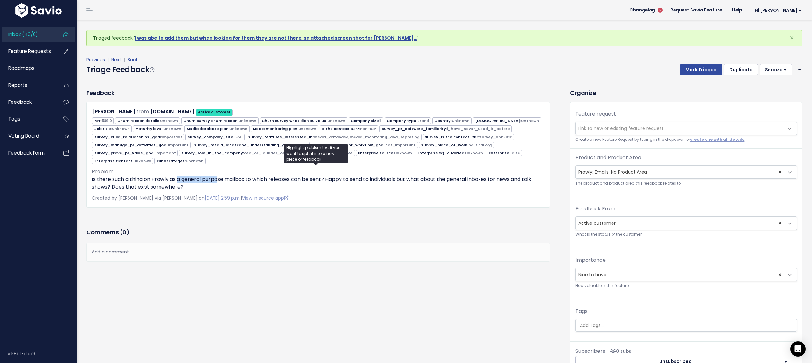
drag, startPoint x: 187, startPoint y: 174, endPoint x: 220, endPoint y: 175, distance: 33.6
click at [219, 176] on p "Is there such a thing on Prowly as a general purpose mailbox to which releases …" at bounding box center [318, 183] width 452 height 15
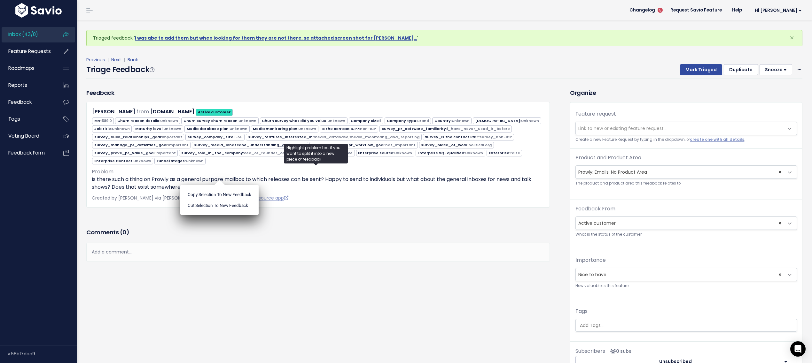
click at [220, 185] on ul "Copy selection to new Feedback Cut selection to new Feedback" at bounding box center [219, 200] width 78 height 30
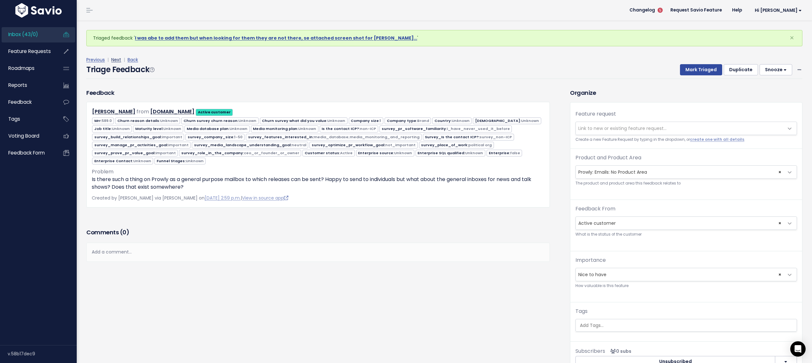
click at [114, 59] on link "Next" at bounding box center [116, 60] width 10 height 6
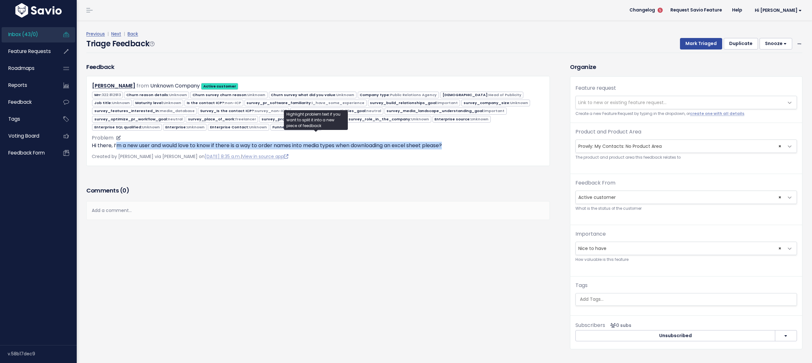
drag, startPoint x: 129, startPoint y: 142, endPoint x: 319, endPoint y: 146, distance: 189.5
click at [319, 146] on p "Hi there, I’m a new user and would love to know if there is a way to order name…" at bounding box center [318, 146] width 452 height 8
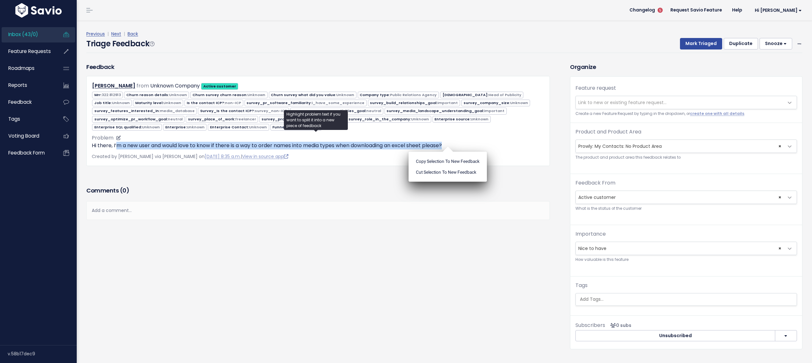
click at [320, 146] on p "Hi there, I’m a new user and would love to know if there is a way to order name…" at bounding box center [318, 146] width 452 height 8
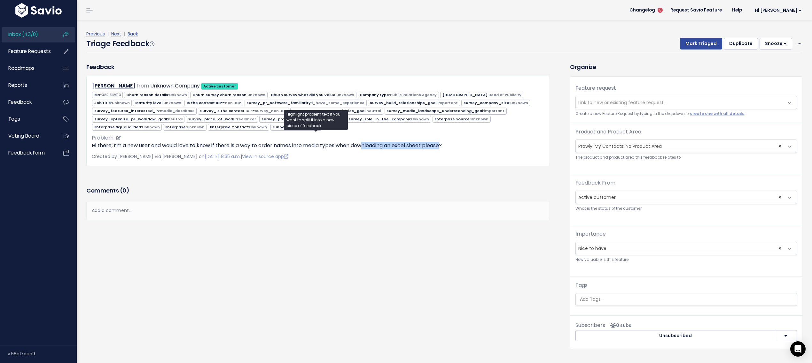
drag, startPoint x: 366, startPoint y: 141, endPoint x: 444, endPoint y: 145, distance: 77.7
click at [444, 145] on p "Hi there, I’m a new user and would love to know if there is a way to order name…" at bounding box center [318, 146] width 452 height 8
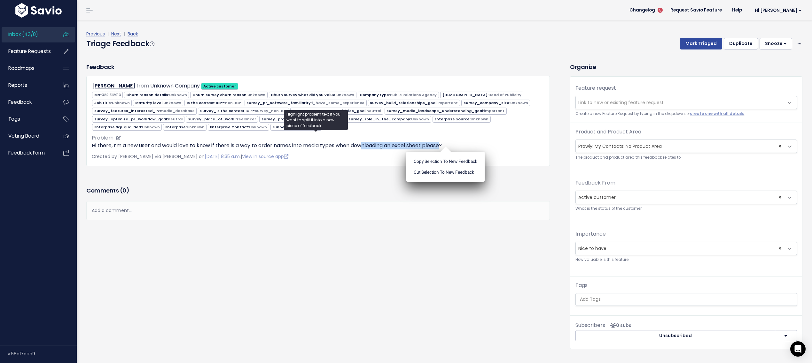
click at [391, 143] on p "Hi there, I’m a new user and would love to know if there is a way to order name…" at bounding box center [318, 146] width 452 height 8
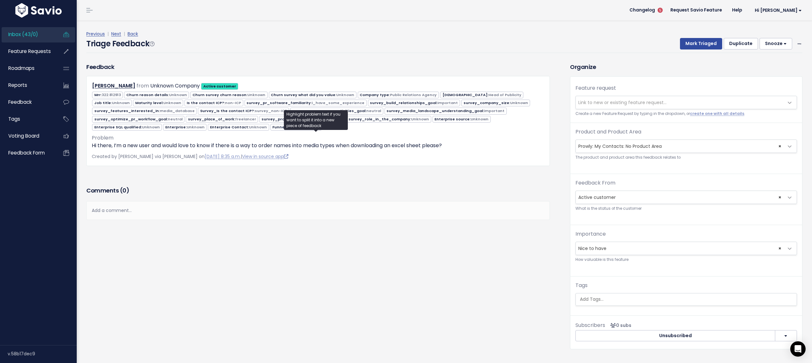
click at [621, 149] on span "× Prowly: My Contacts: No Product Area" at bounding box center [679, 146] width 208 height 13
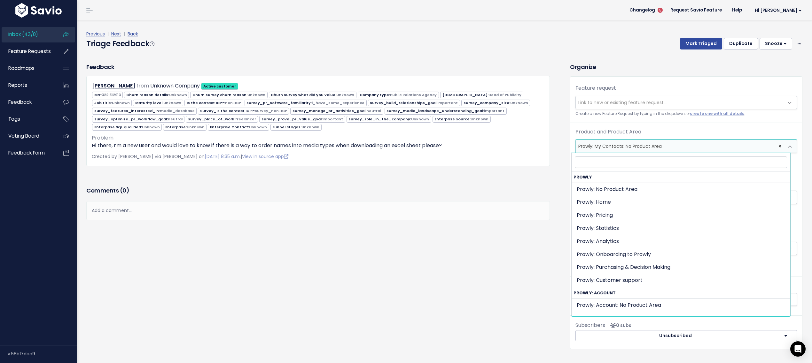
scroll to position [212, 0]
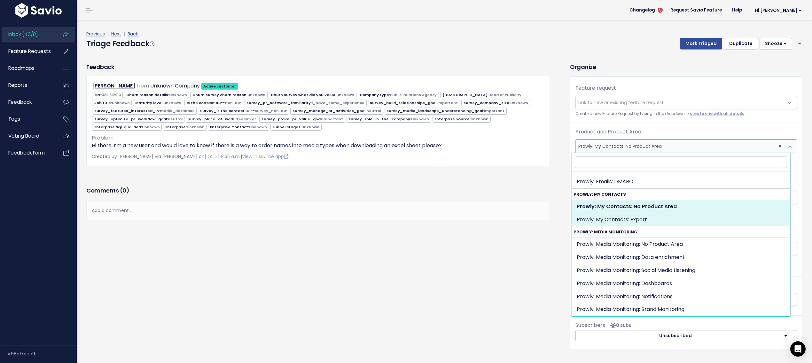
select select "MY_CONTACTS:EXPORT"
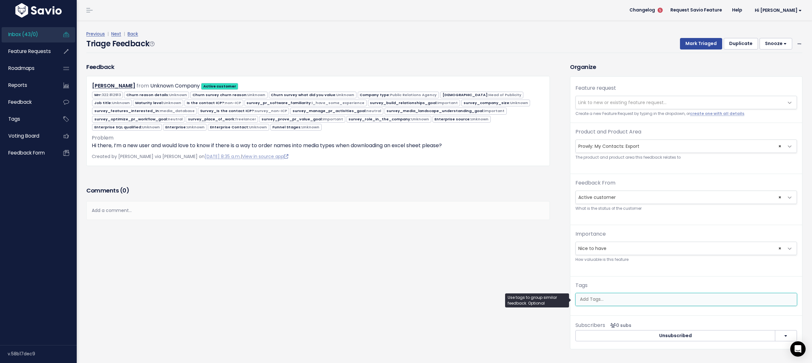
click at [606, 297] on input "search" at bounding box center [686, 299] width 218 height 7
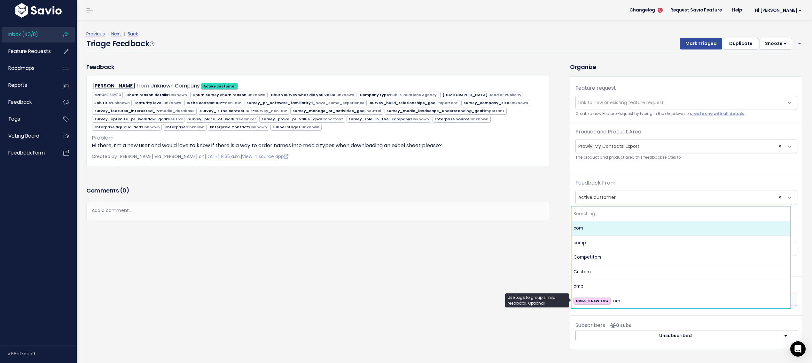
type input "onb"
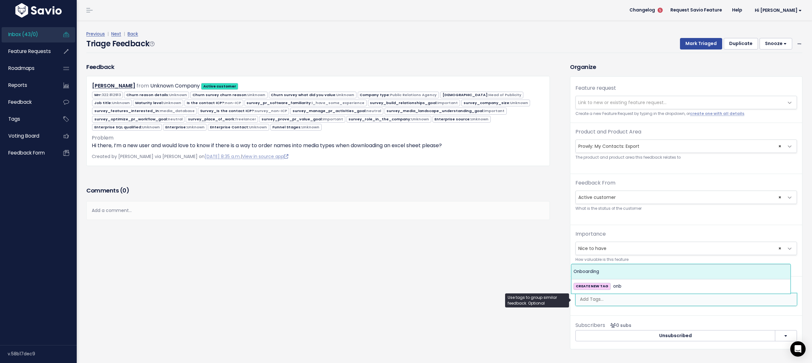
select select "7977"
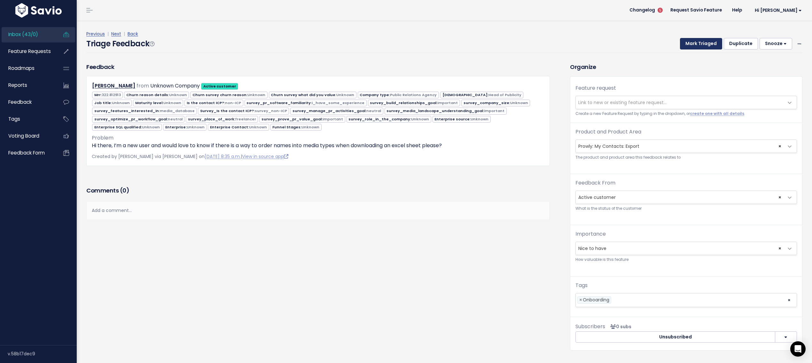
click at [699, 40] on button "Mark Triaged" at bounding box center [701, 44] width 42 height 12
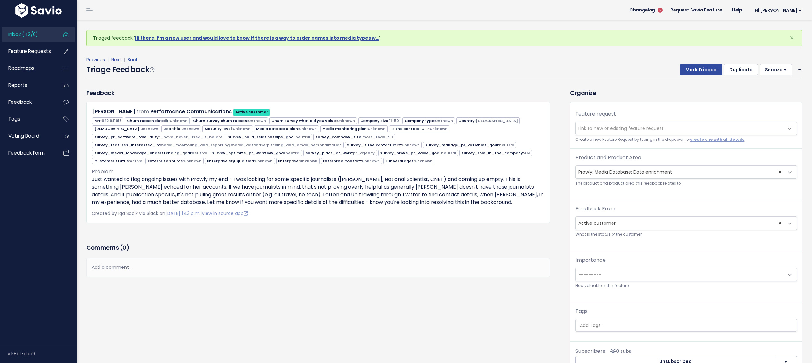
click at [35, 39] on link "Inbox (42/0)" at bounding box center [27, 34] width 51 height 15
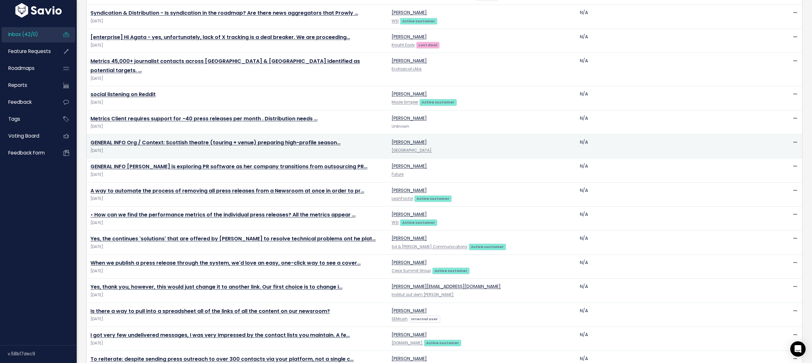
scroll to position [752, 0]
